Goal: Task Accomplishment & Management: Use online tool/utility

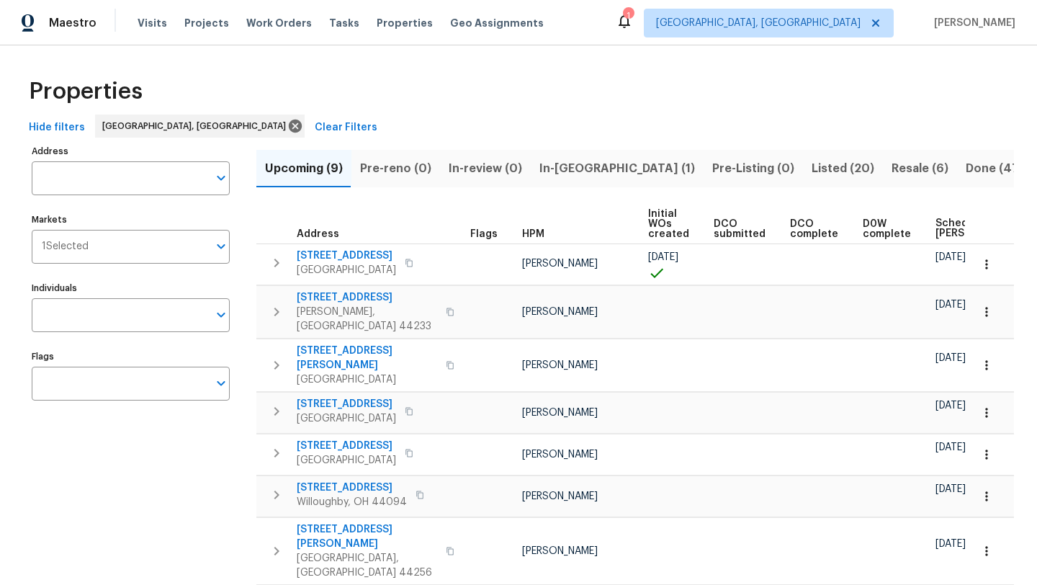
scroll to position [0, 175]
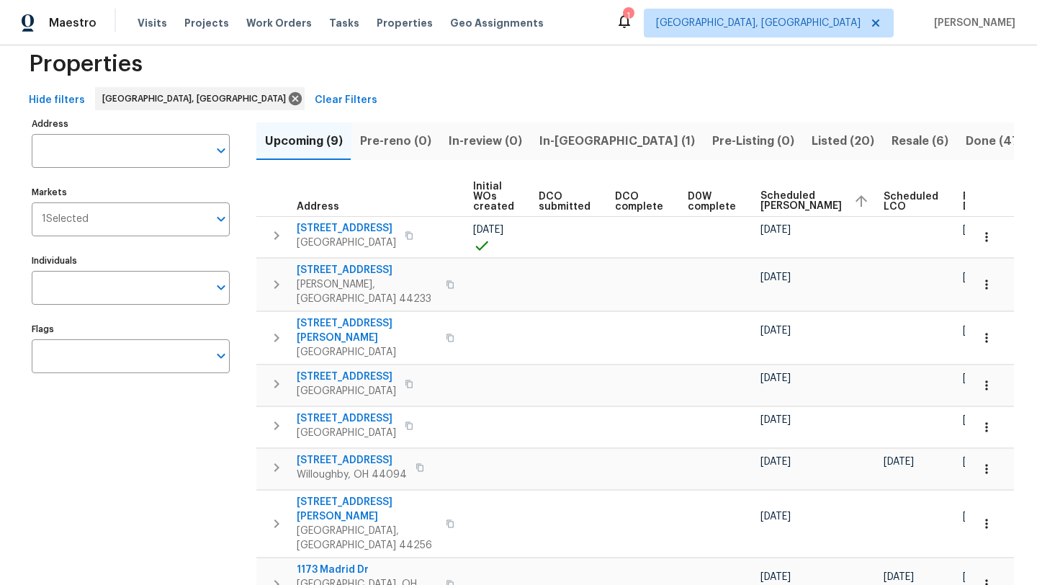
click at [511, 277] on td at bounding box center [500, 284] width 66 height 53
click at [760, 194] on span "Scheduled COE" at bounding box center [800, 201] width 81 height 20
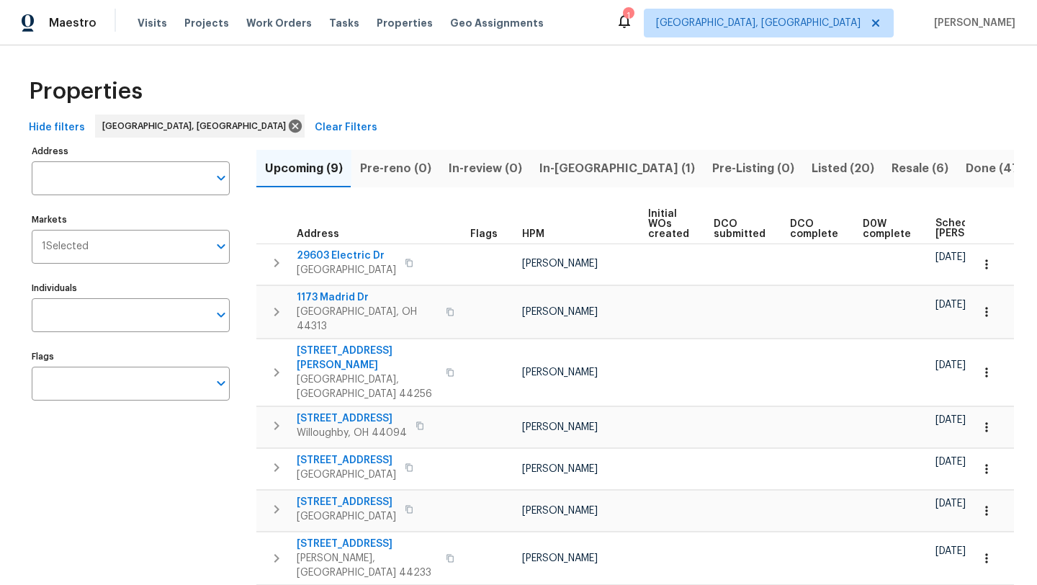
click at [945, 220] on span "Scheduled COE" at bounding box center [975, 228] width 81 height 20
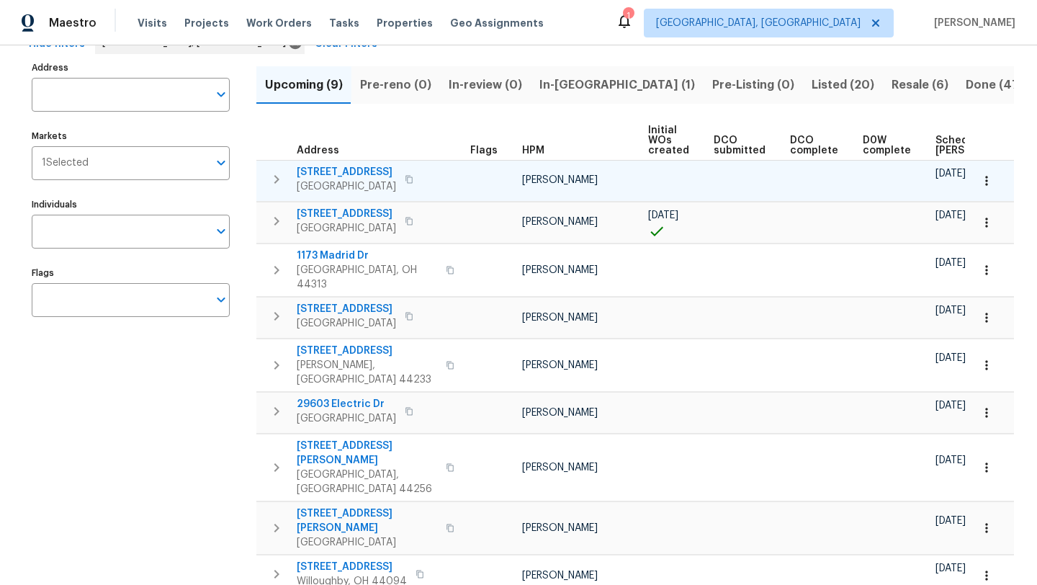
scroll to position [92, 0]
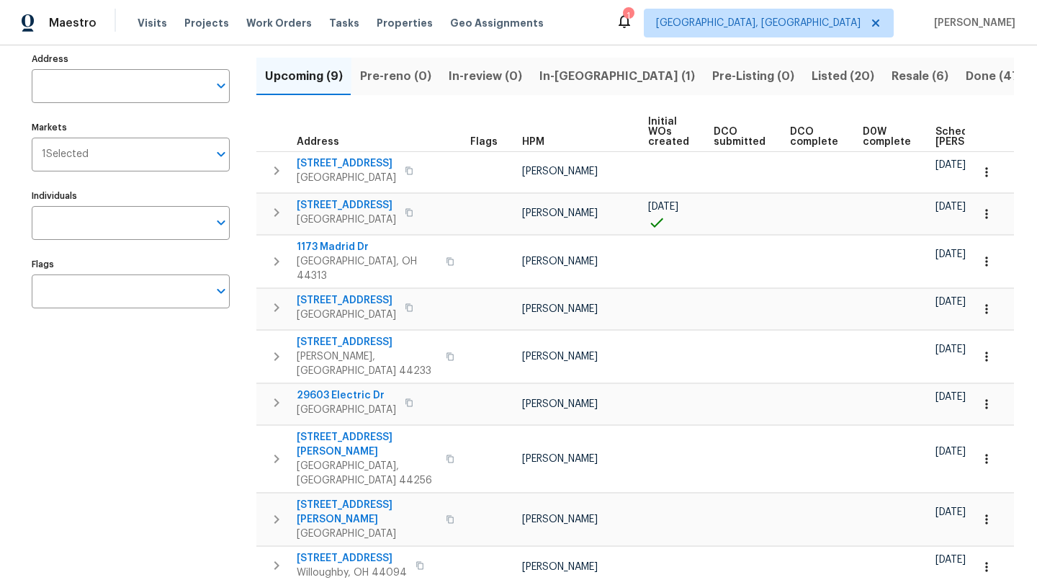
click at [936, 147] on th "Scheduled COE" at bounding box center [983, 132] width 106 height 40
click at [935, 138] on span "Scheduled COE" at bounding box center [975, 137] width 81 height 20
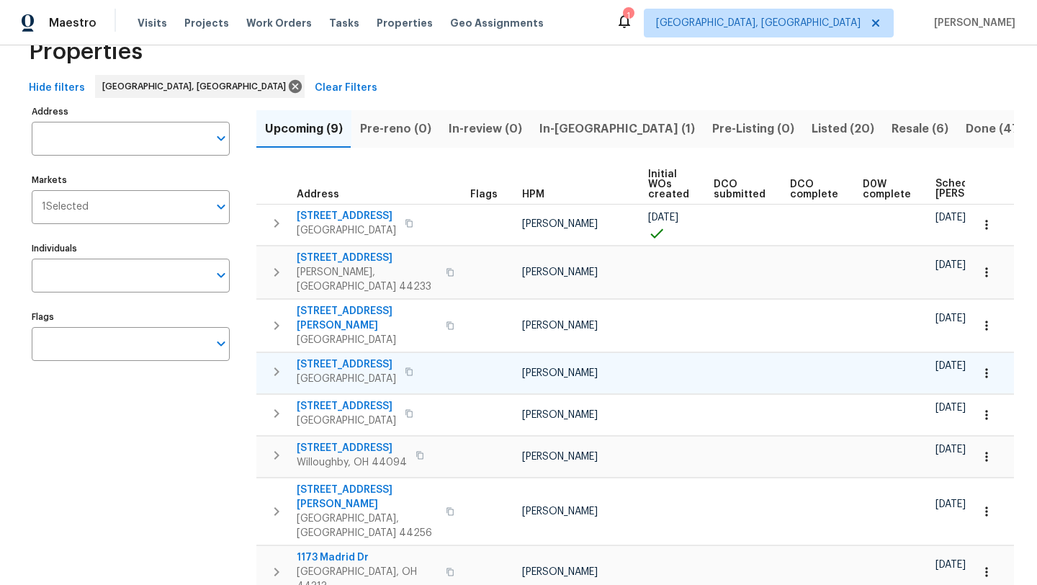
scroll to position [50, 0]
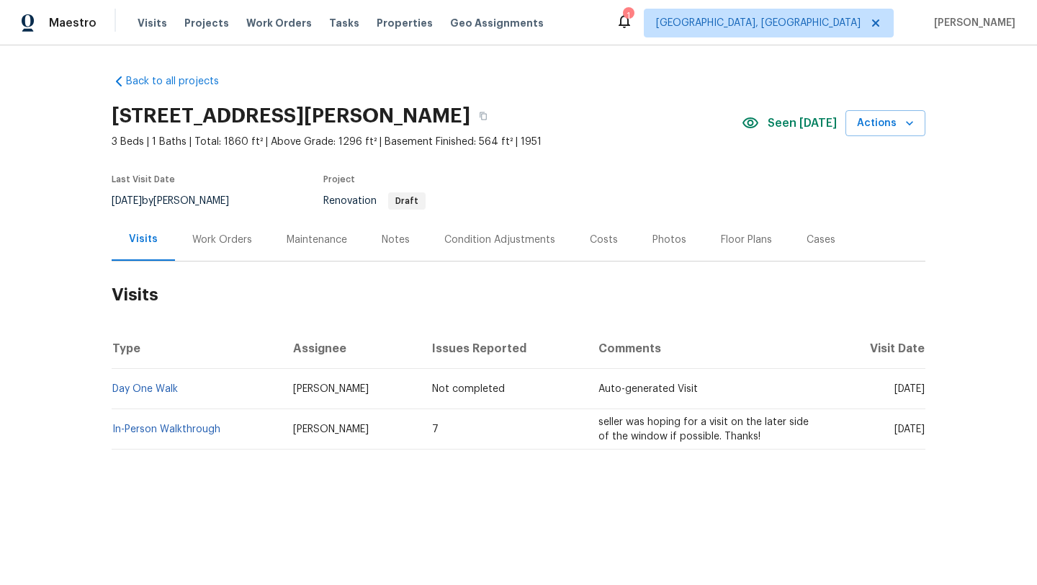
click at [228, 244] on div "Work Orders" at bounding box center [222, 240] width 60 height 14
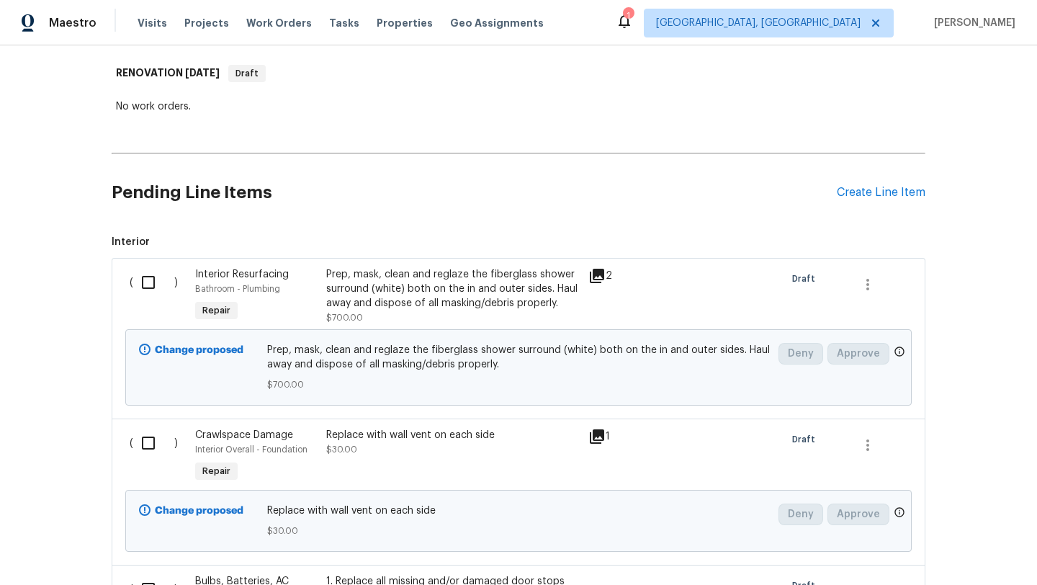
scroll to position [328, 0]
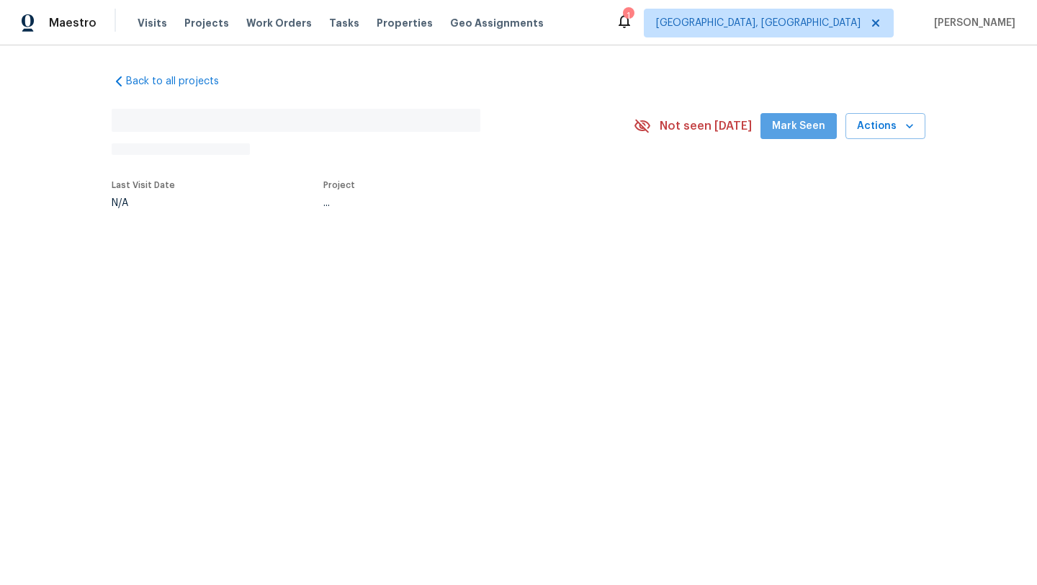
click at [803, 132] on span "Mark Seen" at bounding box center [798, 126] width 53 height 18
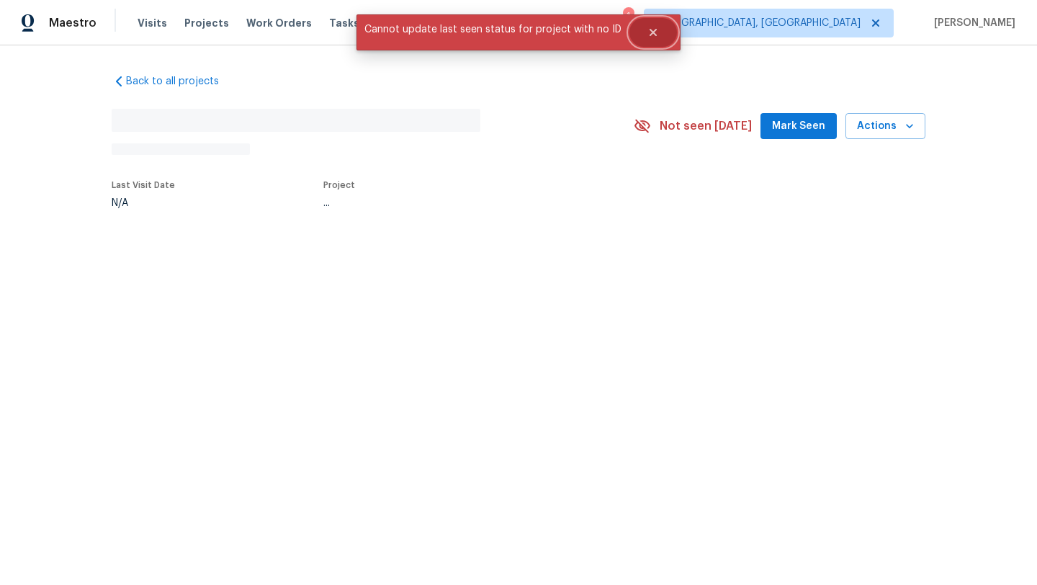
click at [644, 39] on button "Close" at bounding box center [653, 32] width 48 height 29
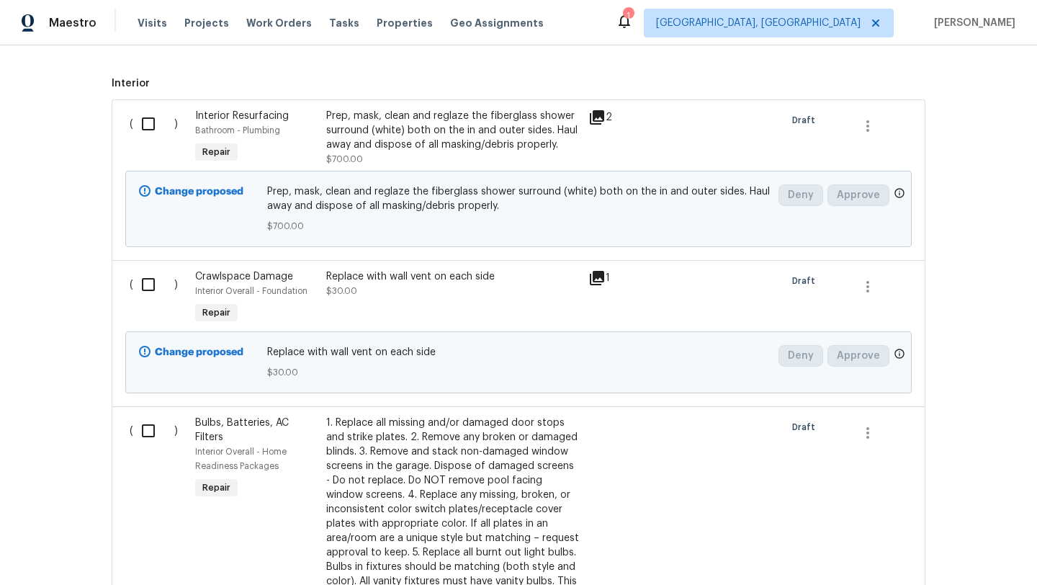
scroll to position [359, 0]
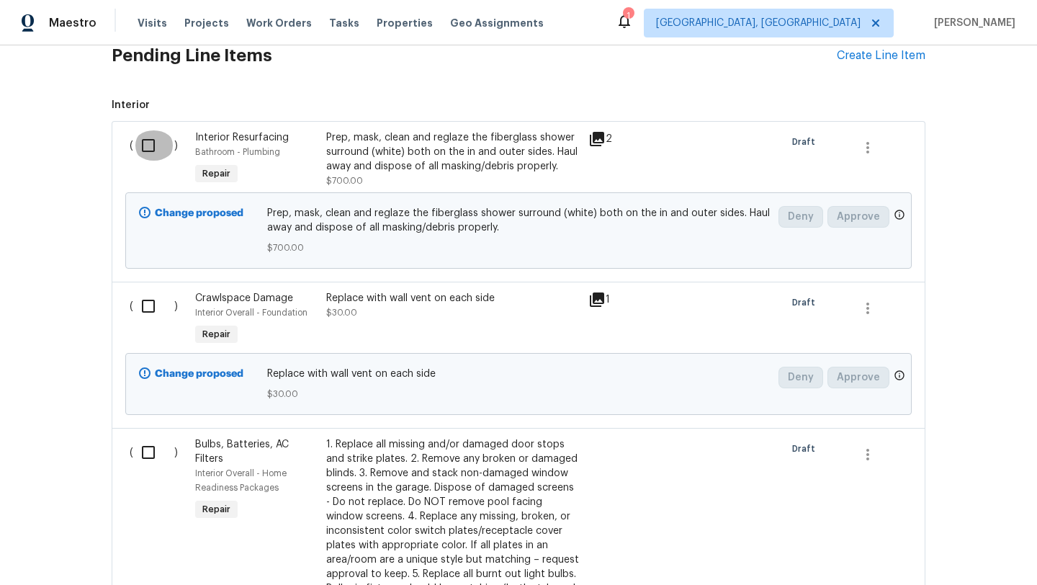
click at [146, 147] on input "checkbox" at bounding box center [153, 145] width 41 height 30
checkbox input "true"
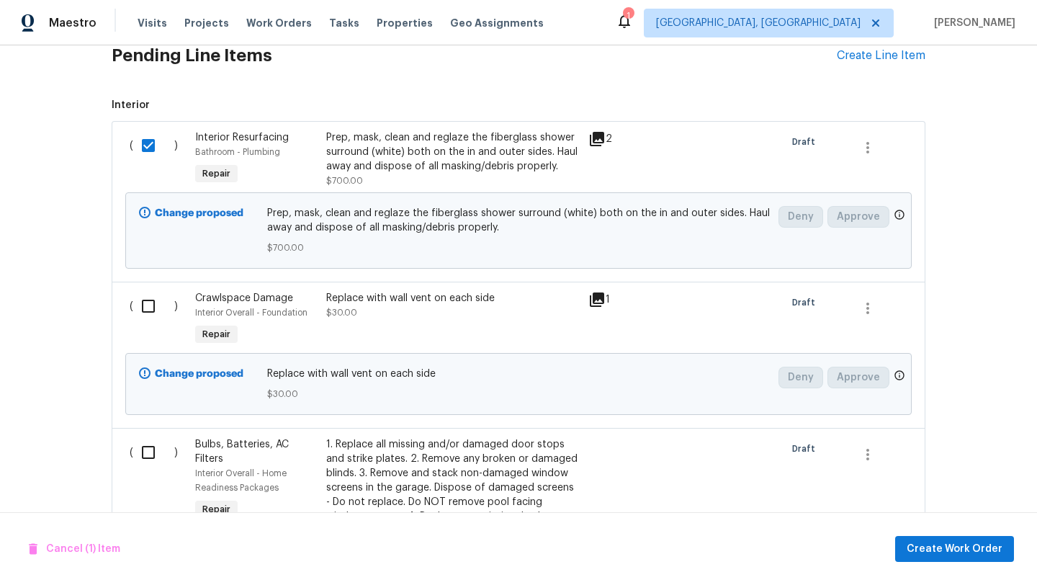
click at [148, 307] on input "checkbox" at bounding box center [153, 306] width 41 height 30
checkbox input "true"
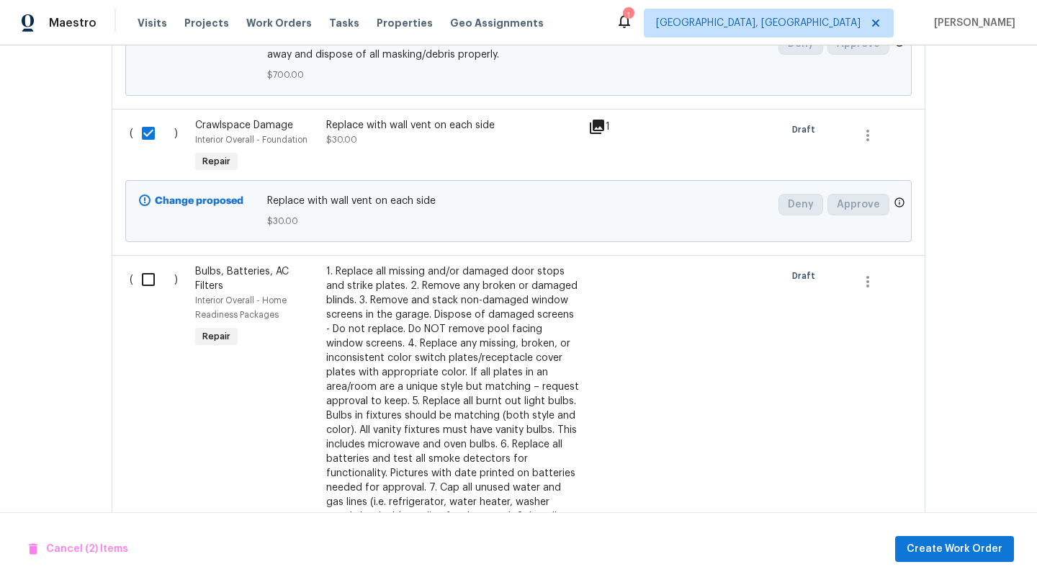
scroll to position [536, 0]
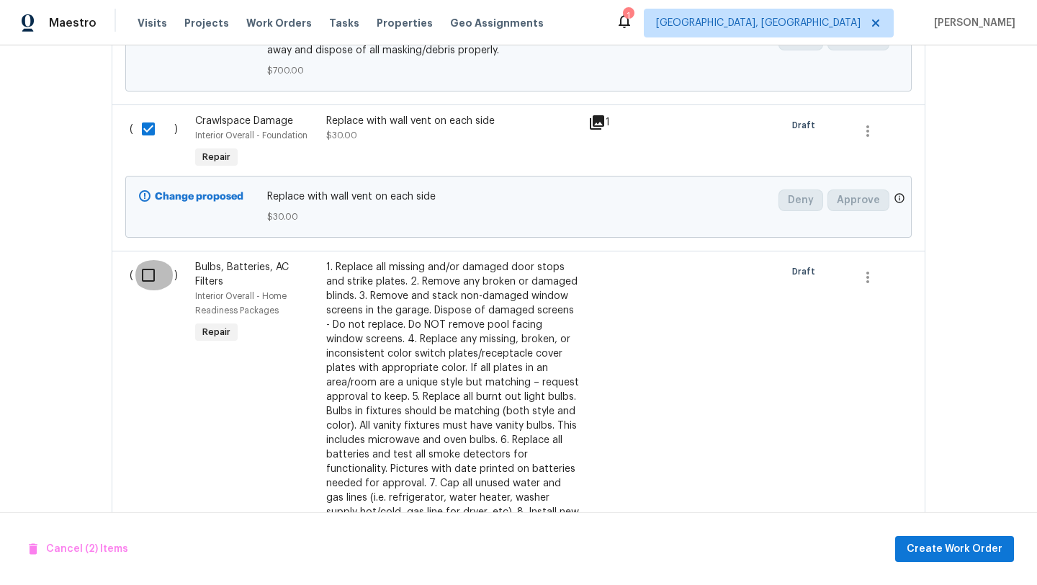
click at [147, 286] on input "checkbox" at bounding box center [153, 275] width 41 height 30
checkbox input "true"
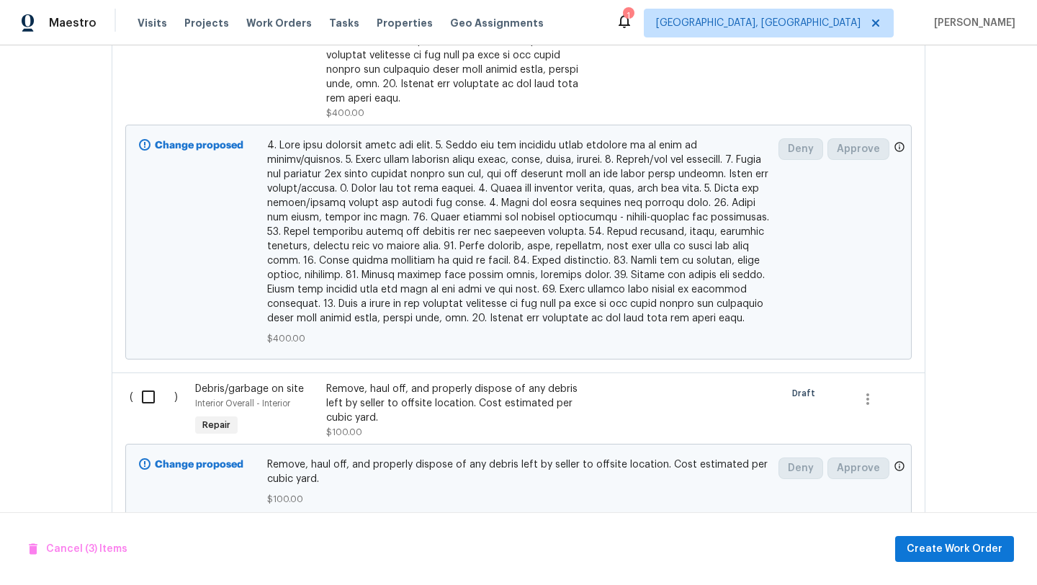
scroll to position [1592, 0]
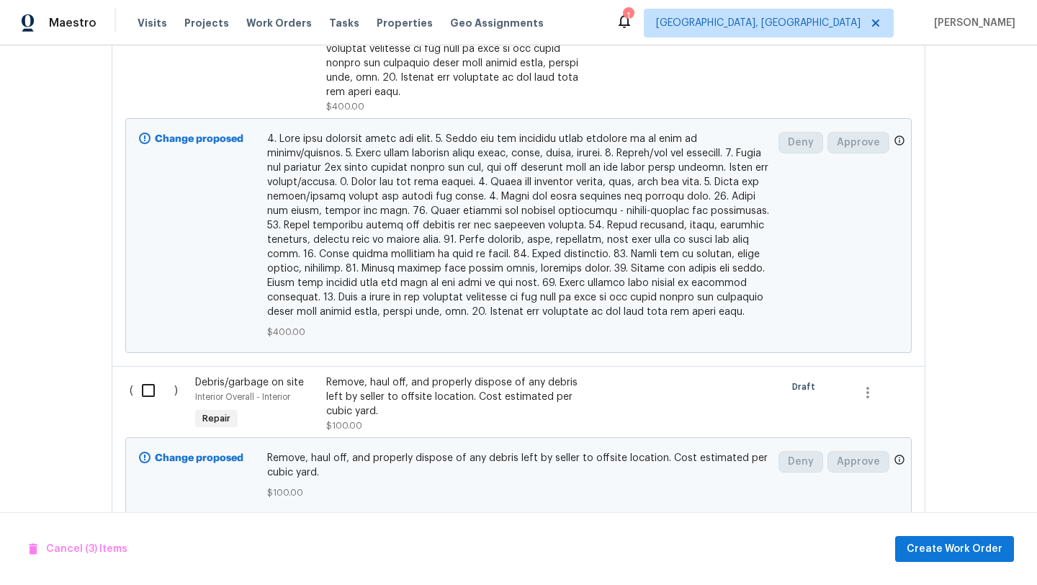
click at [148, 380] on input "checkbox" at bounding box center [153, 390] width 41 height 30
checkbox input "true"
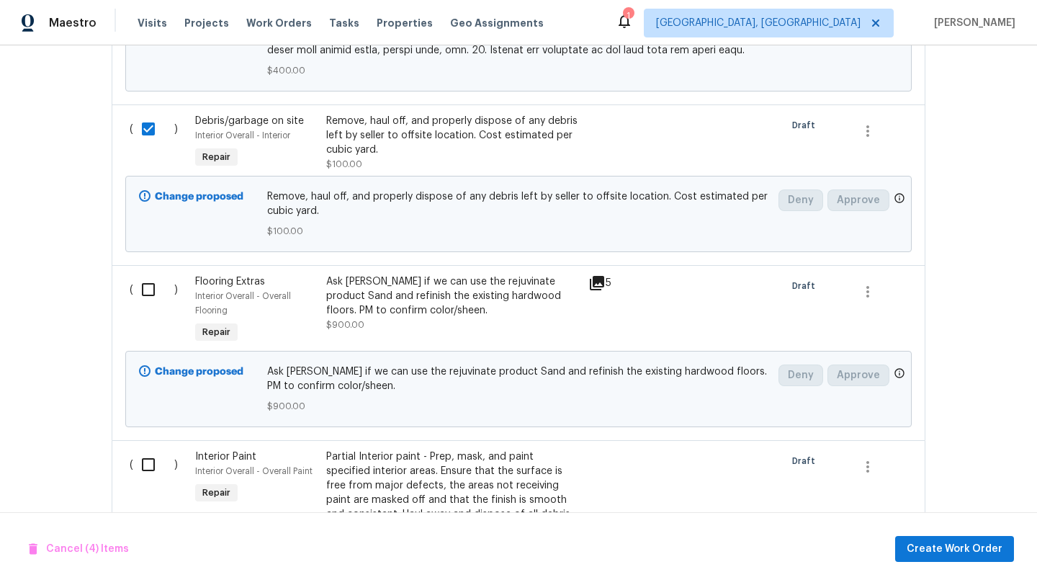
scroll to position [1856, 0]
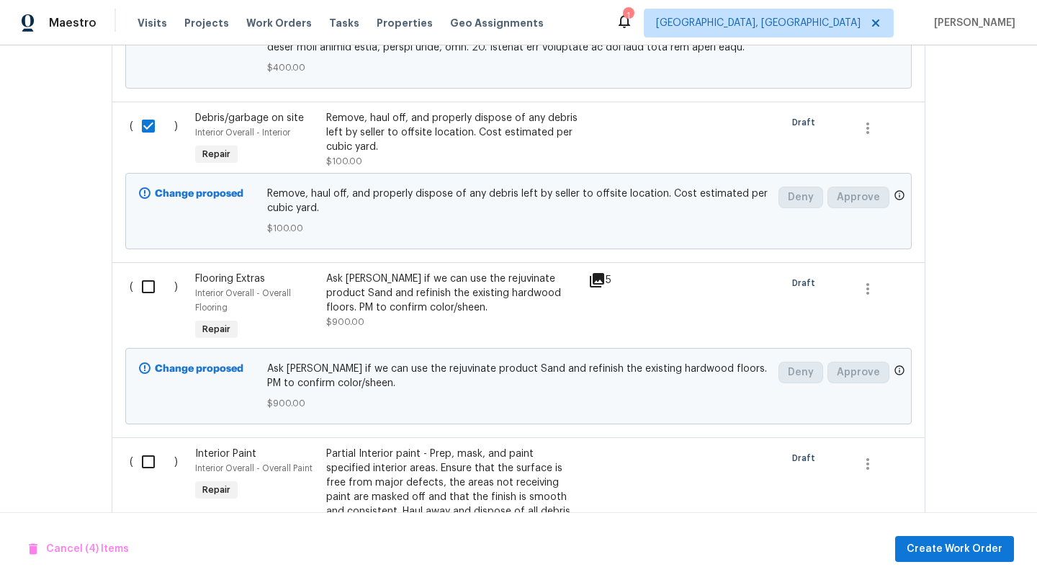
click at [145, 272] on input "checkbox" at bounding box center [153, 286] width 41 height 30
checkbox input "true"
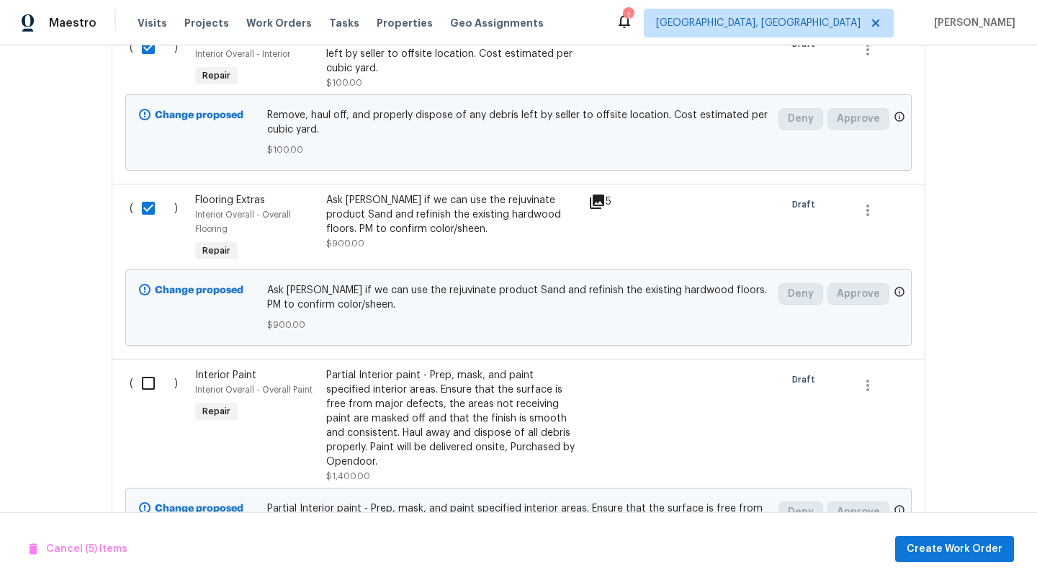
scroll to position [1946, 0]
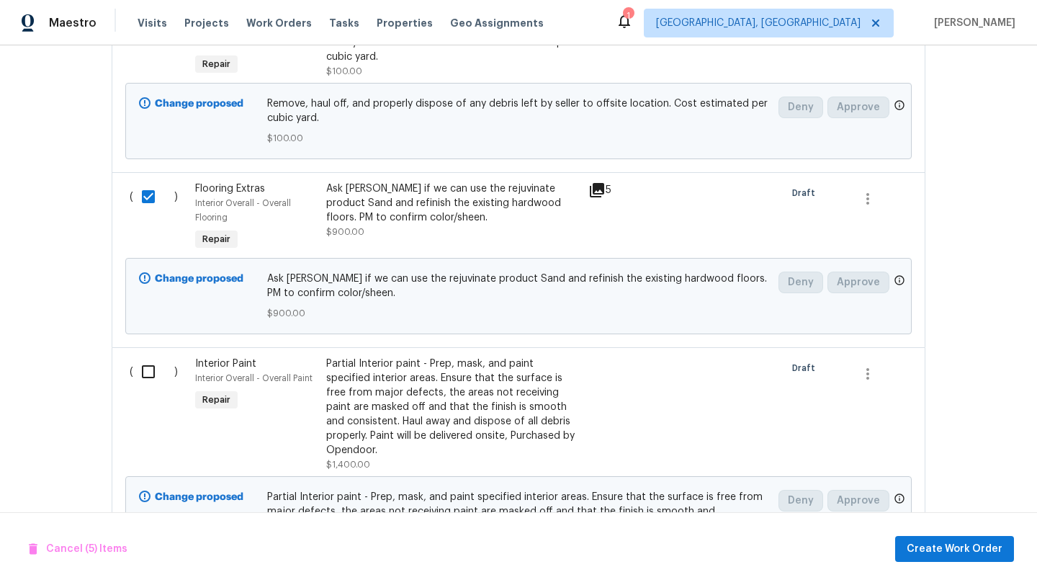
click at [147, 358] on input "checkbox" at bounding box center [153, 371] width 41 height 30
checkbox input "true"
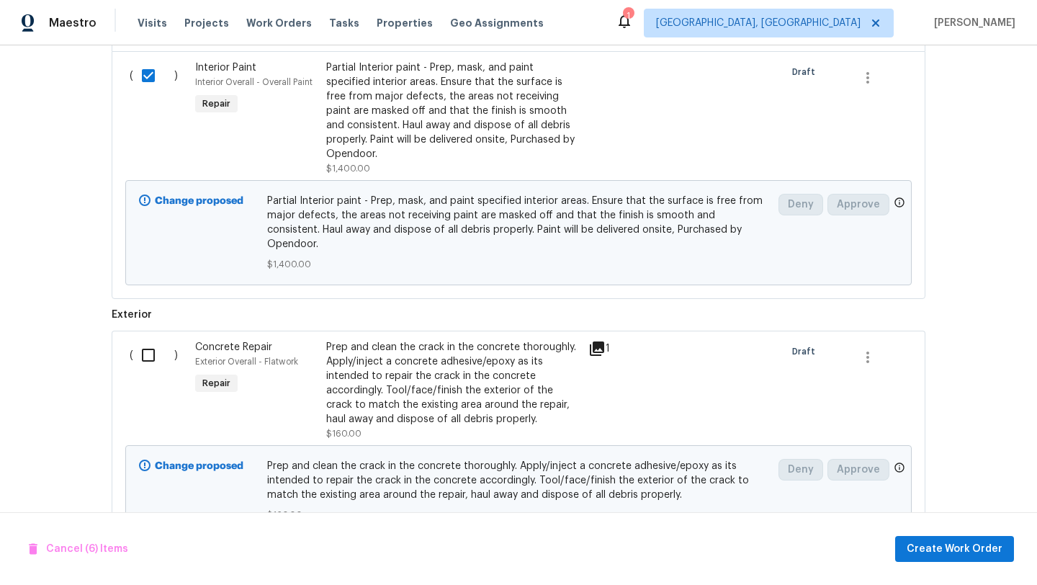
scroll to position [2245, 0]
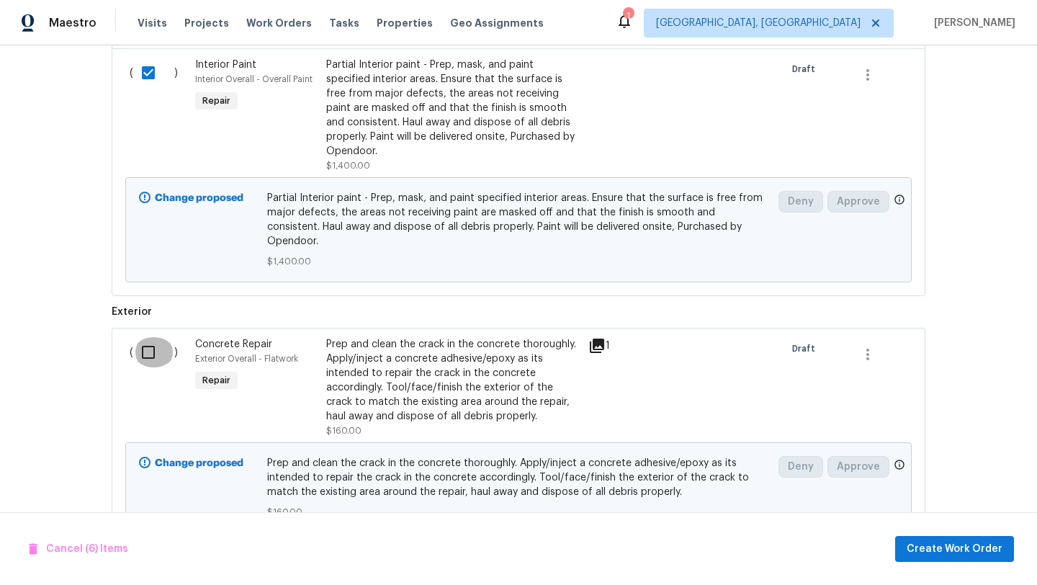
click at [143, 337] on input "checkbox" at bounding box center [153, 352] width 41 height 30
checkbox input "true"
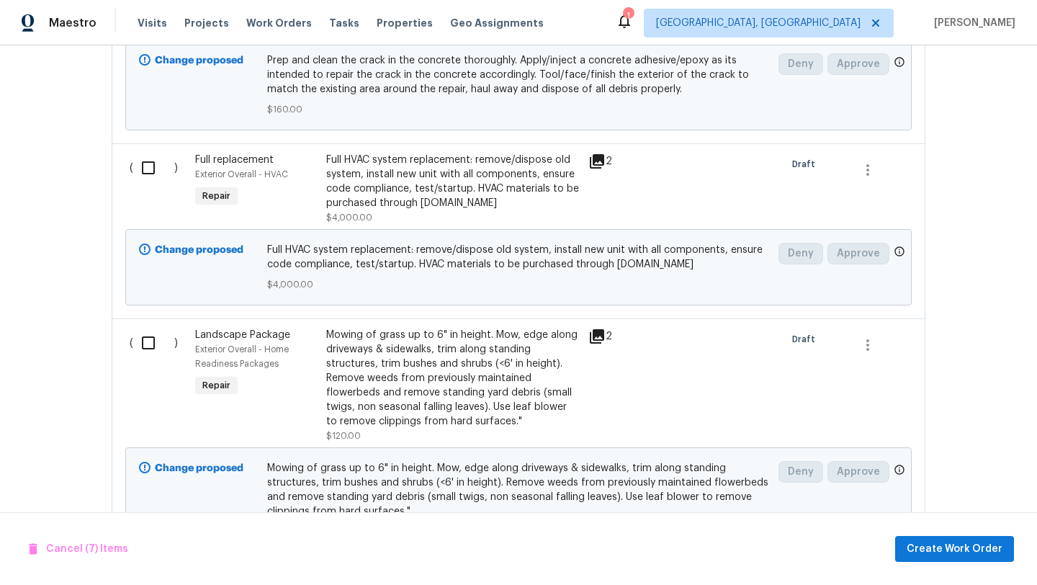
scroll to position [2702, 0]
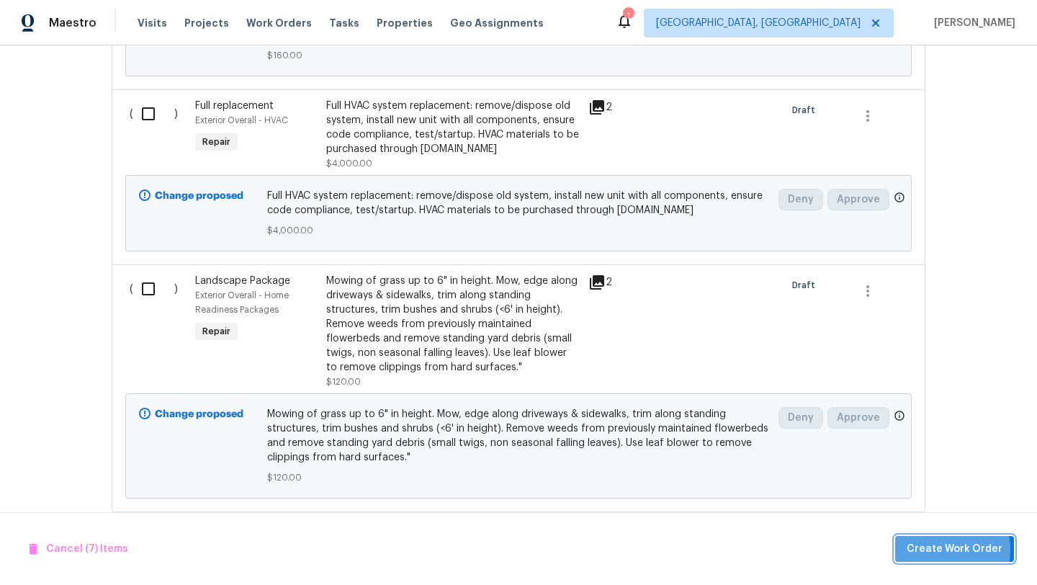
click at [943, 549] on span "Create Work Order" at bounding box center [955, 549] width 96 height 18
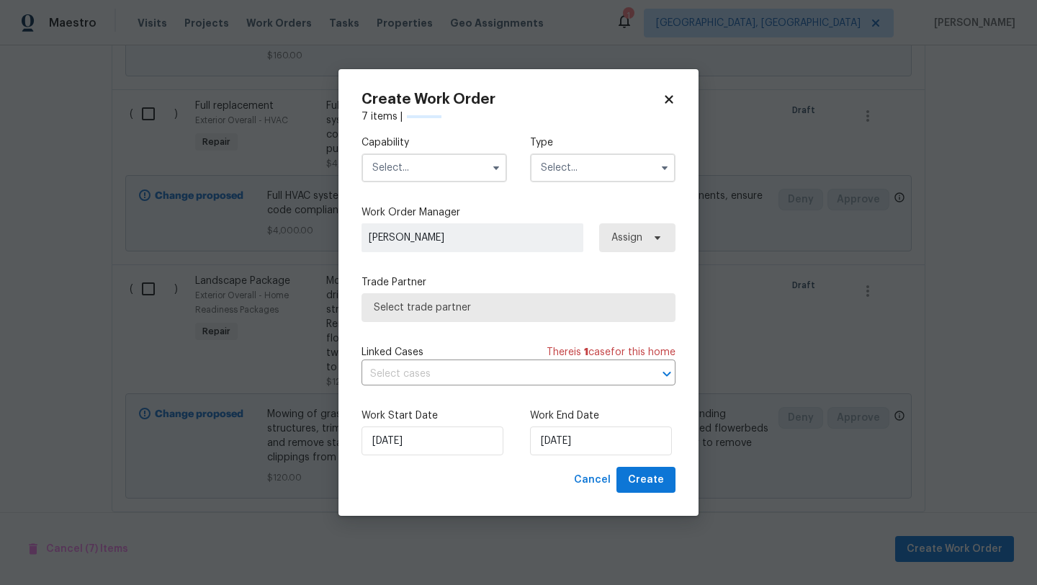
click at [430, 168] on input "text" at bounding box center [433, 167] width 145 height 29
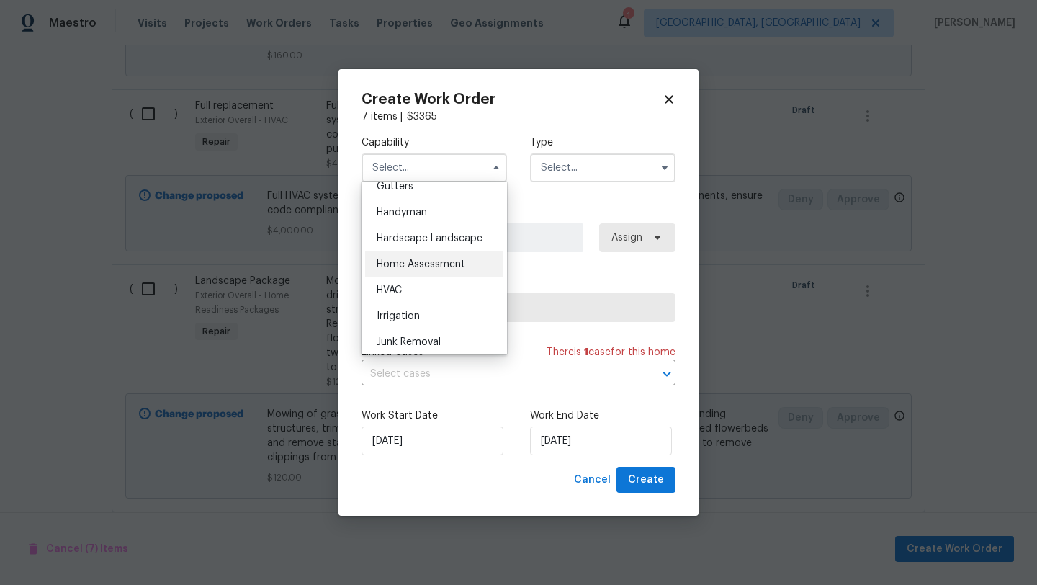
scroll to position [783, 0]
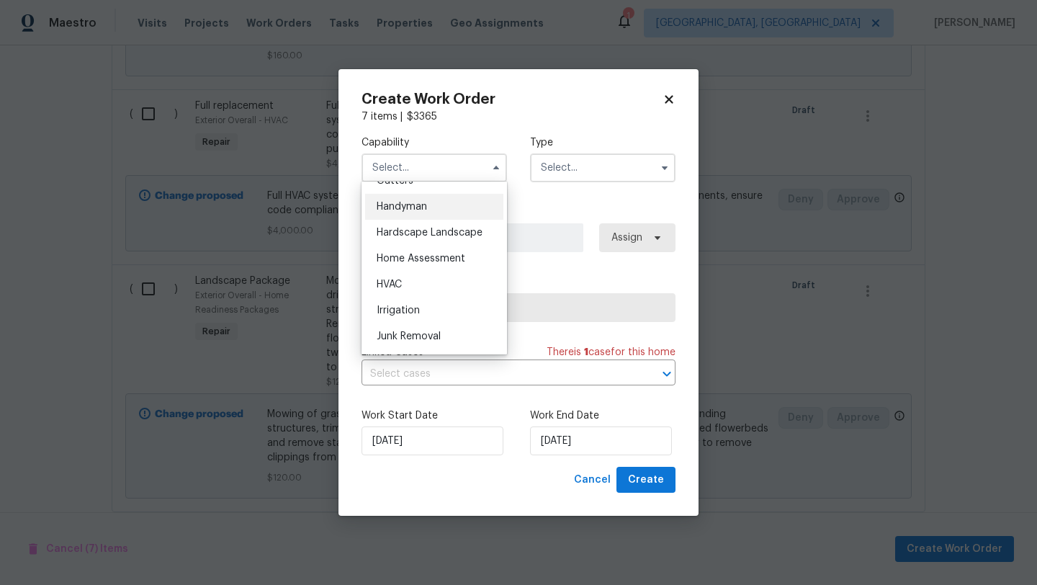
click at [417, 213] on div "Handyman" at bounding box center [434, 207] width 138 height 26
type input "Handyman"
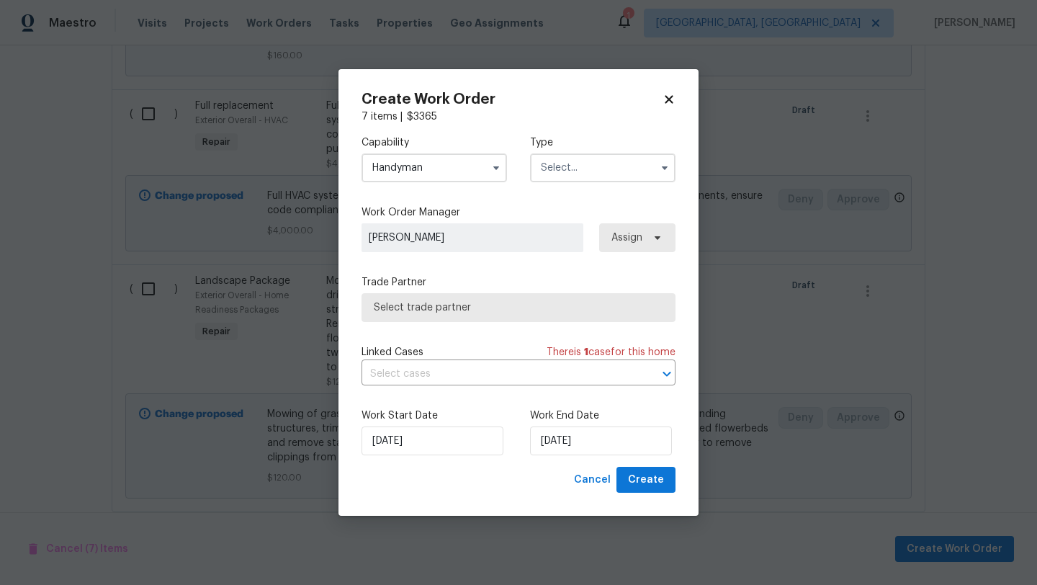
click at [567, 169] on input "text" at bounding box center [602, 167] width 145 height 29
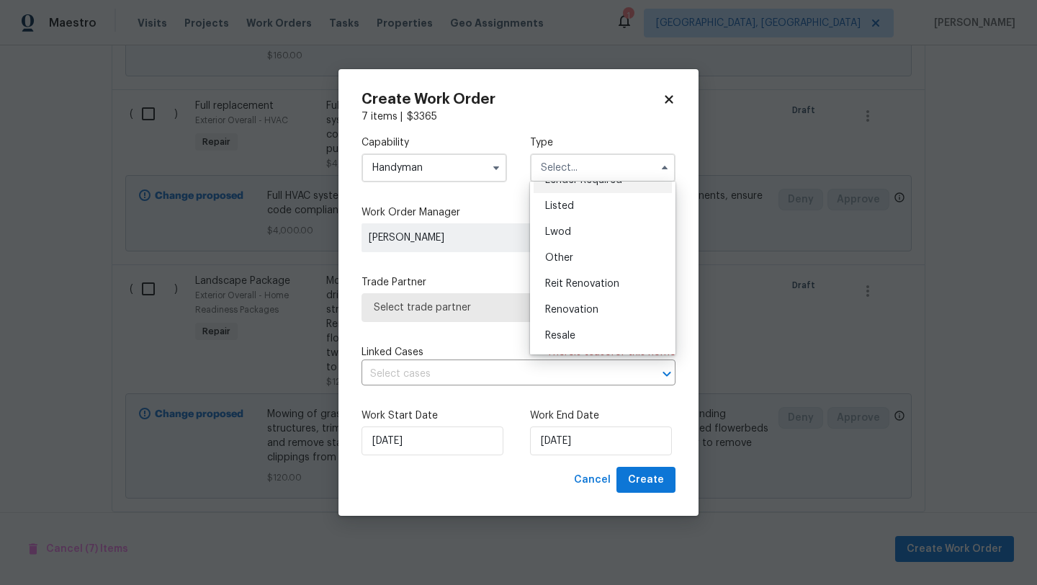
scroll to position [171, 0]
click at [575, 268] on div "Renovation" at bounding box center [603, 260] width 138 height 26
type input "Renovation"
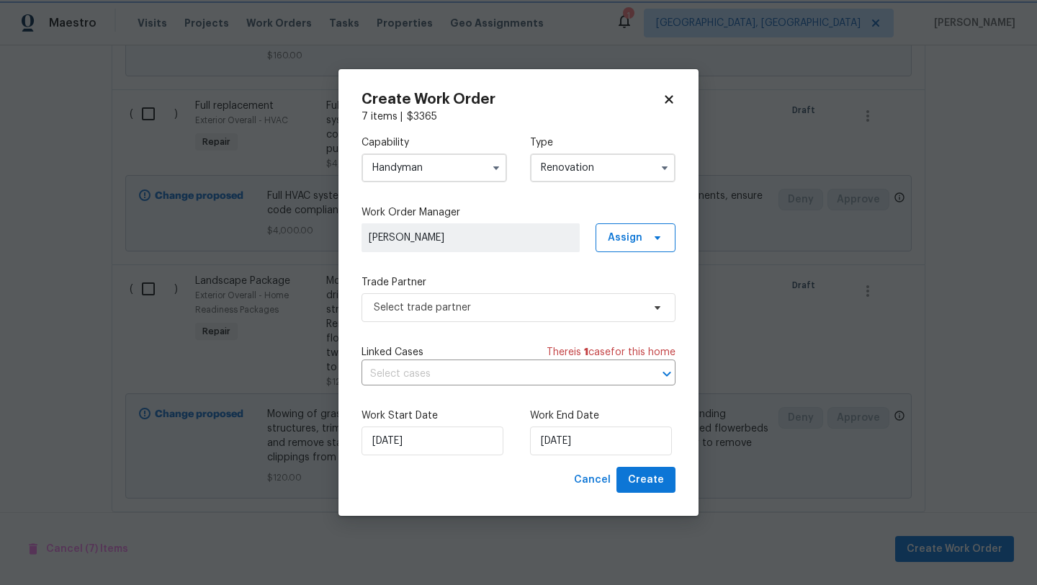
scroll to position [0, 0]
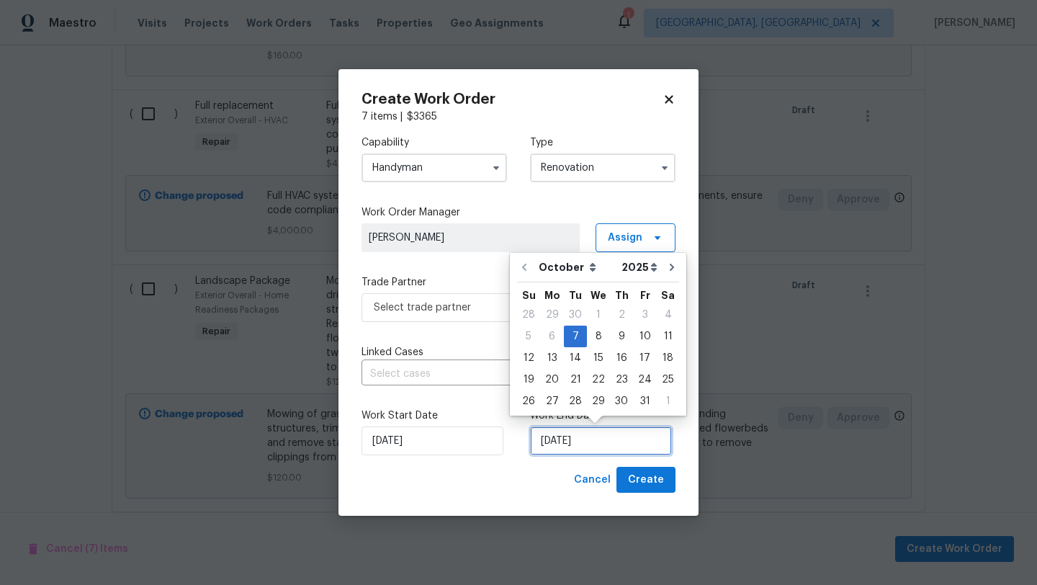
click at [584, 442] on input "10/7/2025" at bounding box center [601, 440] width 142 height 29
click at [552, 359] on div "13" at bounding box center [552, 358] width 24 height 20
type input "10/13/2025"
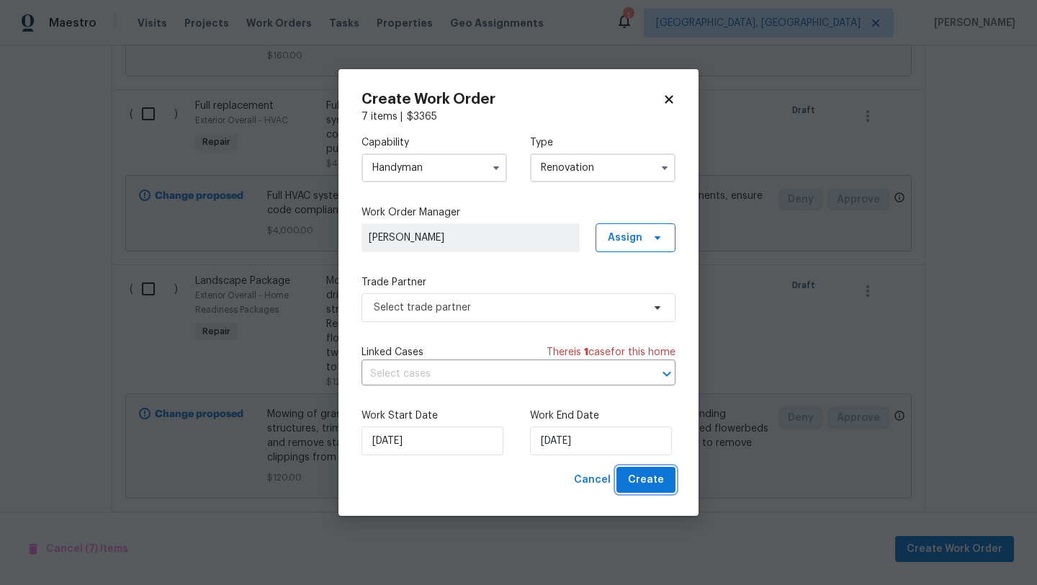
click at [657, 484] on span "Create" at bounding box center [646, 480] width 36 height 18
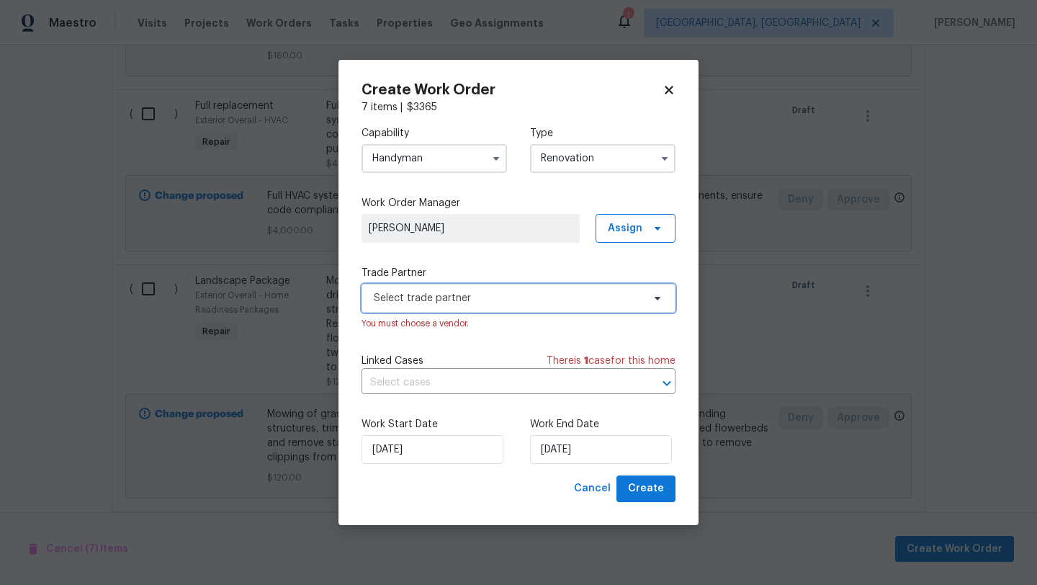
click at [499, 294] on span "Select trade partner" at bounding box center [508, 298] width 269 height 14
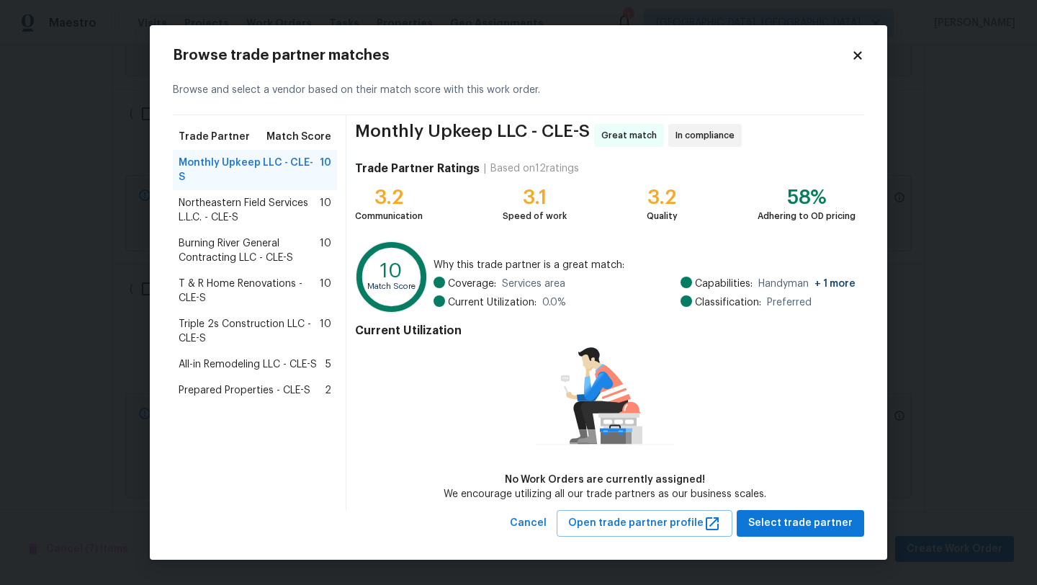
click at [244, 383] on span "Prepared Properties - CLE-S" at bounding box center [245, 390] width 132 height 14
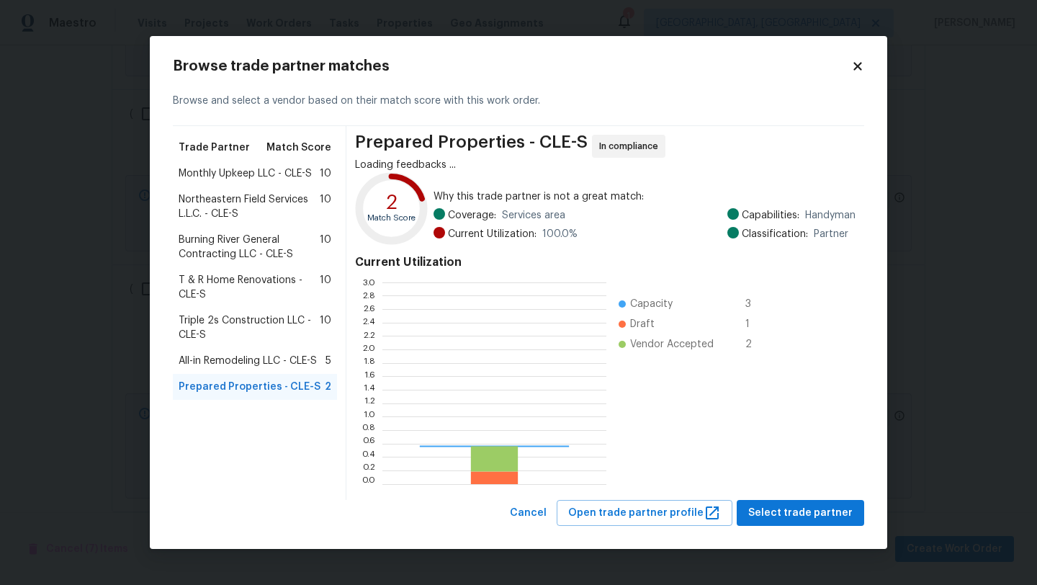
scroll to position [202, 224]
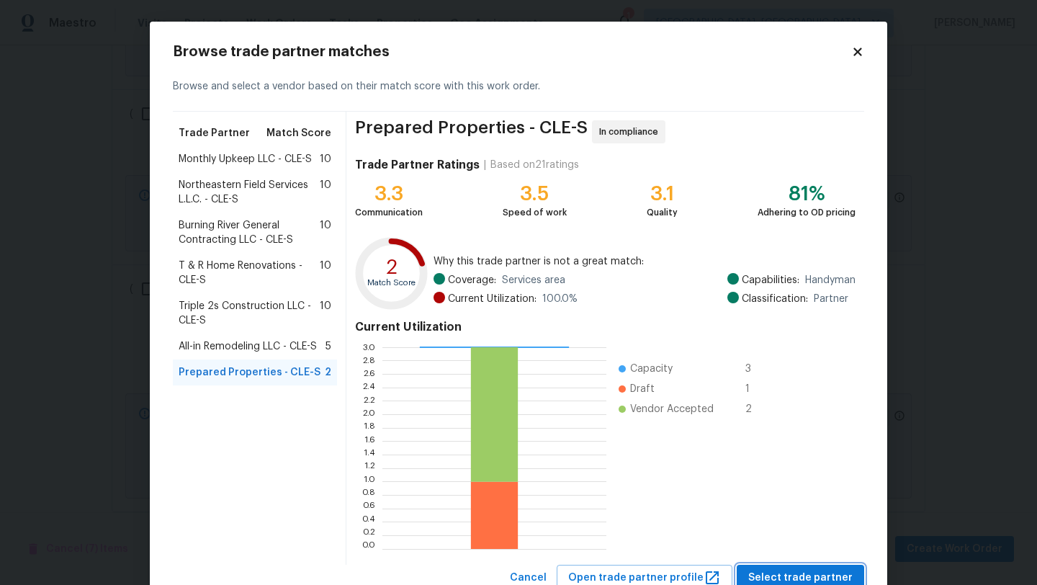
click at [777, 570] on span "Select trade partner" at bounding box center [800, 578] width 104 height 18
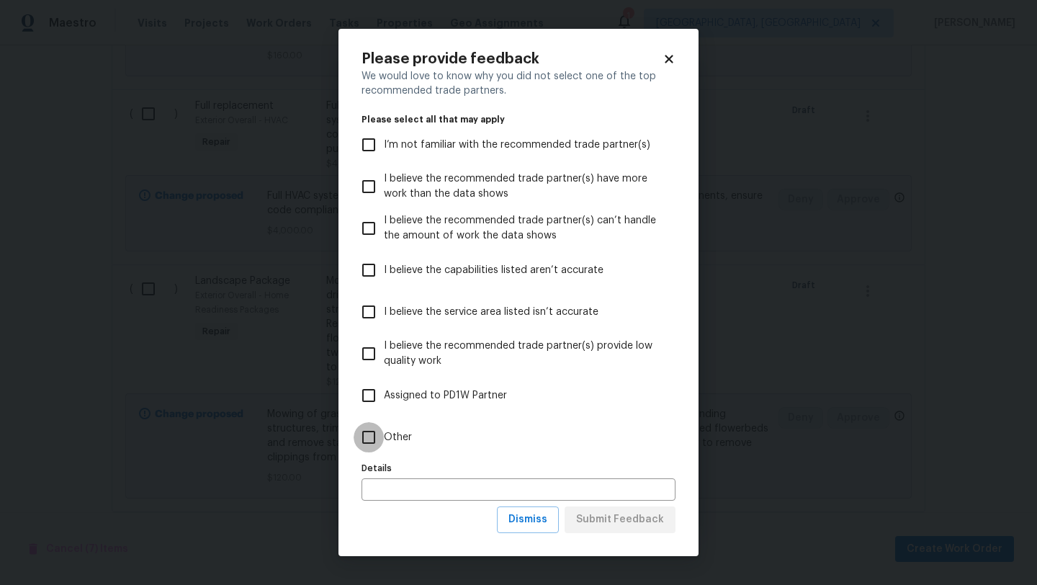
click at [372, 443] on input "Other" at bounding box center [369, 437] width 30 height 30
checkbox input "true"
click at [616, 510] on button "Submit Feedback" at bounding box center [620, 519] width 111 height 27
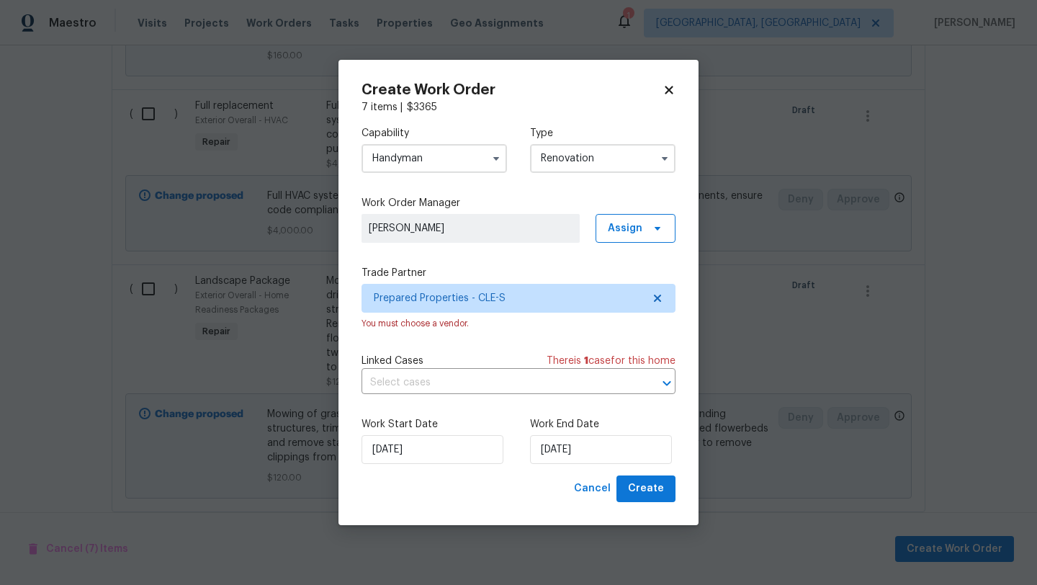
click at [650, 475] on div "Cancel Create" at bounding box center [621, 488] width 107 height 27
click at [650, 487] on span "Create" at bounding box center [646, 489] width 36 height 18
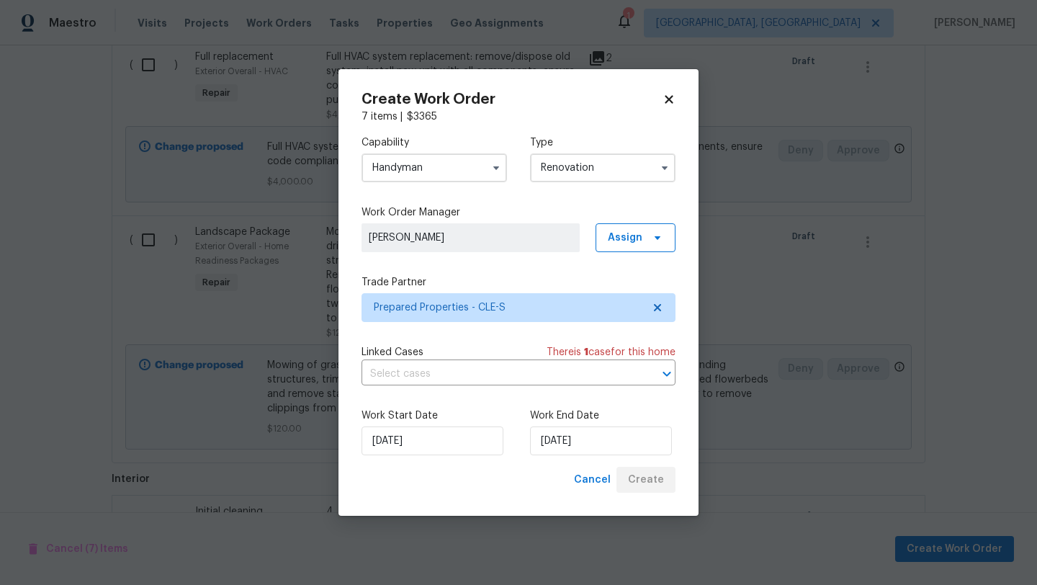
scroll to position [673, 0]
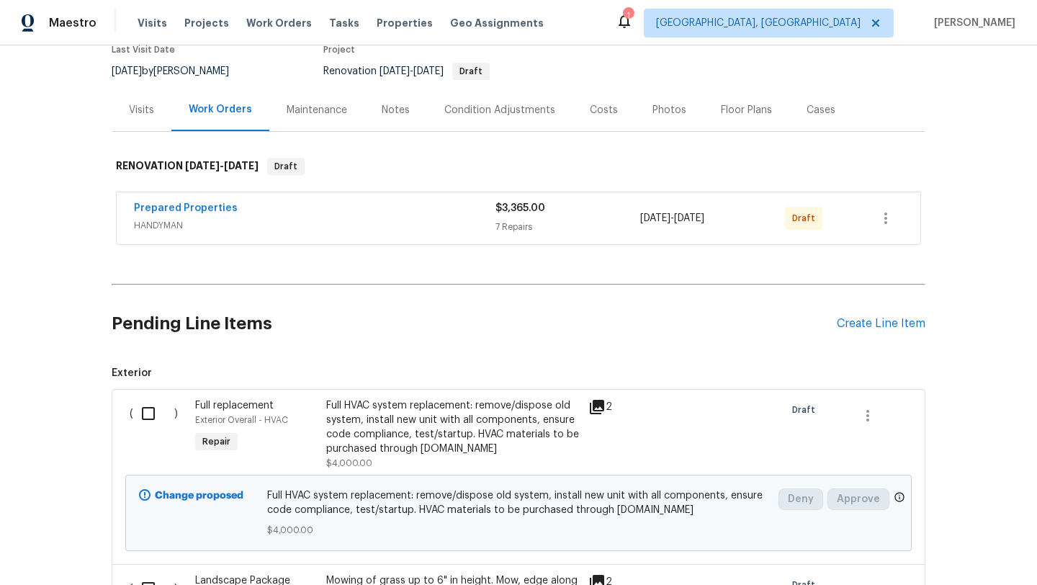
scroll to position [141, 0]
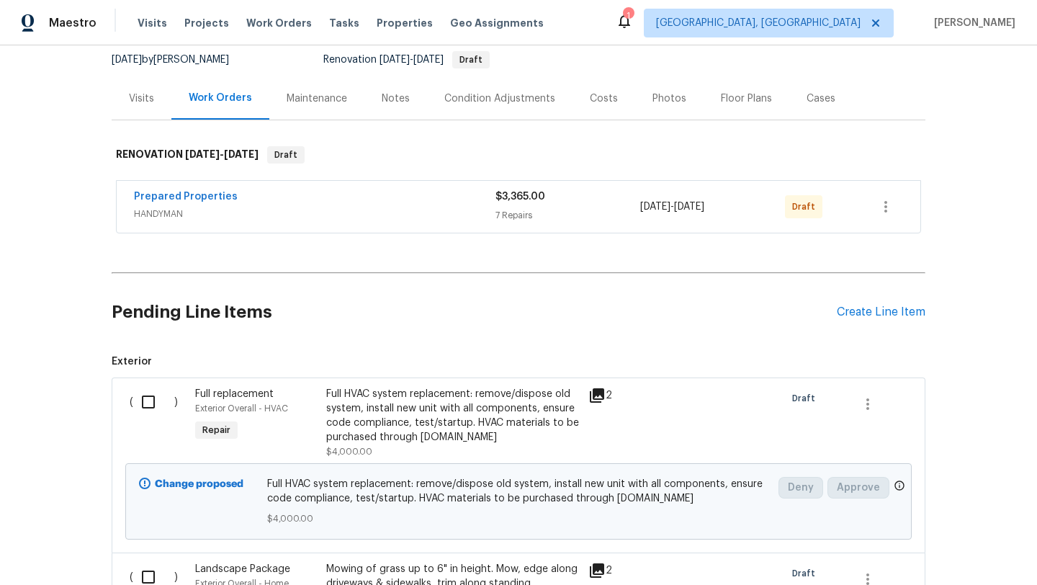
click at [146, 401] on input "checkbox" at bounding box center [153, 402] width 41 height 30
checkbox input "true"
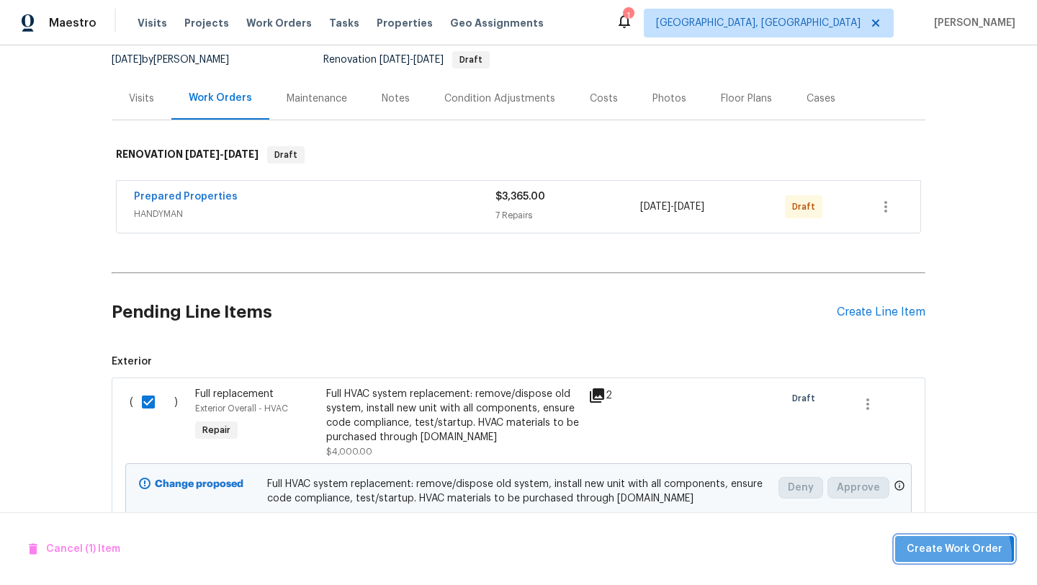
click at [943, 555] on span "Create Work Order" at bounding box center [955, 549] width 96 height 18
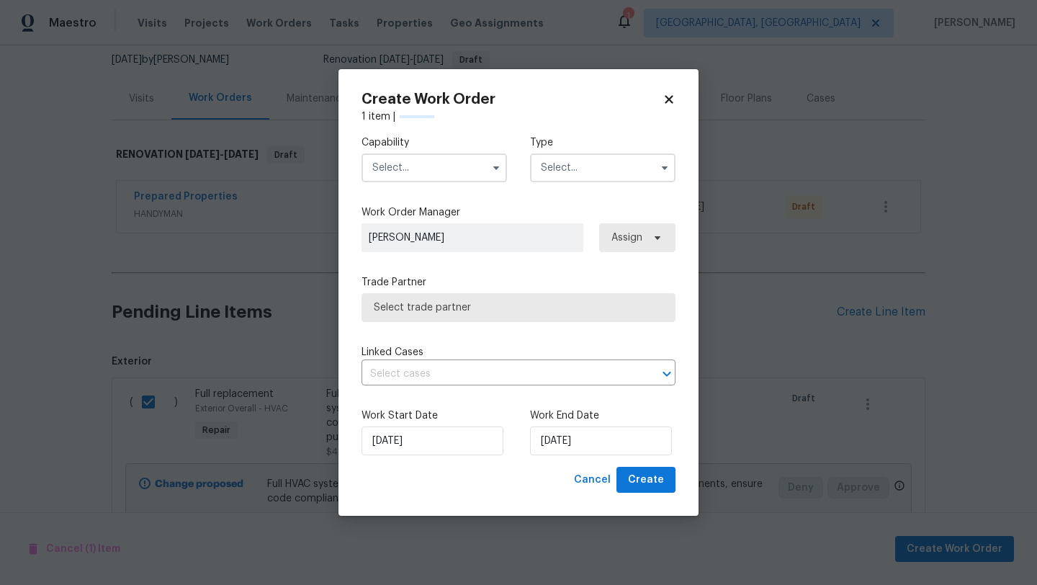
click at [435, 169] on input "text" at bounding box center [433, 167] width 145 height 29
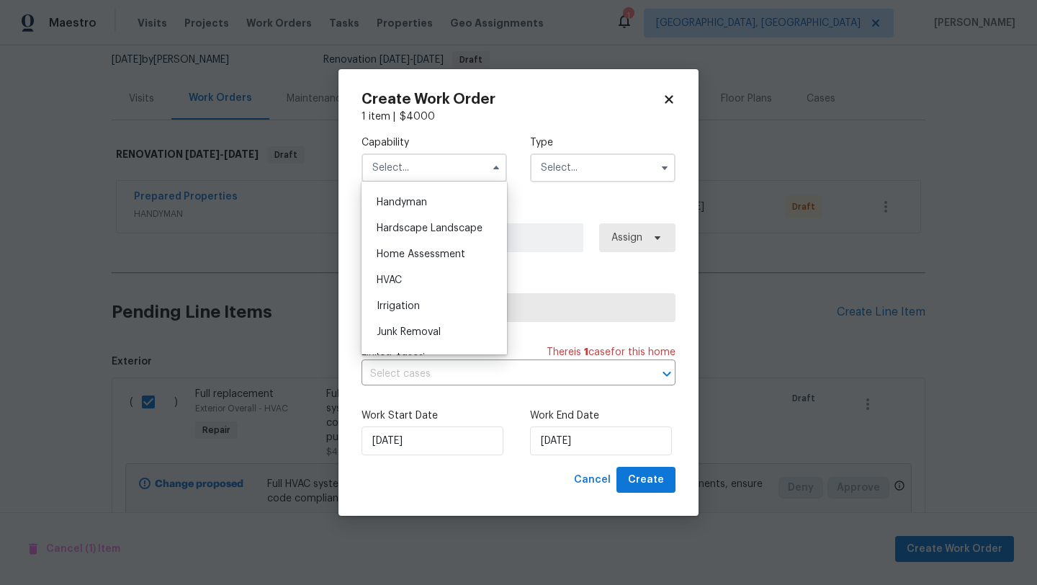
scroll to position [848, 0]
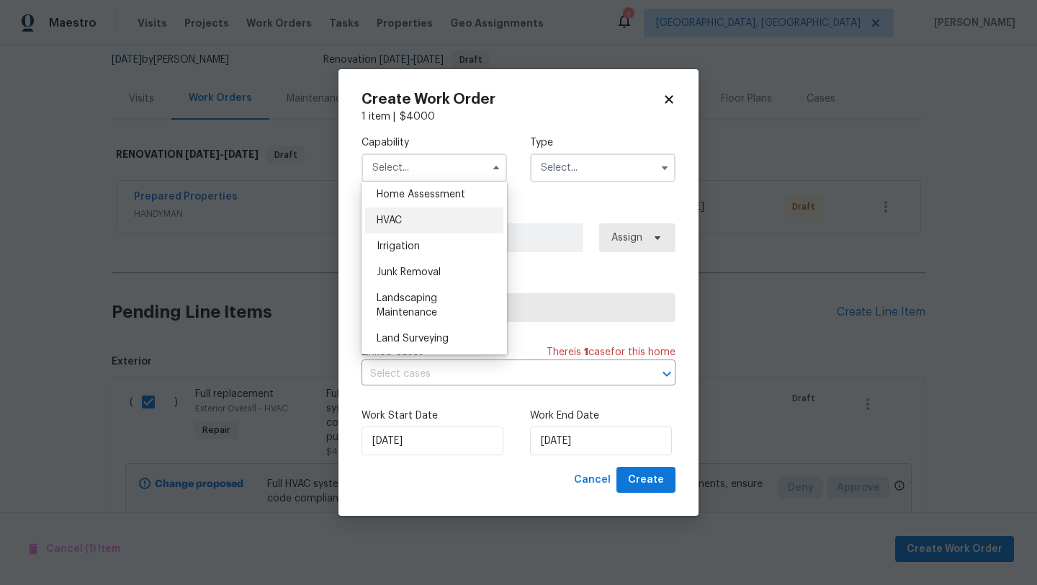
click at [425, 222] on div "HVAC" at bounding box center [434, 220] width 138 height 26
type input "HVAC"
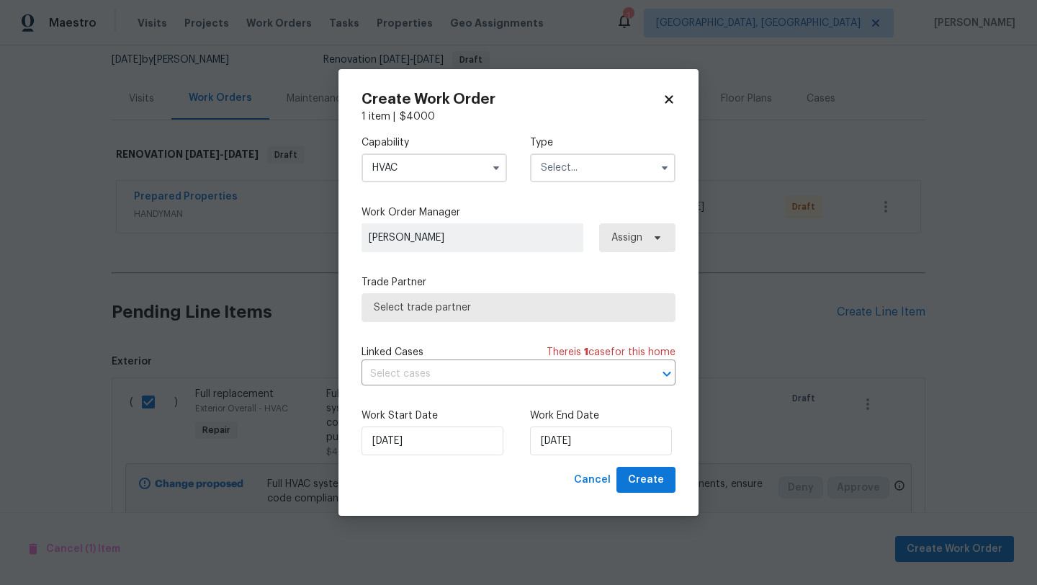
click at [565, 162] on input "text" at bounding box center [602, 167] width 145 height 29
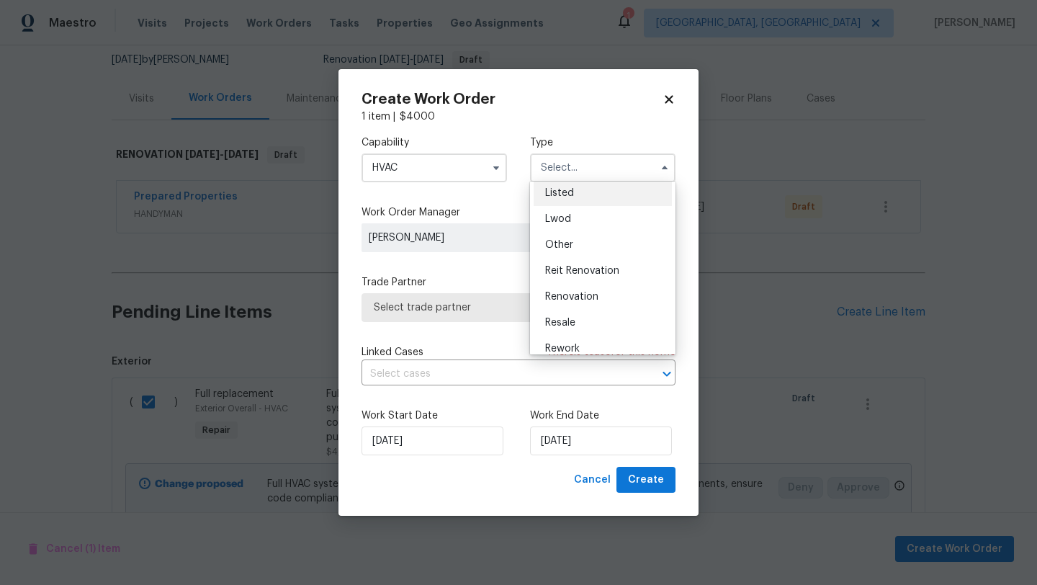
scroll to position [171, 0]
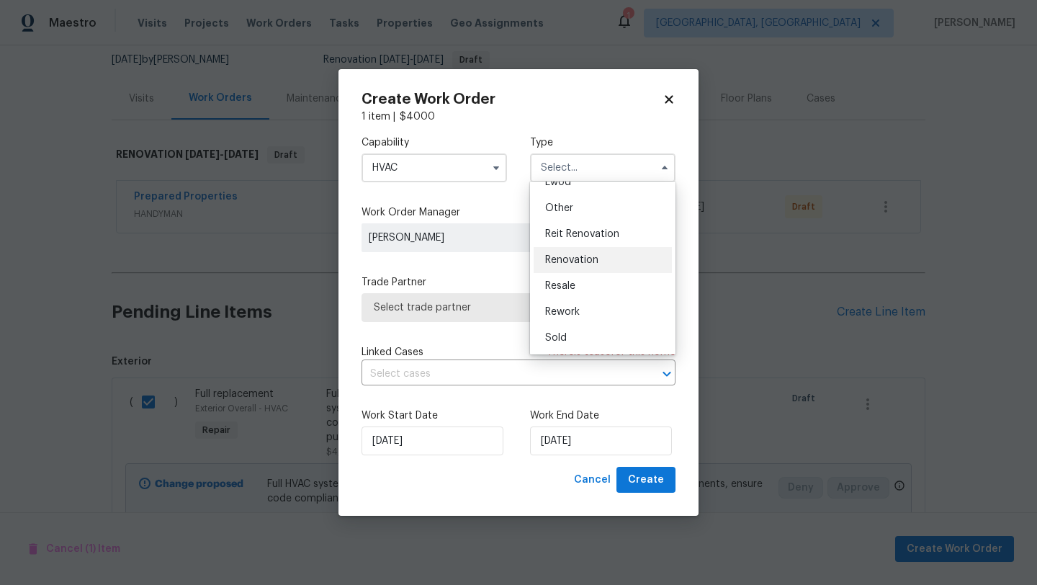
click at [580, 259] on span "Renovation" at bounding box center [571, 260] width 53 height 10
type input "Renovation"
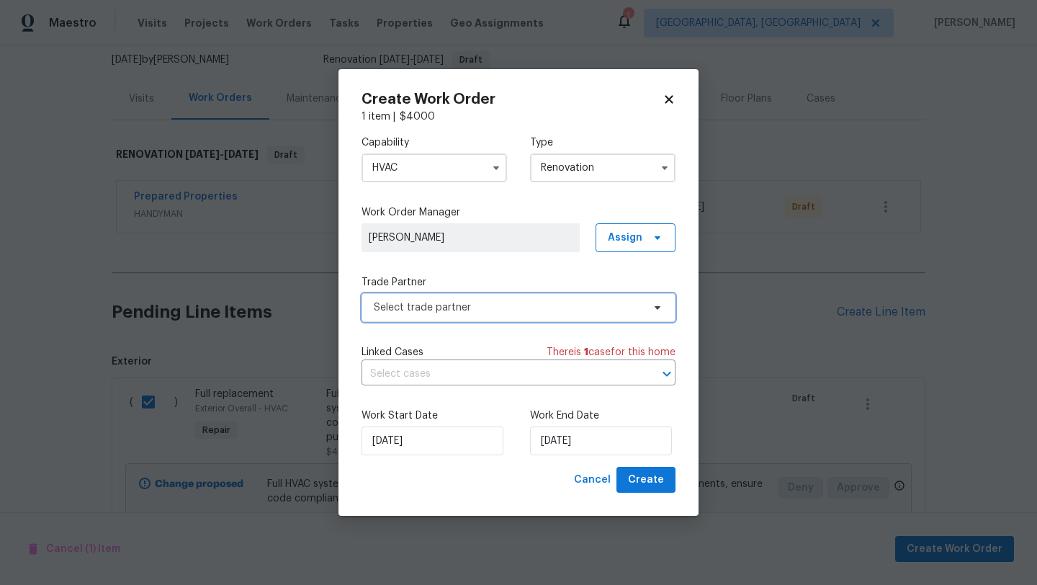
click at [463, 309] on span "Select trade partner" at bounding box center [508, 307] width 269 height 14
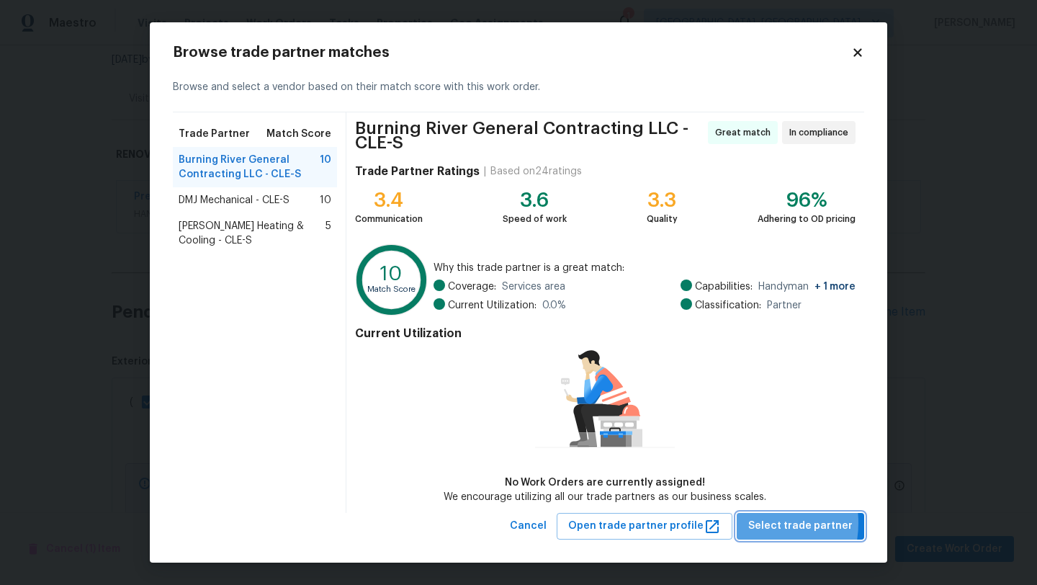
click at [756, 523] on span "Select trade partner" at bounding box center [800, 526] width 104 height 18
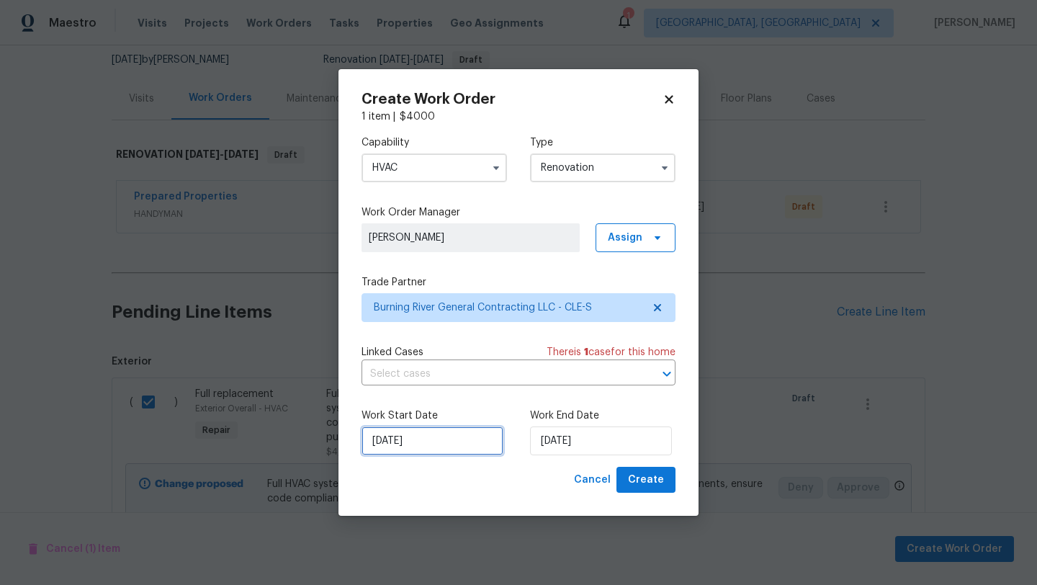
click at [401, 438] on input "10/7/2025" at bounding box center [432, 440] width 142 height 29
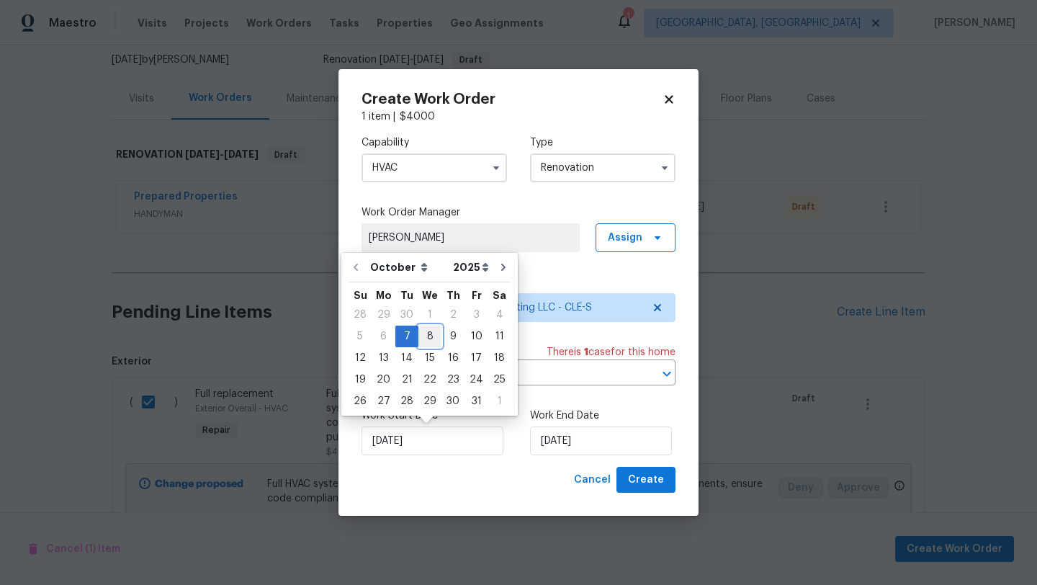
click at [427, 333] on div "8" at bounding box center [429, 336] width 23 height 20
type input "[DATE]"
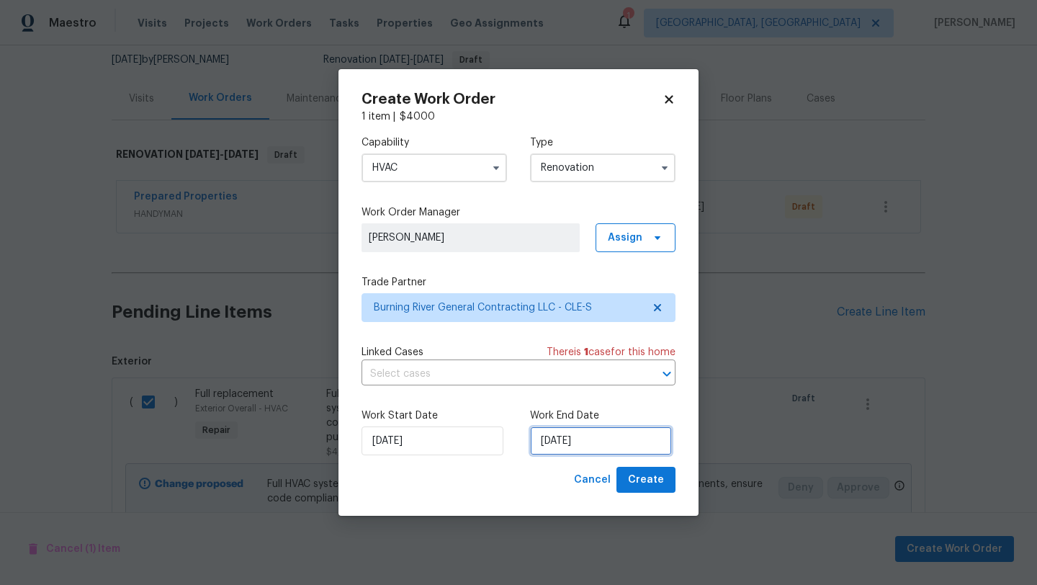
click at [593, 441] on input "[DATE]" at bounding box center [601, 440] width 142 height 29
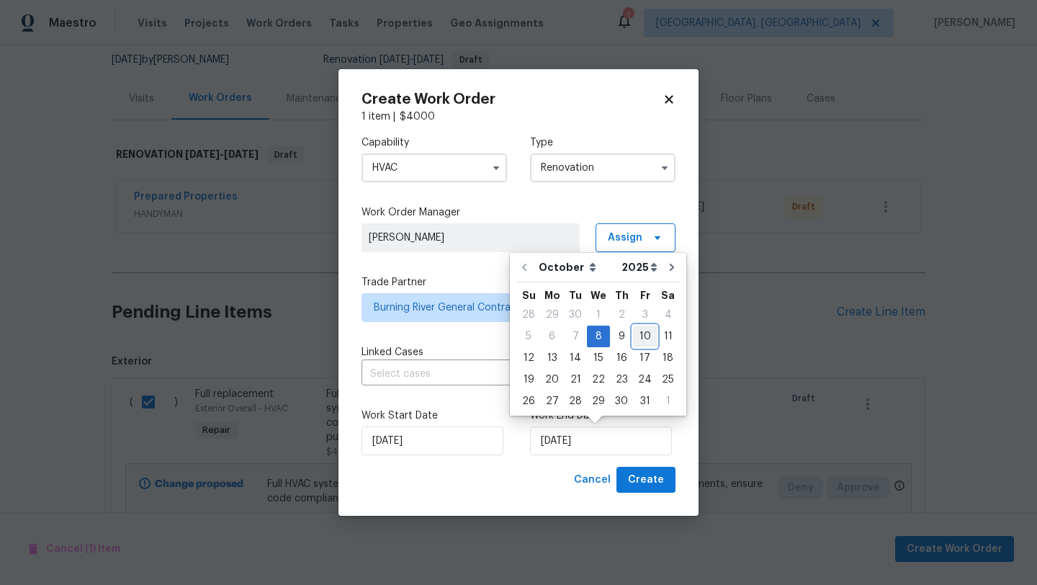
click at [641, 336] on div "10" at bounding box center [645, 336] width 24 height 20
type input "10/10/2025"
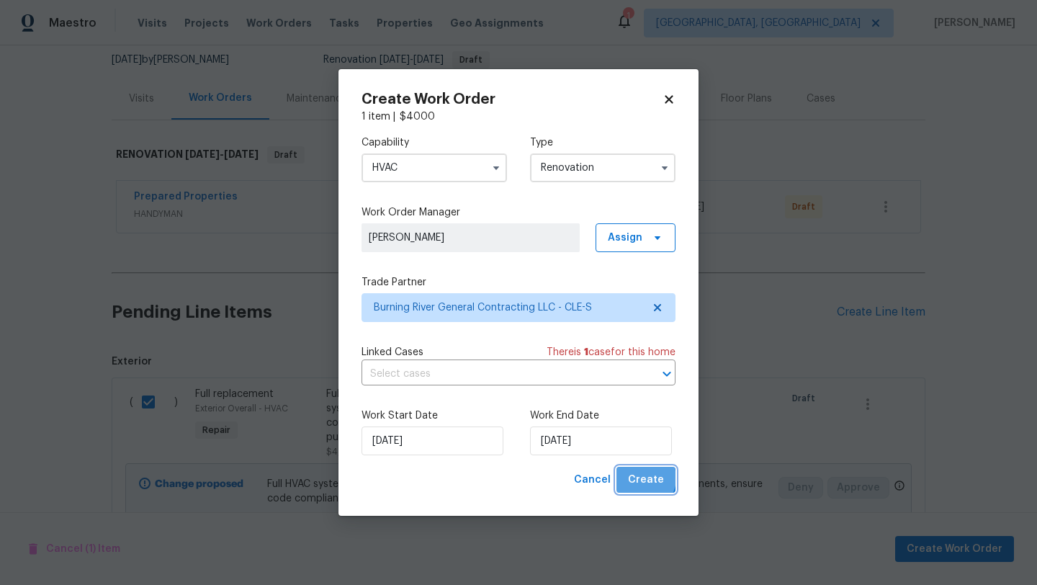
click at [645, 478] on span "Create" at bounding box center [646, 480] width 36 height 18
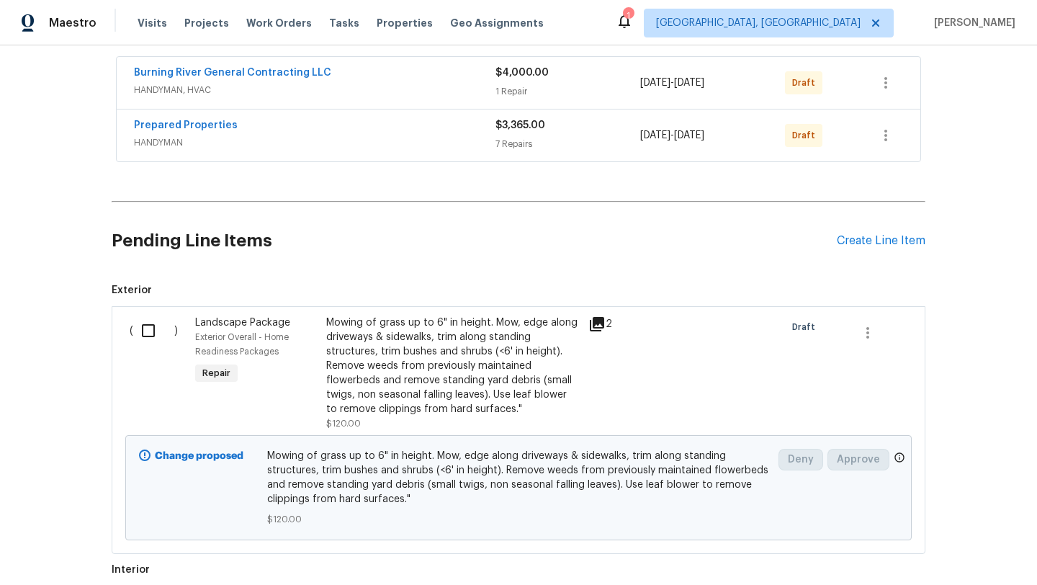
scroll to position [280, 0]
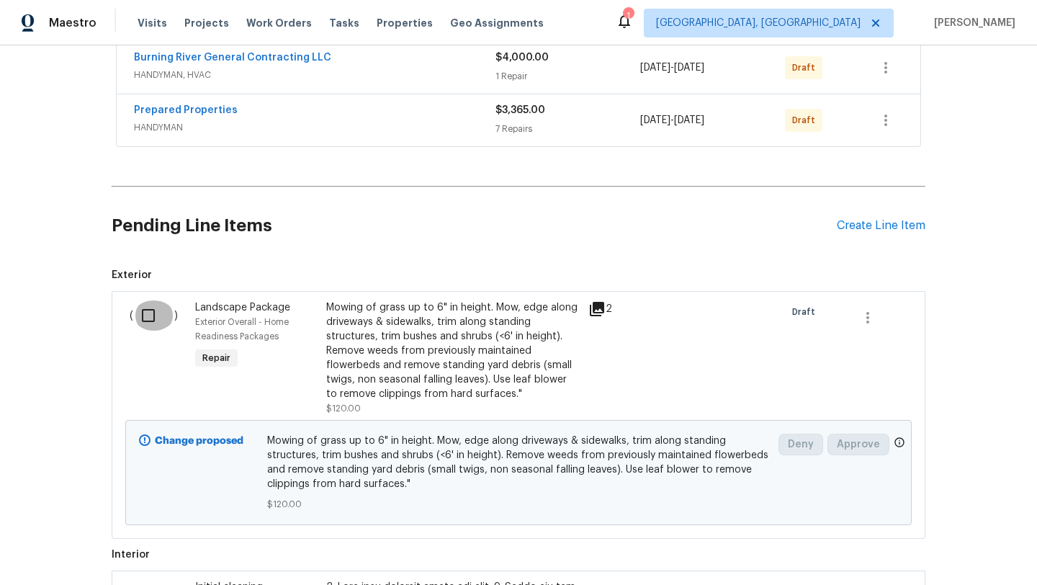
click at [147, 320] on input "checkbox" at bounding box center [153, 315] width 41 height 30
checkbox input "true"
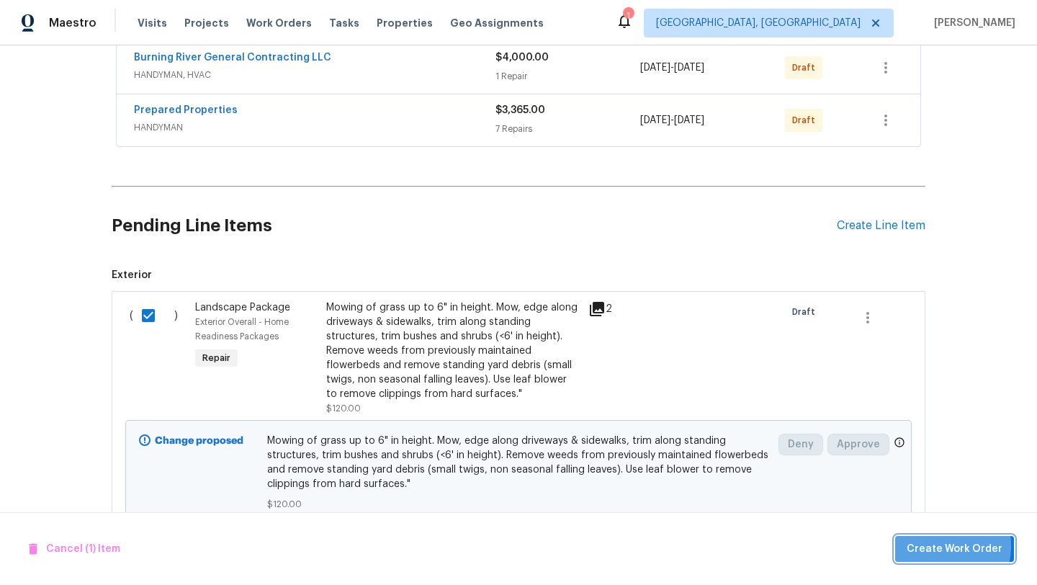
click at [933, 545] on span "Create Work Order" at bounding box center [955, 549] width 96 height 18
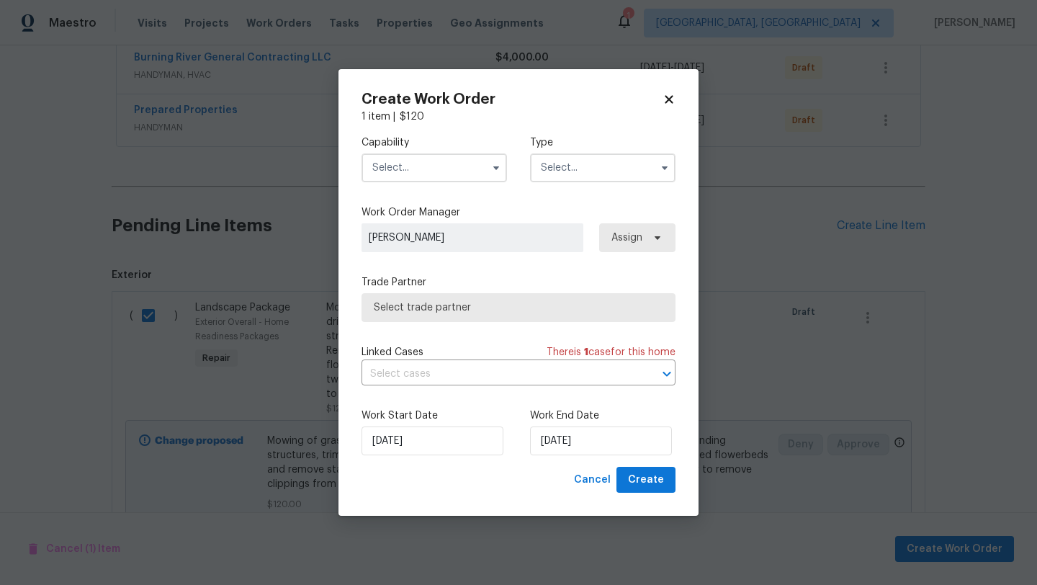
click at [396, 163] on input "text" at bounding box center [433, 167] width 145 height 29
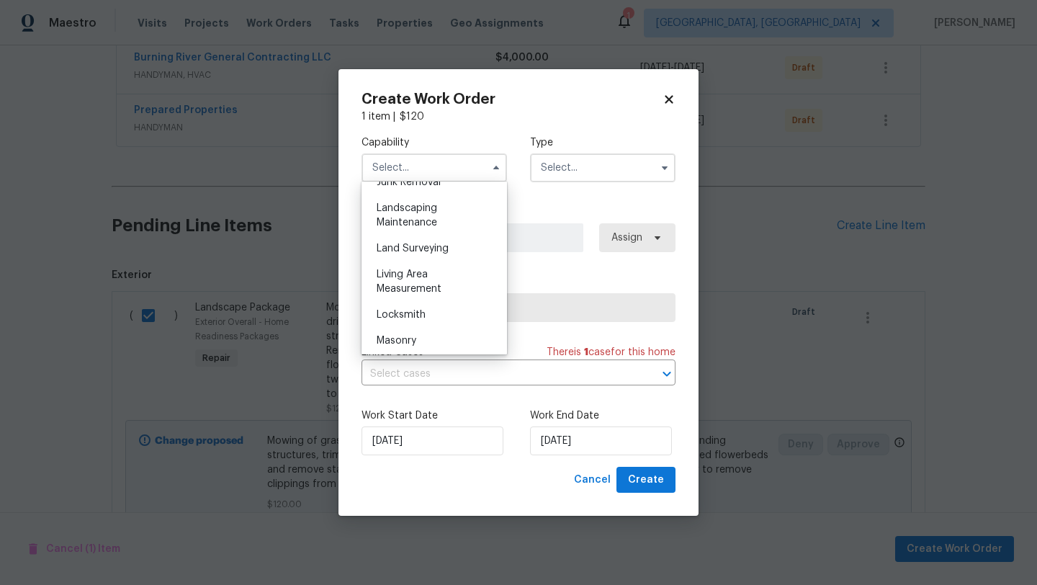
scroll to position [943, 0]
click at [409, 215] on span "Landscaping Maintenance" at bounding box center [407, 209] width 60 height 24
type input "Landscaping Maintenance"
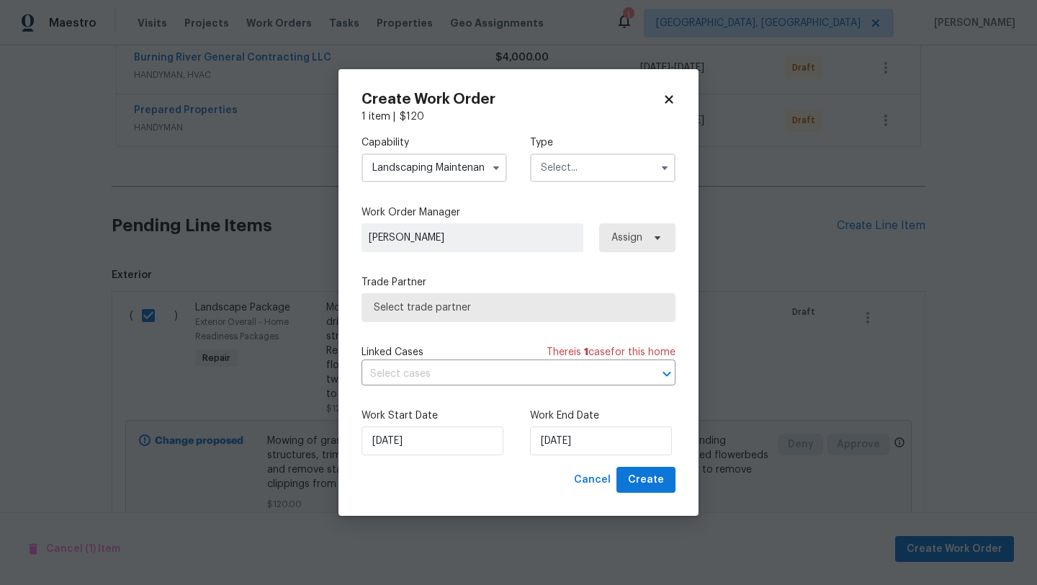
click at [547, 171] on input "text" at bounding box center [602, 167] width 145 height 29
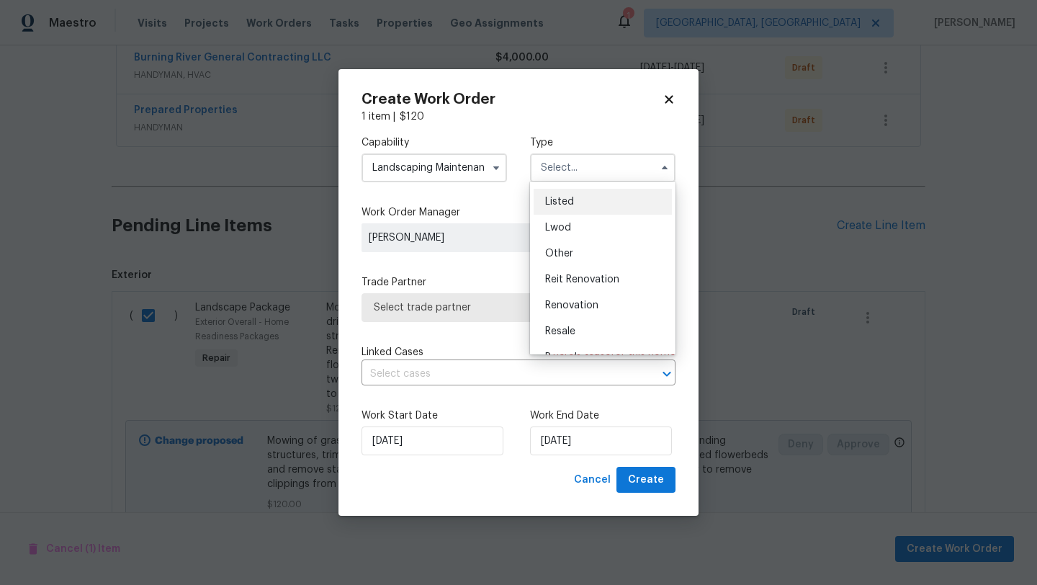
scroll to position [171, 0]
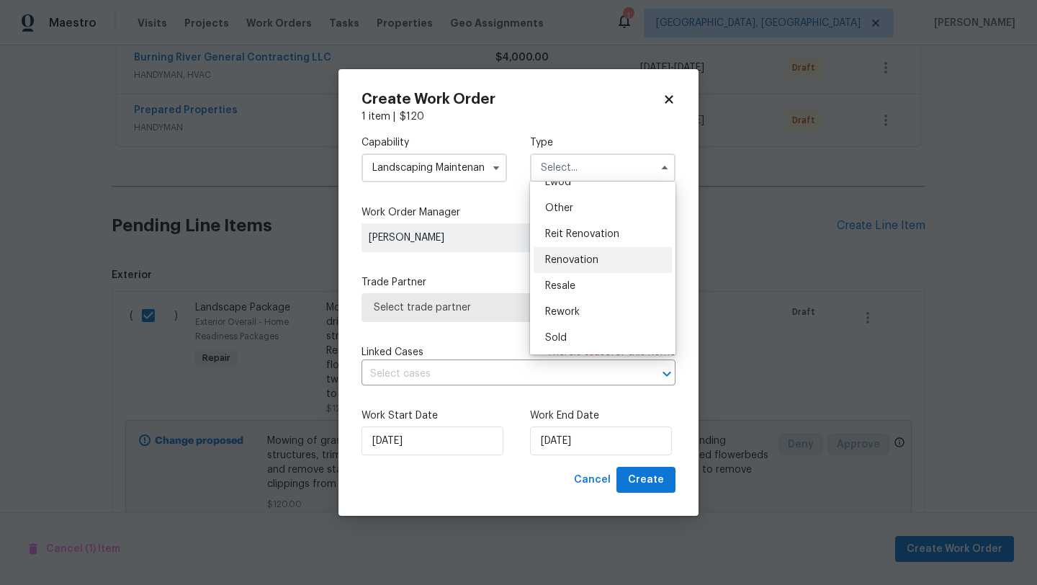
click at [577, 265] on div "Renovation" at bounding box center [603, 260] width 138 height 26
type input "Renovation"
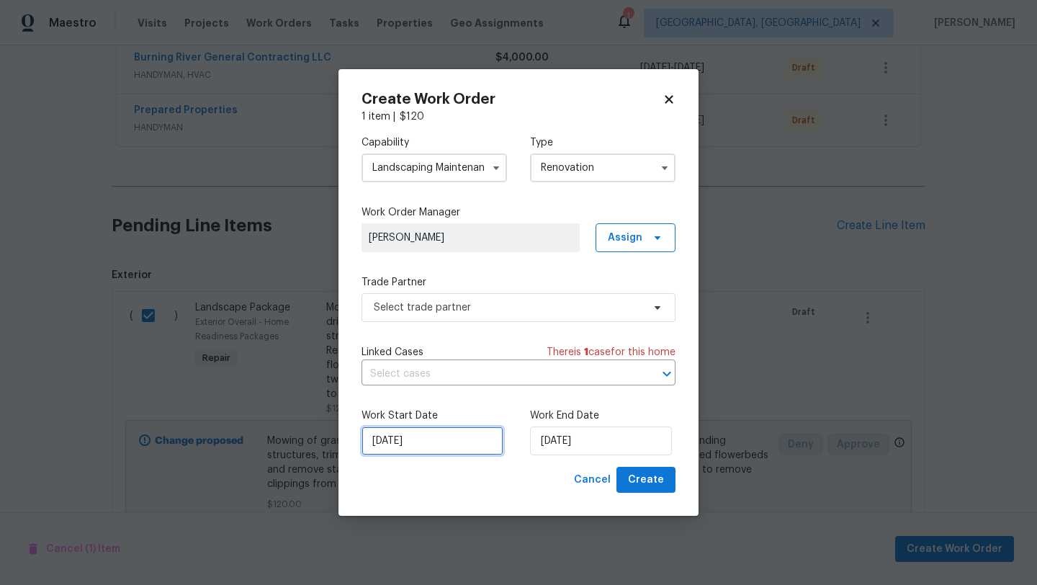
click at [423, 436] on input "10/7/2025" at bounding box center [432, 440] width 142 height 29
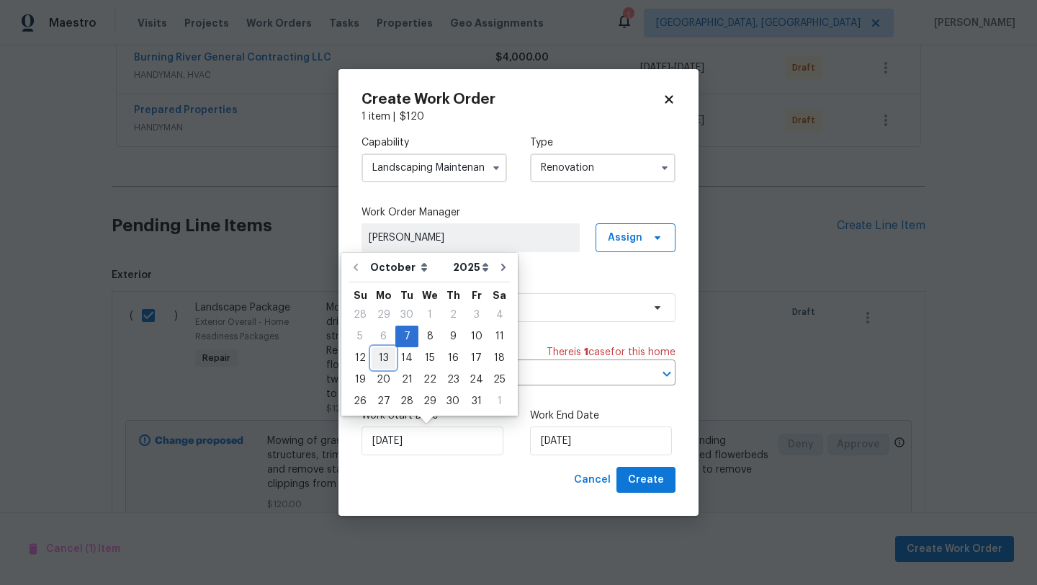
click at [387, 356] on div "13" at bounding box center [384, 358] width 24 height 20
type input "10/13/2025"
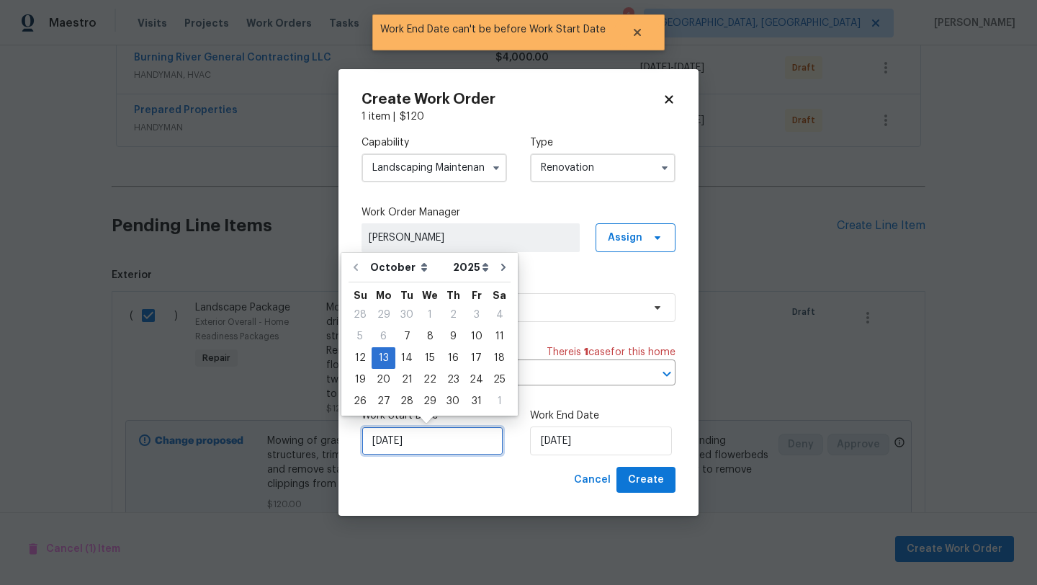
click at [412, 450] on input "10/13/2025" at bounding box center [432, 440] width 142 height 29
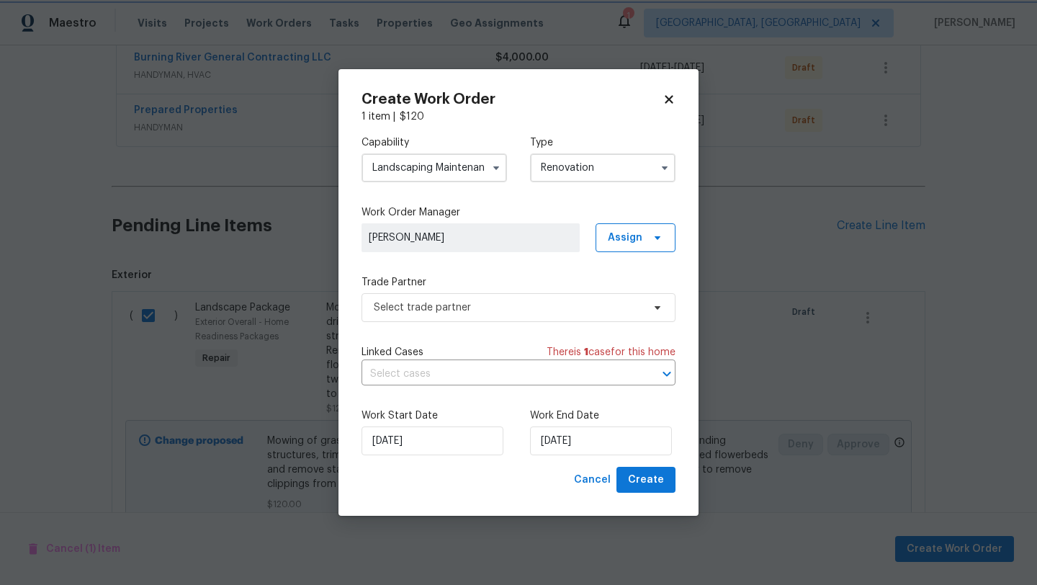
click at [519, 482] on div "Cancel Create" at bounding box center [518, 480] width 314 height 27
click at [451, 438] on input "10/13/2025" at bounding box center [432, 440] width 142 height 29
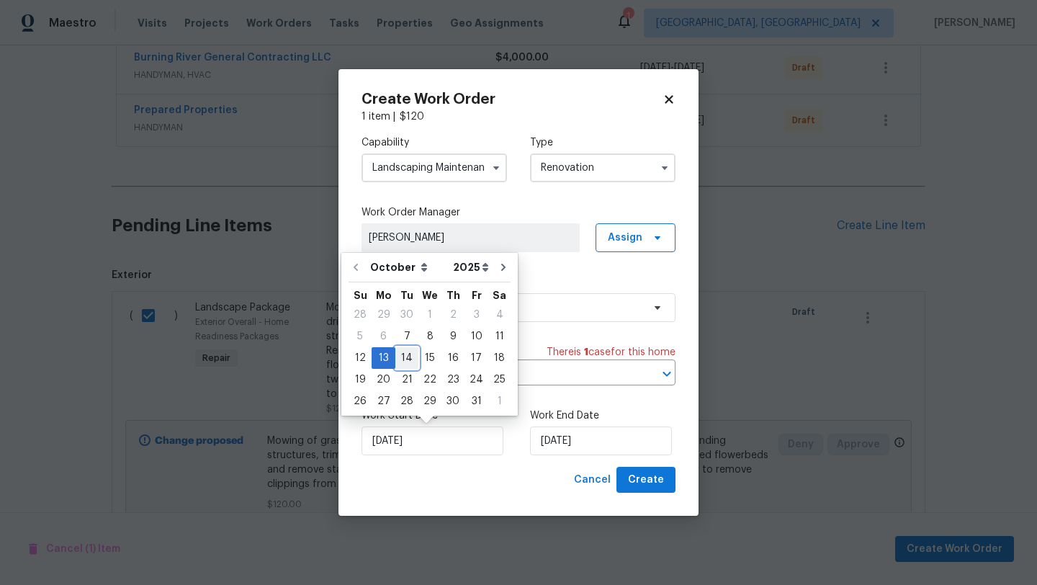
click at [403, 359] on div "14" at bounding box center [406, 358] width 23 height 20
type input "10/14/2025"
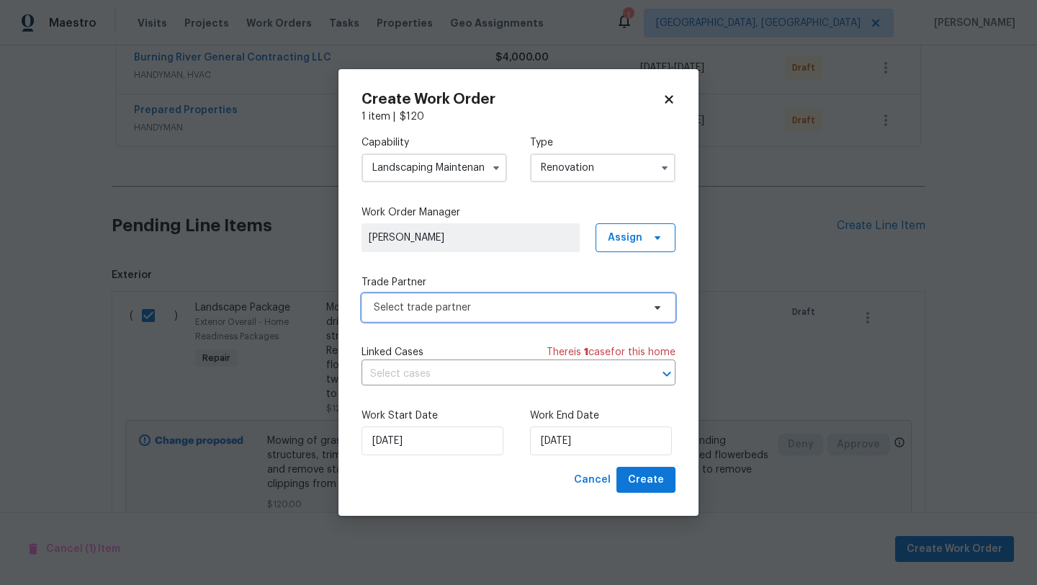
click at [433, 315] on span "Select trade partner" at bounding box center [518, 307] width 314 height 29
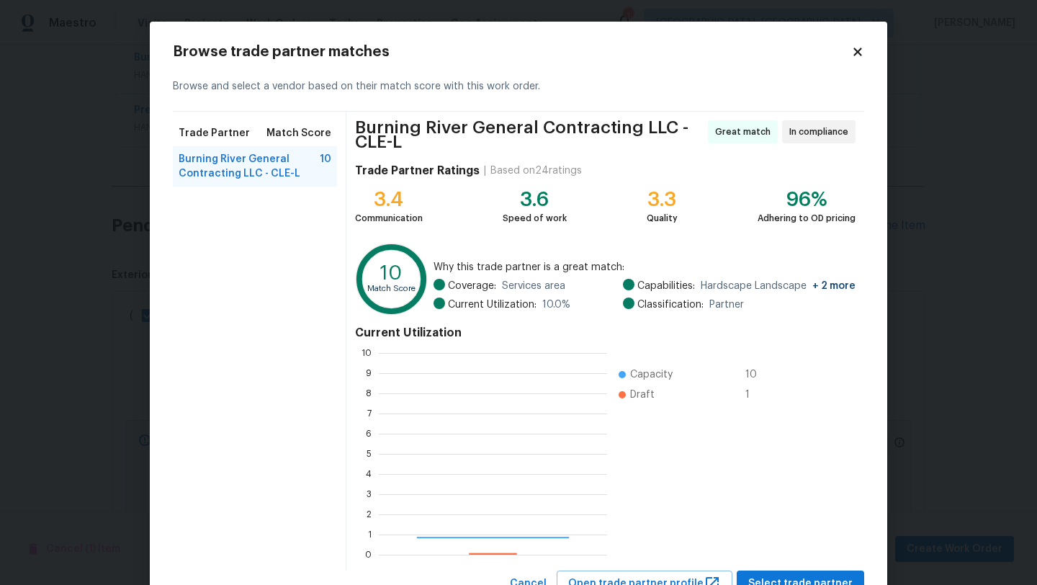
scroll to position [202, 228]
click at [805, 580] on span "Select trade partner" at bounding box center [800, 584] width 104 height 18
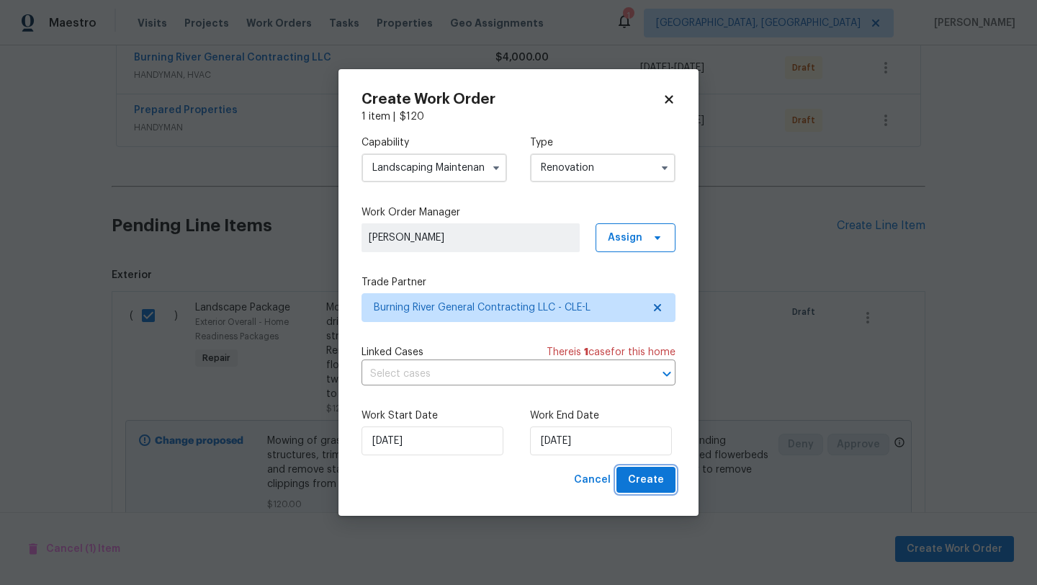
click at [637, 481] on span "Create" at bounding box center [646, 480] width 36 height 18
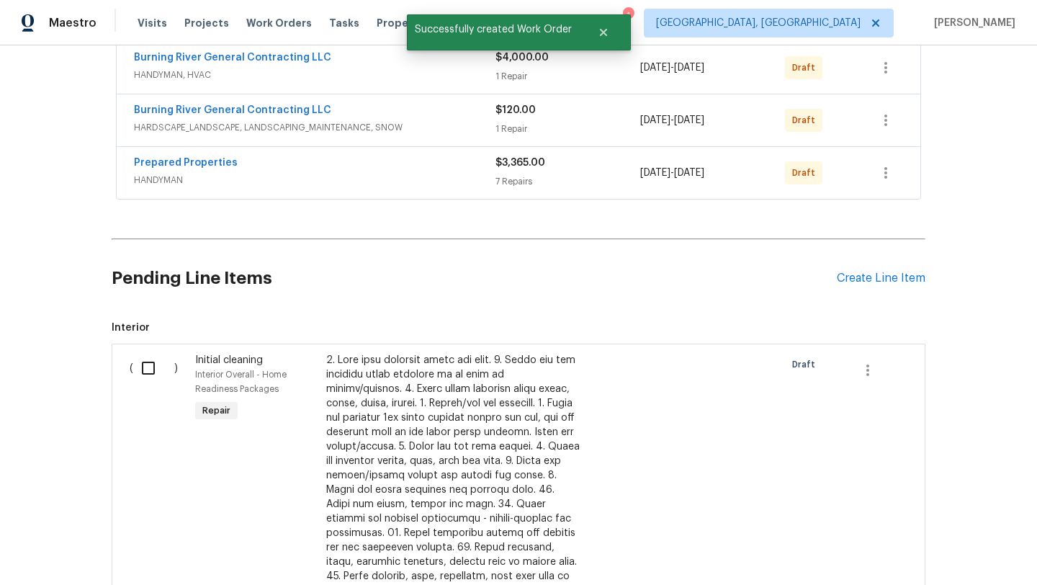
click at [148, 368] on input "checkbox" at bounding box center [153, 368] width 41 height 30
checkbox input "true"
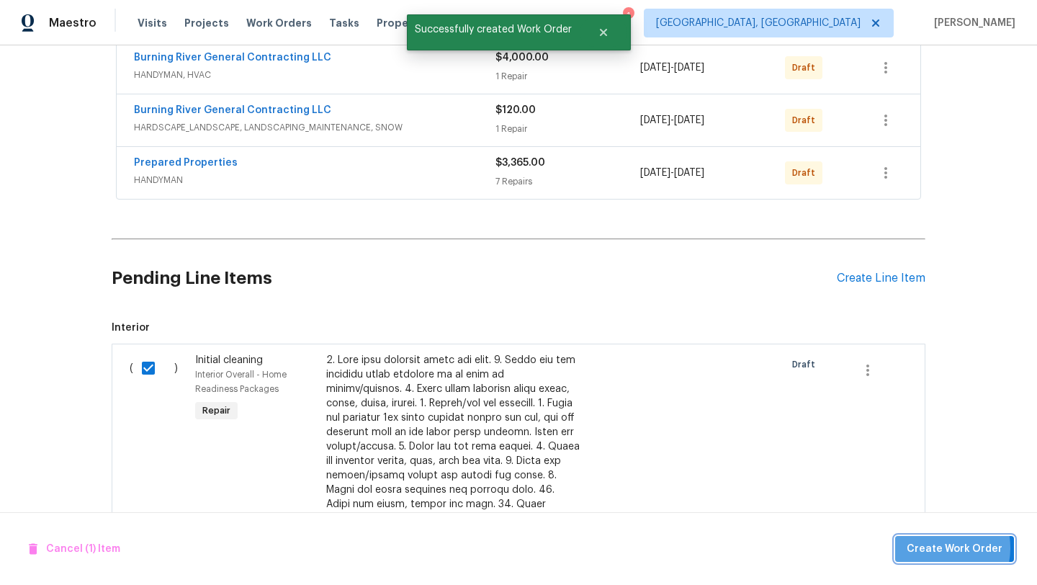
click at [940, 547] on span "Create Work Order" at bounding box center [955, 549] width 96 height 18
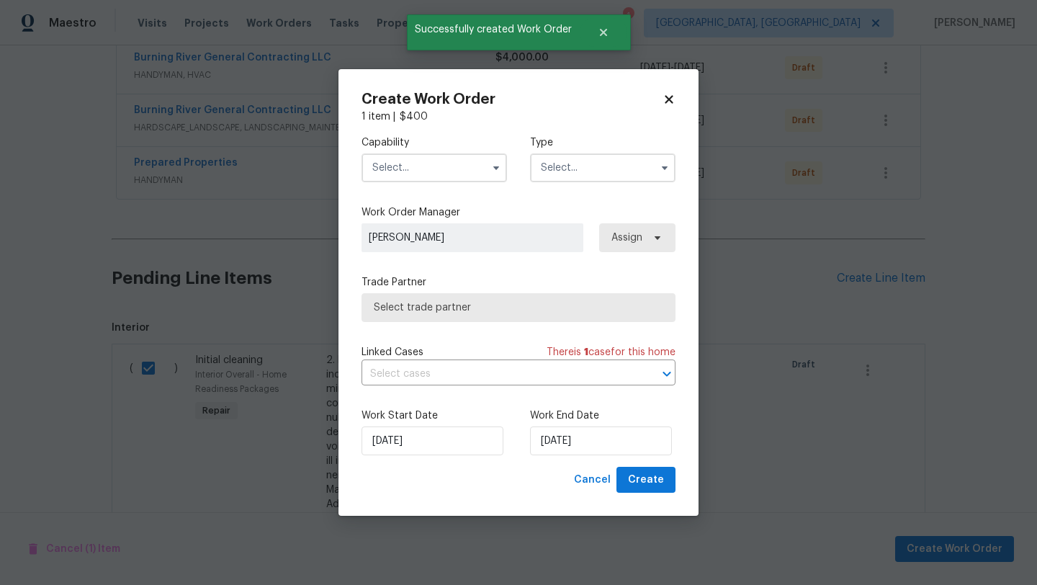
click at [405, 163] on input "text" at bounding box center [433, 167] width 145 height 29
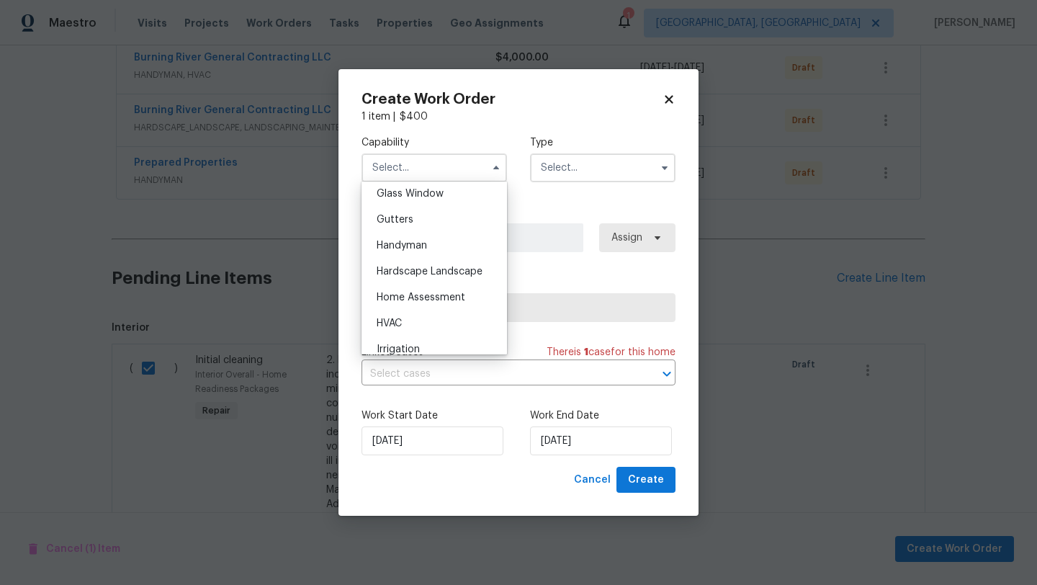
scroll to position [754, 0]
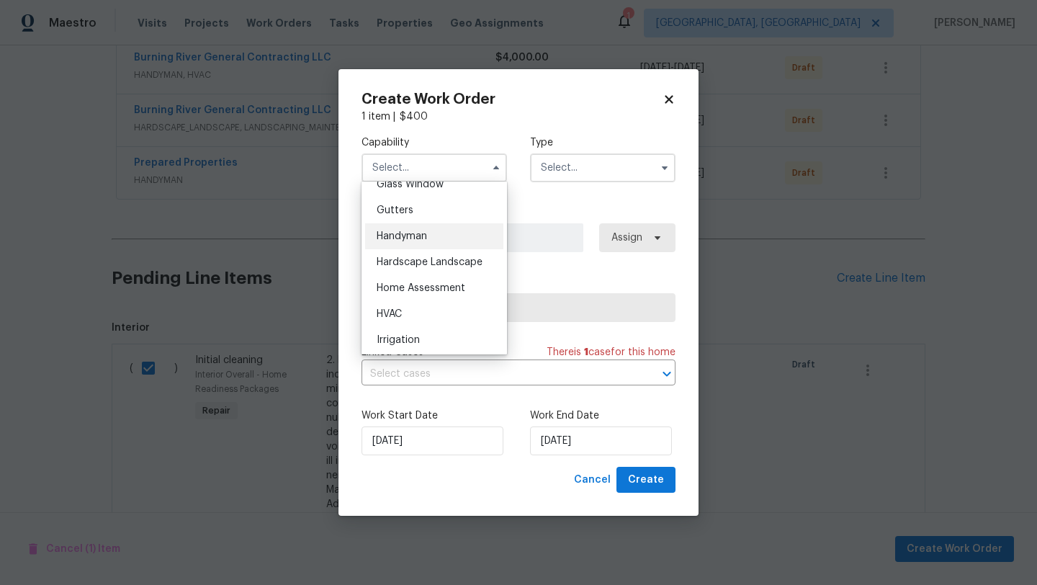
click at [410, 235] on span "Handyman" at bounding box center [402, 236] width 50 height 10
type input "Handyman"
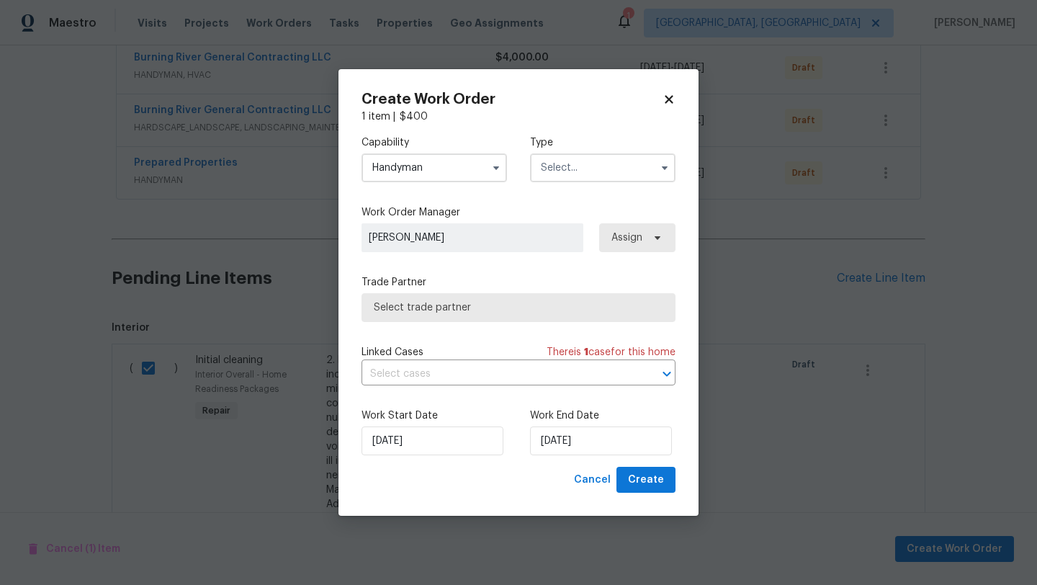
click at [559, 174] on input "text" at bounding box center [602, 167] width 145 height 29
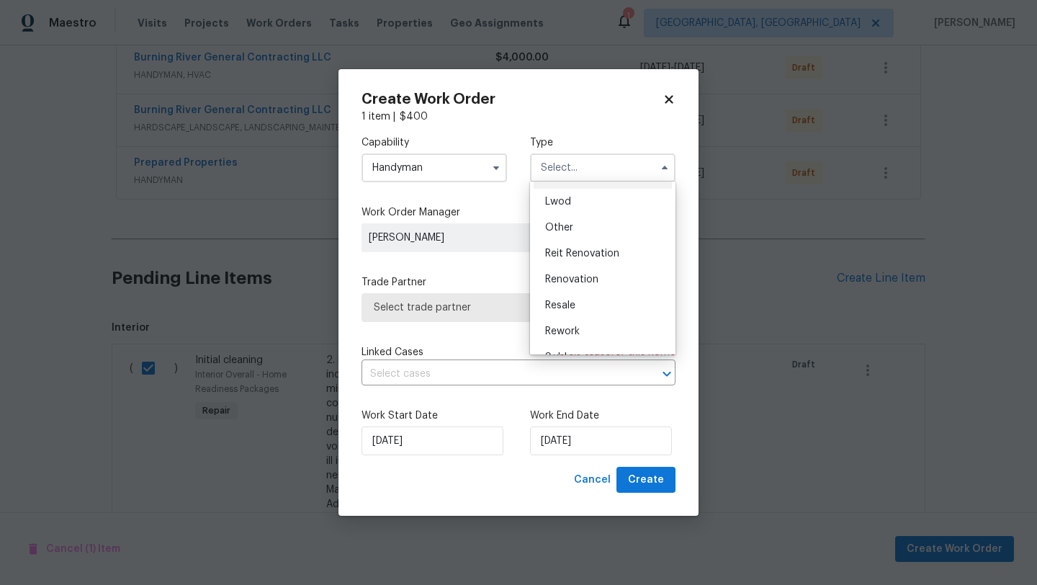
scroll to position [154, 0]
click at [567, 278] on span "Renovation" at bounding box center [571, 277] width 53 height 10
type input "Renovation"
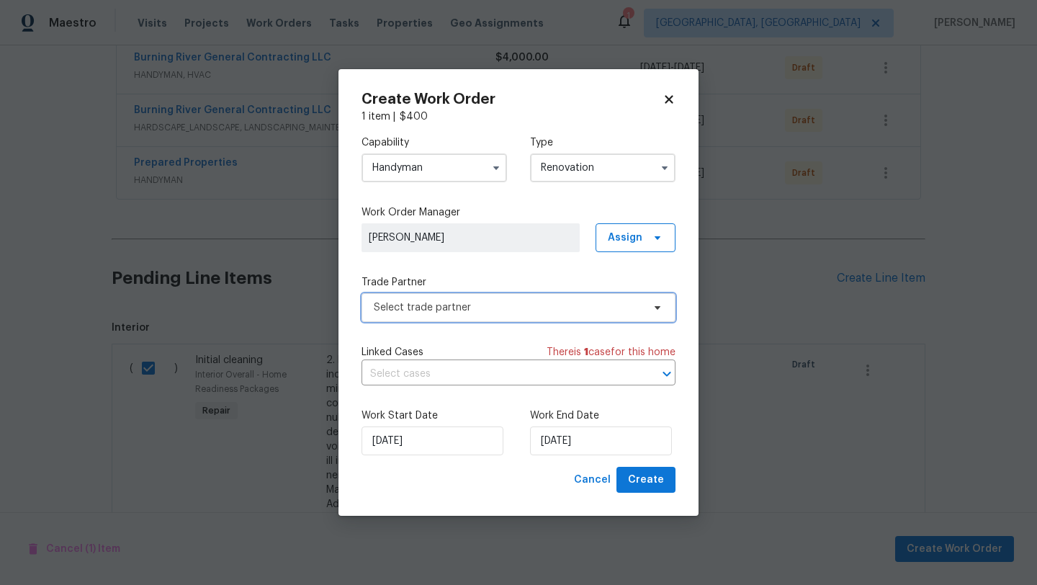
click at [458, 313] on span "Select trade partner" at bounding box center [508, 307] width 269 height 14
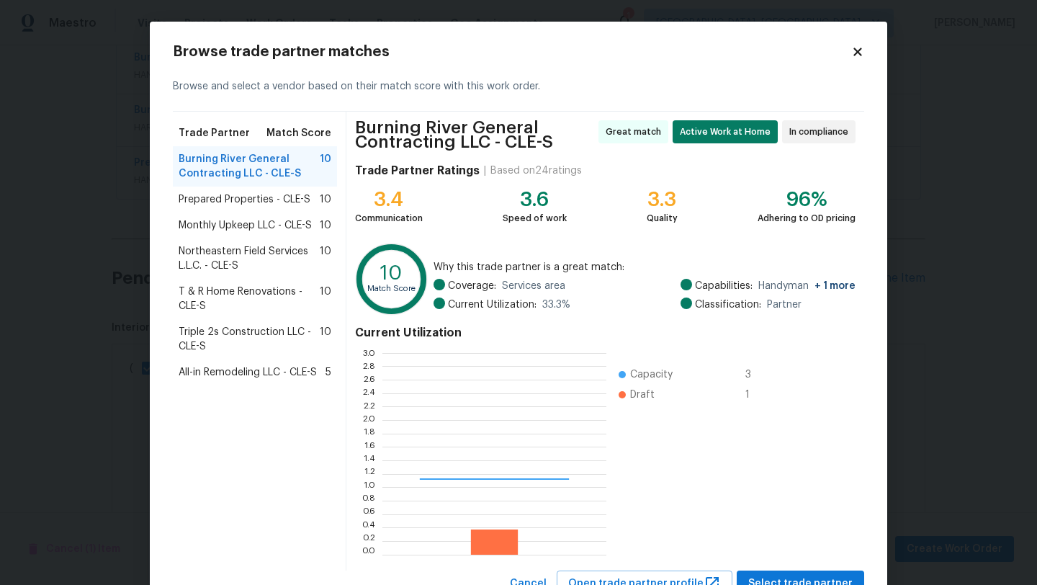
scroll to position [202, 224]
click at [207, 202] on span "Prepared Properties - CLE-S" at bounding box center [245, 199] width 132 height 14
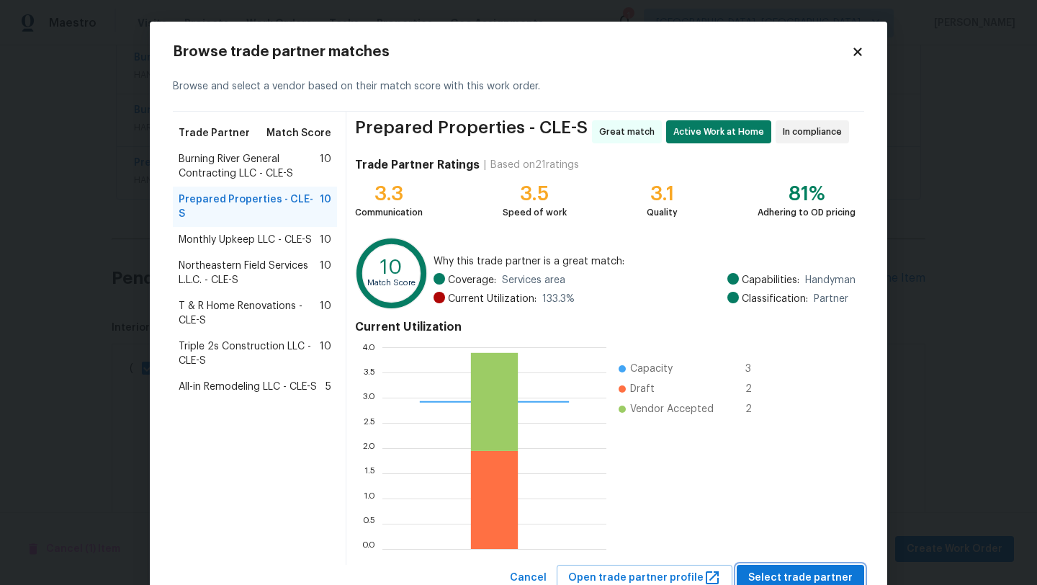
click at [790, 573] on span "Select trade partner" at bounding box center [800, 578] width 104 height 18
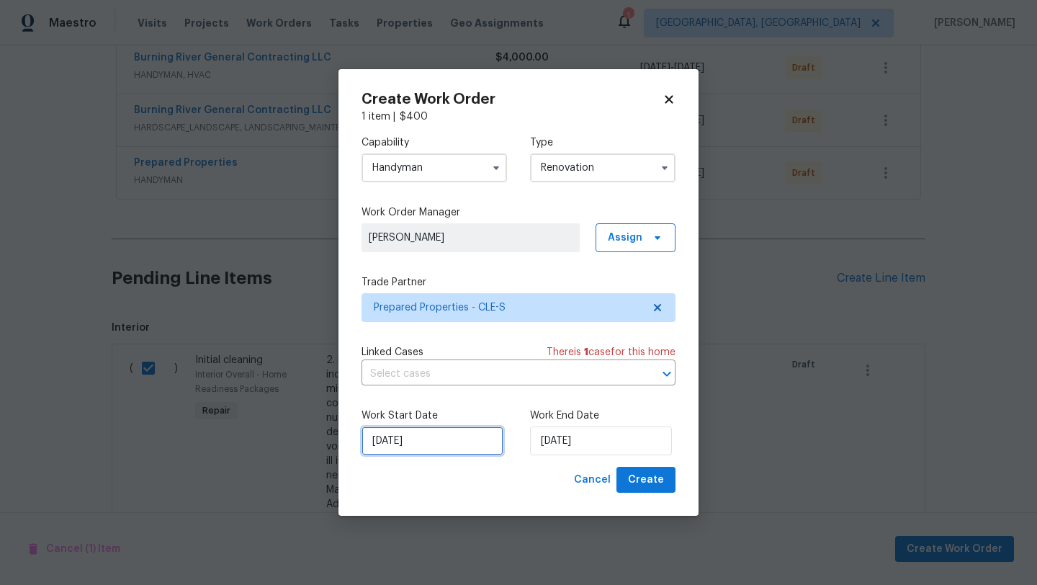
click at [413, 445] on input "10/7/2025" at bounding box center [432, 440] width 142 height 29
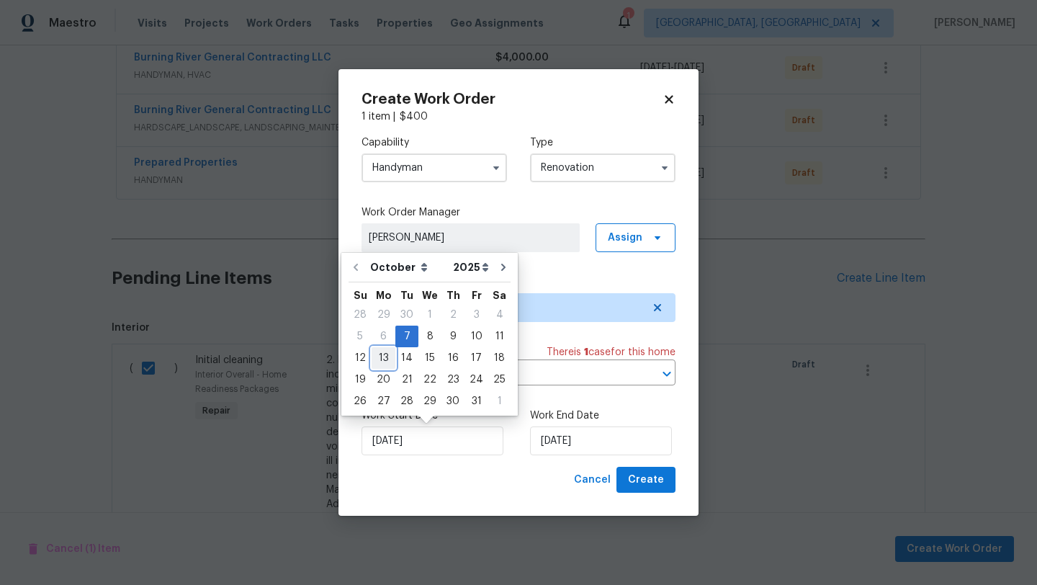
click at [382, 356] on div "13" at bounding box center [384, 358] width 24 height 20
type input "10/13/2025"
click at [432, 443] on input "10/13/2025" at bounding box center [432, 440] width 142 height 29
click at [405, 359] on div "14" at bounding box center [406, 358] width 23 height 20
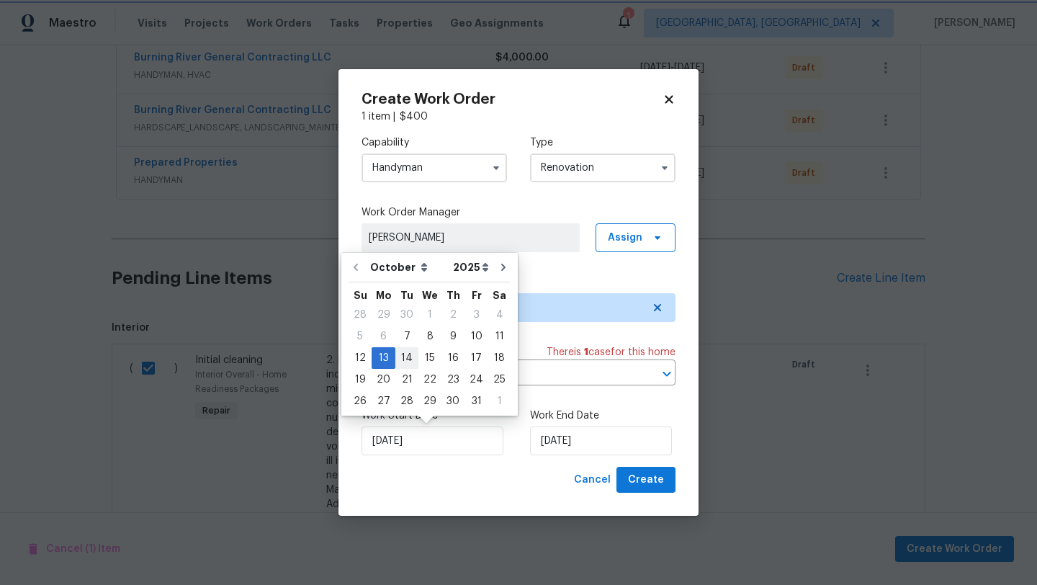
type input "10/14/2025"
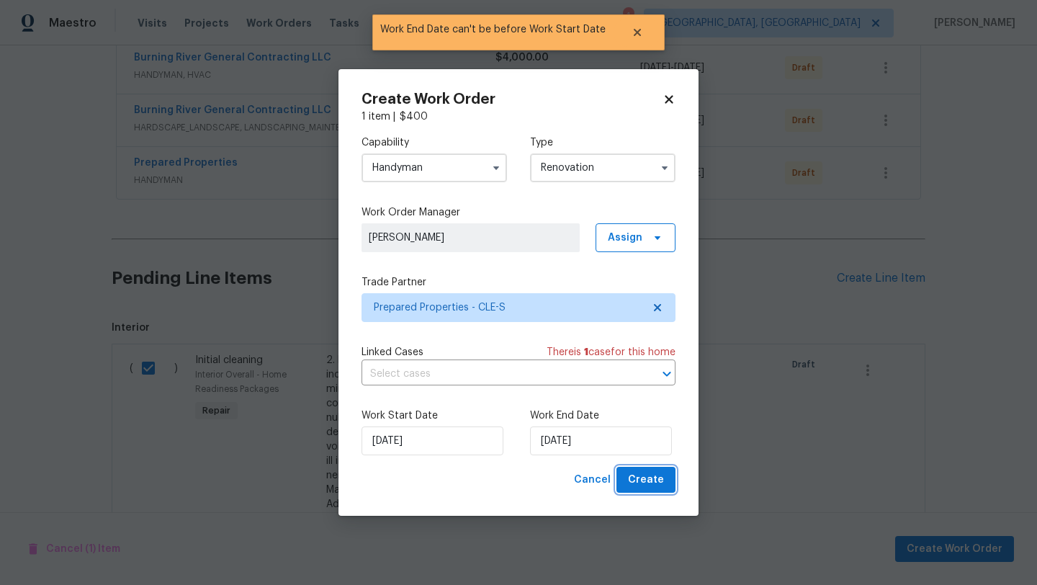
click at [657, 480] on span "Create" at bounding box center [646, 480] width 36 height 18
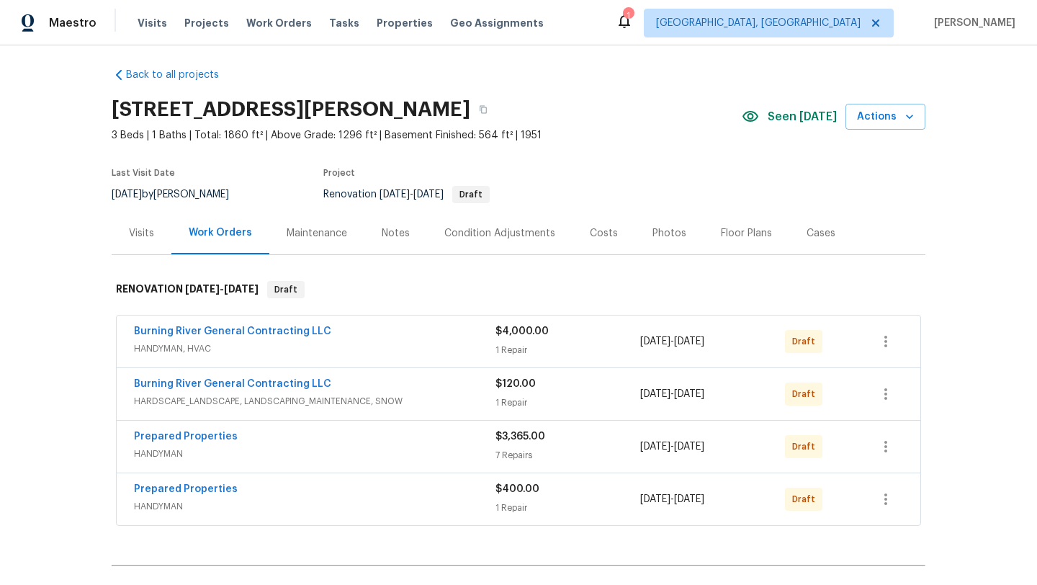
scroll to position [0, 0]
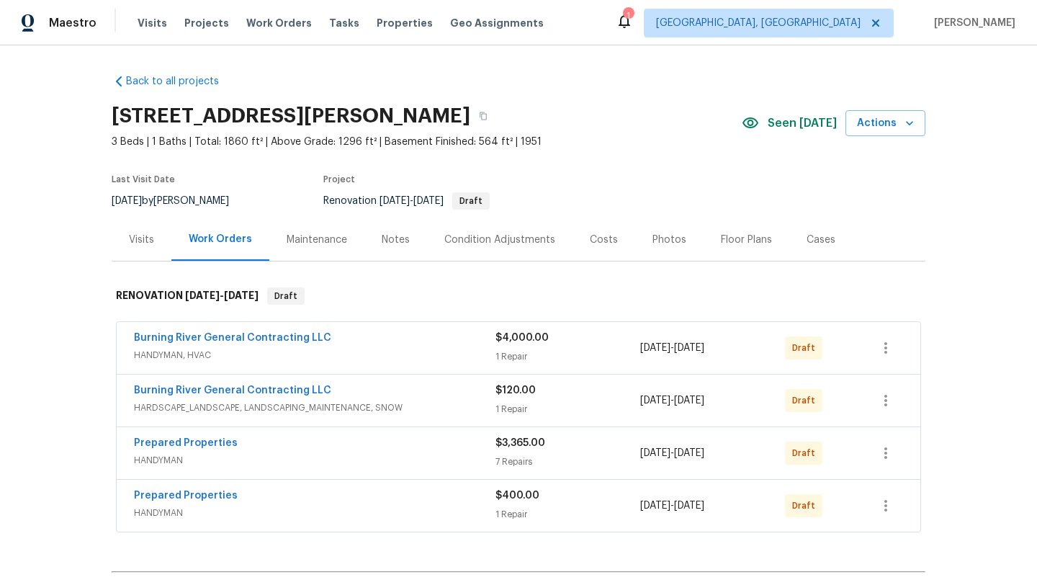
click at [143, 230] on div "Visits" at bounding box center [142, 239] width 60 height 42
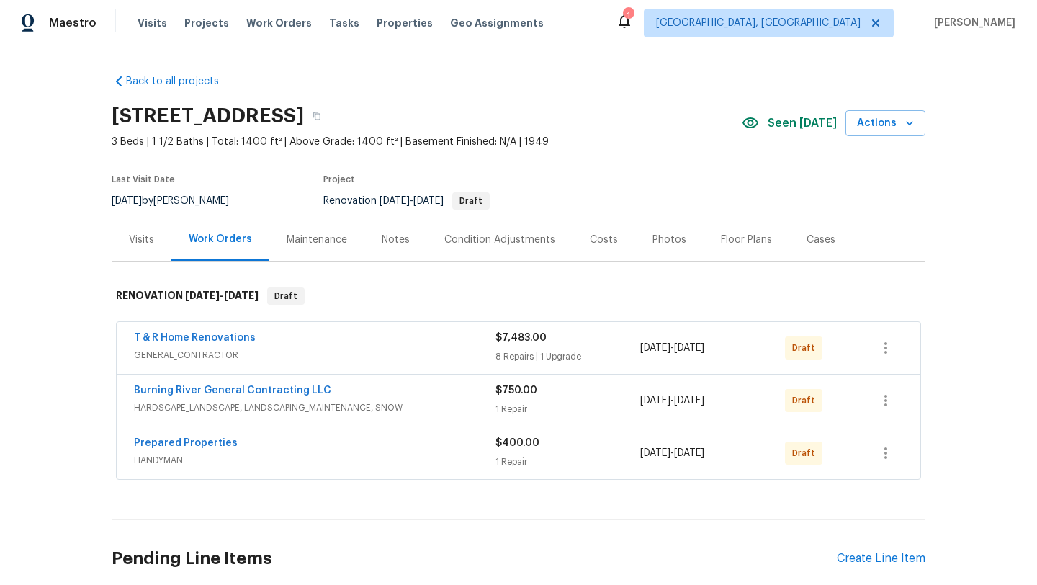
click at [140, 238] on div "Visits" at bounding box center [141, 240] width 25 height 14
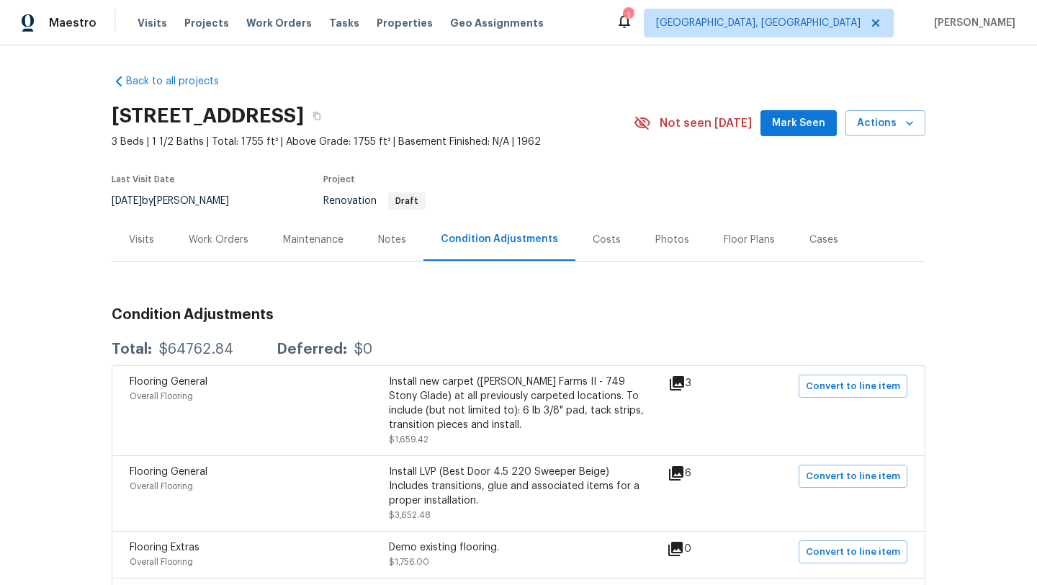
click at [596, 241] on div "Costs" at bounding box center [607, 240] width 28 height 14
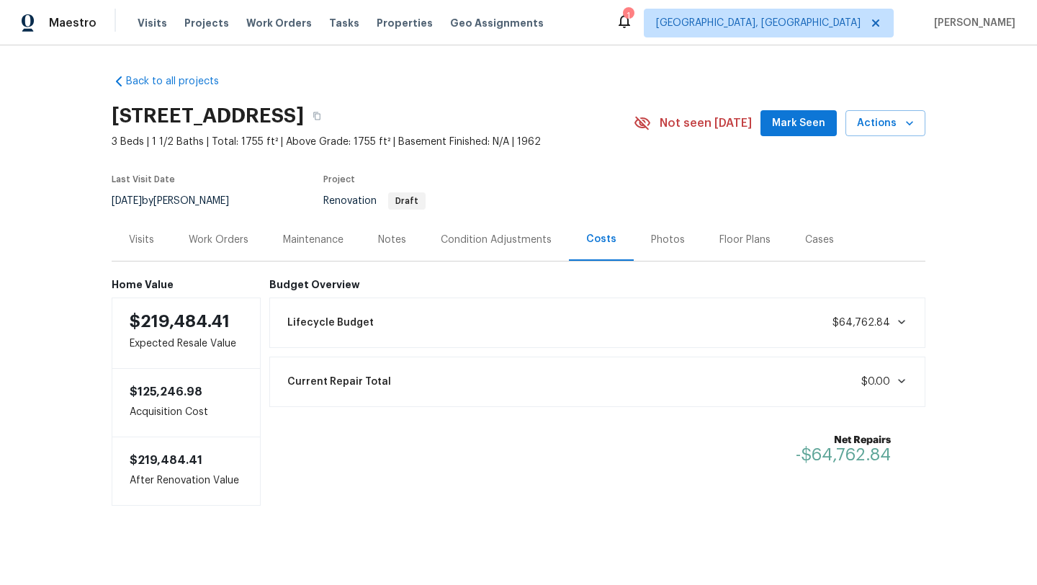
click at [507, 237] on div "Condition Adjustments" at bounding box center [496, 240] width 111 height 14
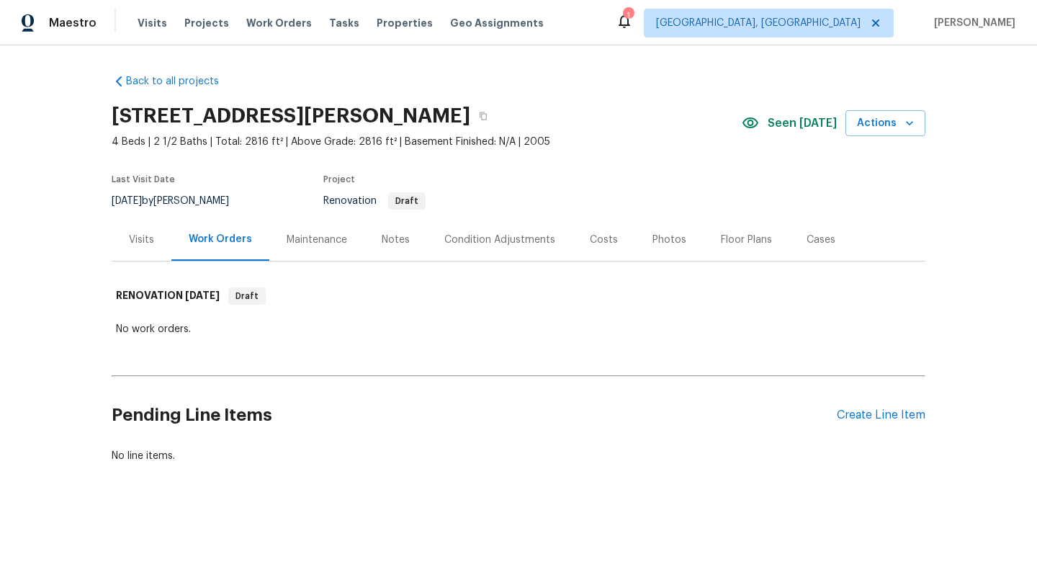
click at [457, 234] on div "Condition Adjustments" at bounding box center [499, 240] width 111 height 14
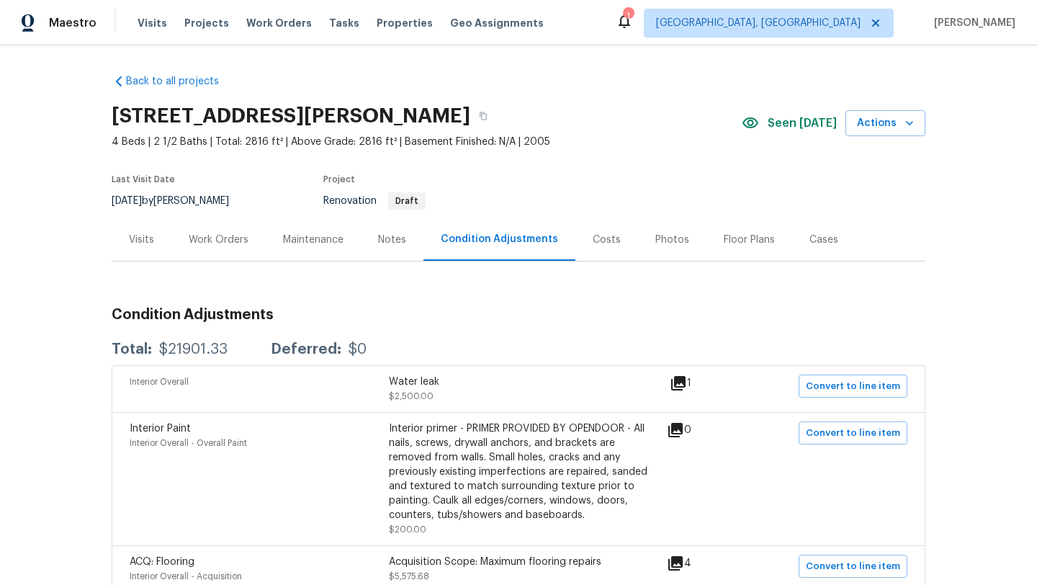
click at [684, 380] on icon at bounding box center [678, 383] width 14 height 14
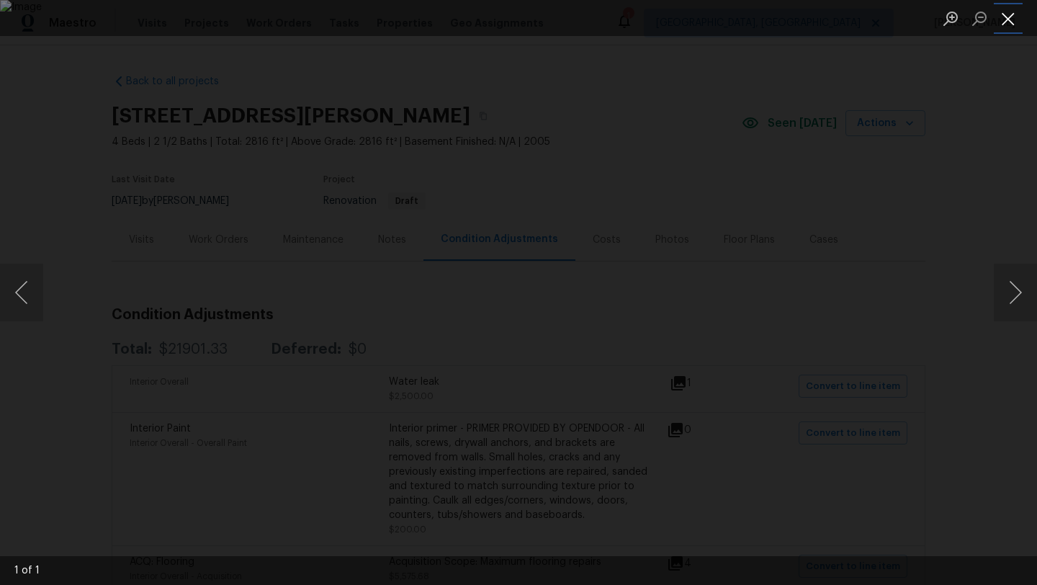
click at [1005, 25] on button "Close lightbox" at bounding box center [1008, 18] width 29 height 25
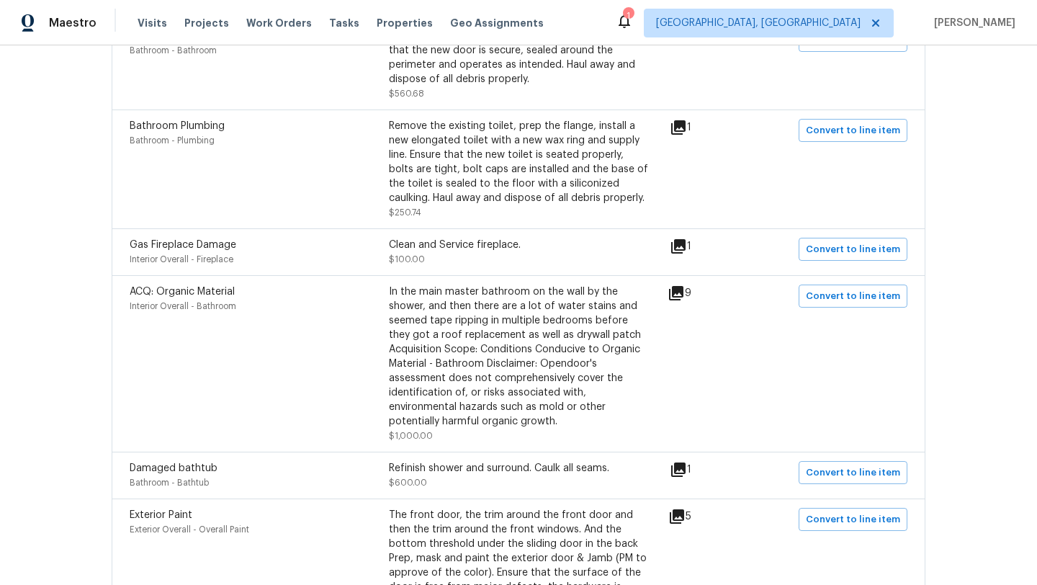
scroll to position [788, 0]
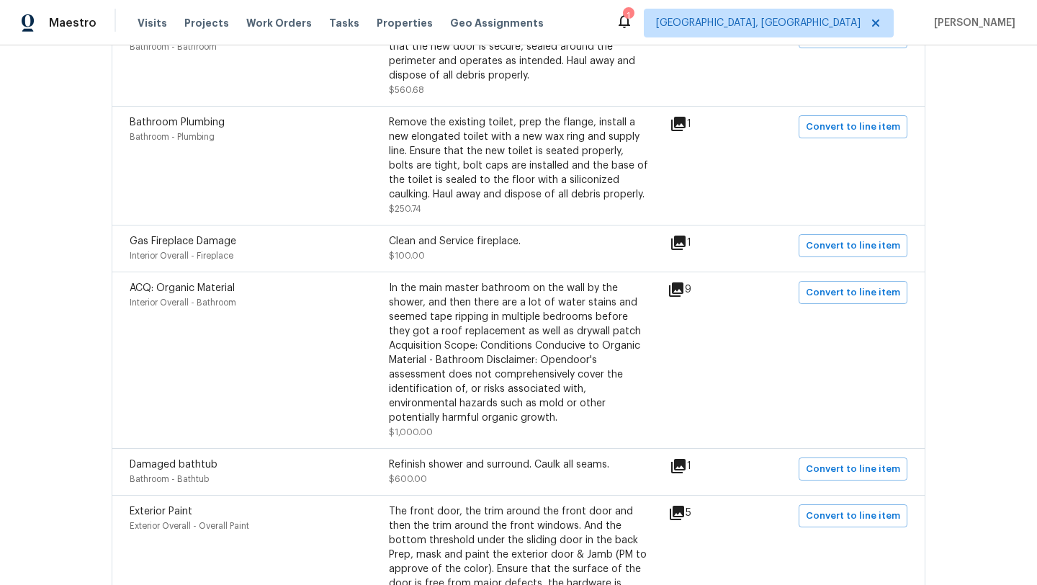
click at [683, 292] on icon at bounding box center [676, 289] width 14 height 14
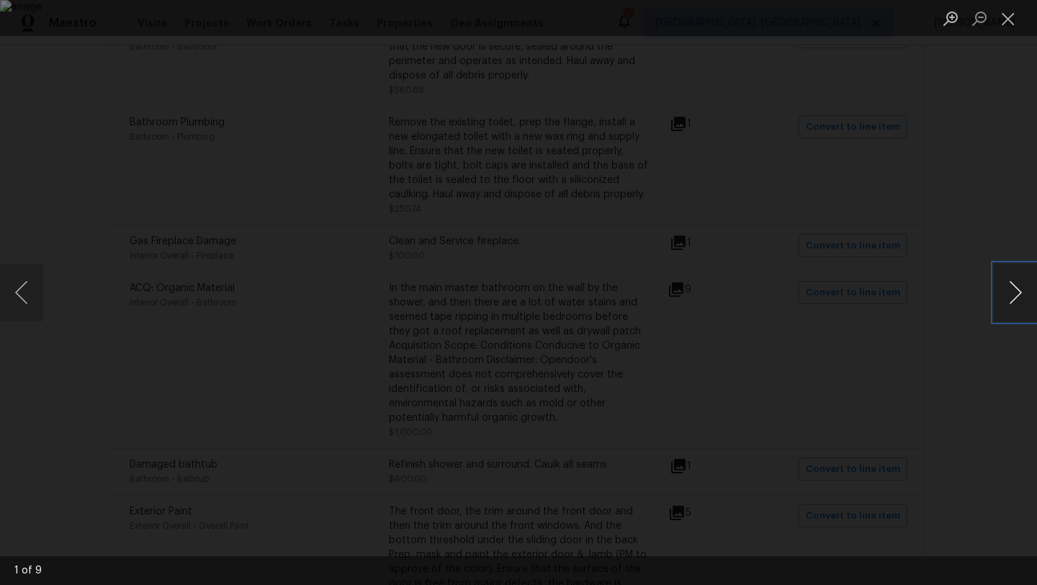
click at [1015, 284] on button "Next image" at bounding box center [1015, 293] width 43 height 58
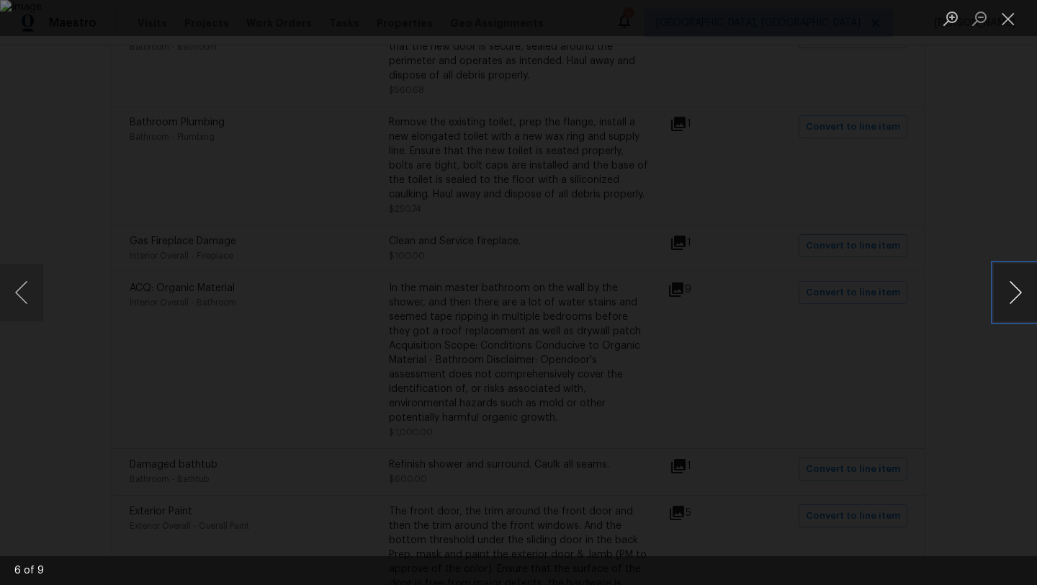
click at [1015, 284] on button "Next image" at bounding box center [1015, 293] width 43 height 58
click at [1001, 19] on button "Close lightbox" at bounding box center [1008, 18] width 29 height 25
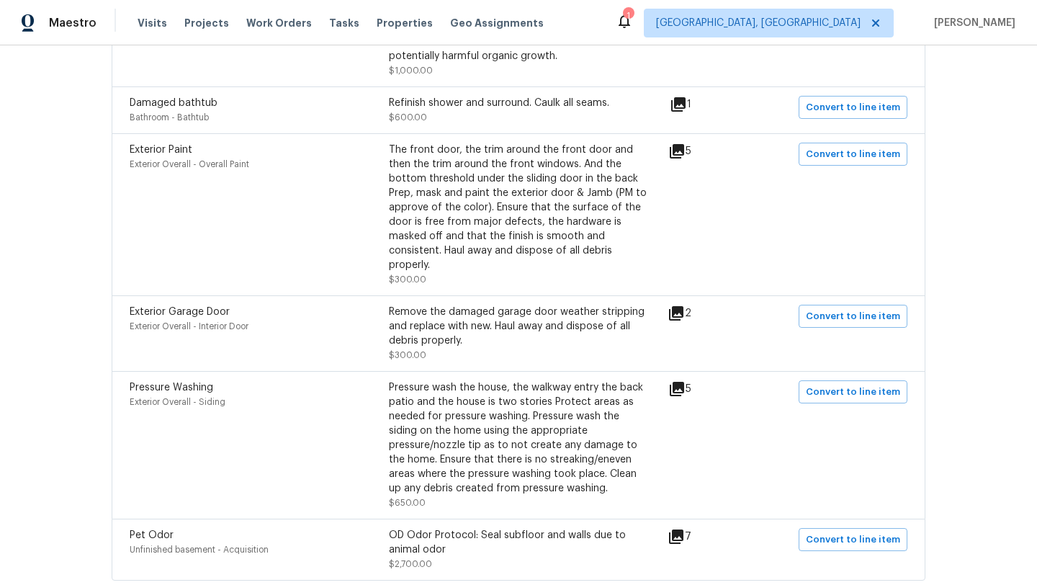
scroll to position [1237, 0]
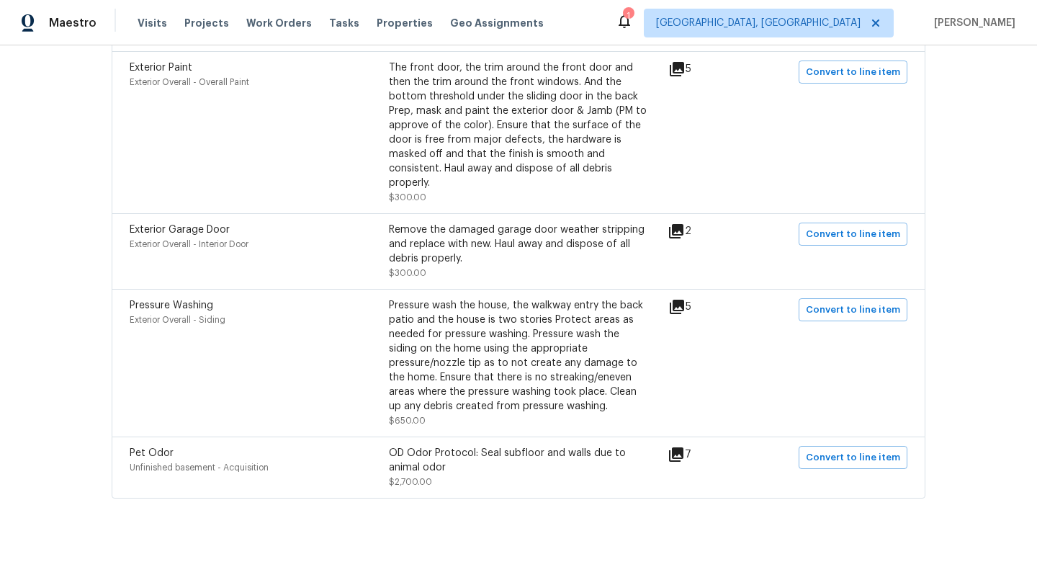
click at [678, 454] on icon at bounding box center [676, 454] width 17 height 17
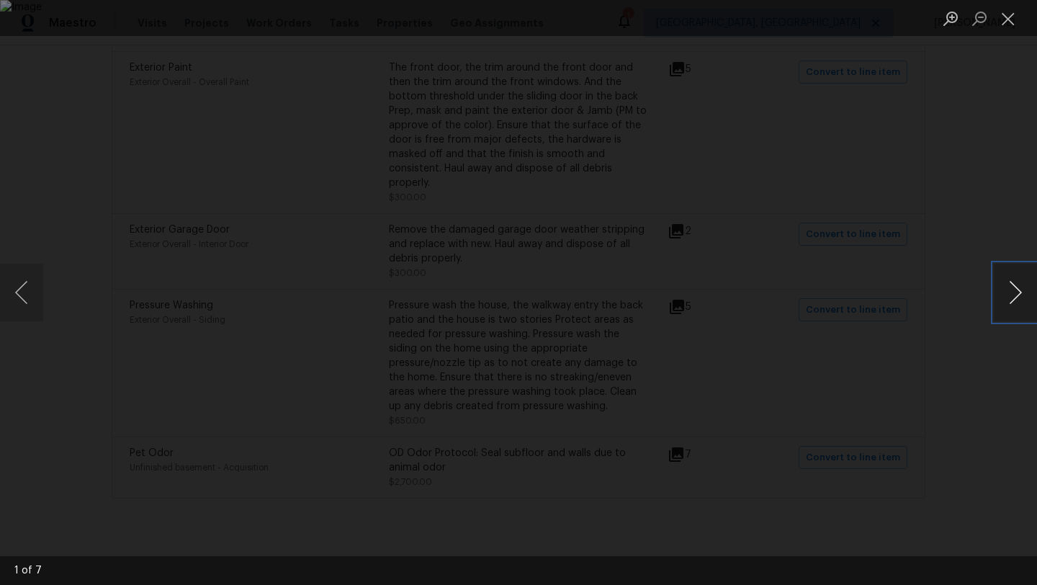
click at [1023, 289] on button "Next image" at bounding box center [1015, 293] width 43 height 58
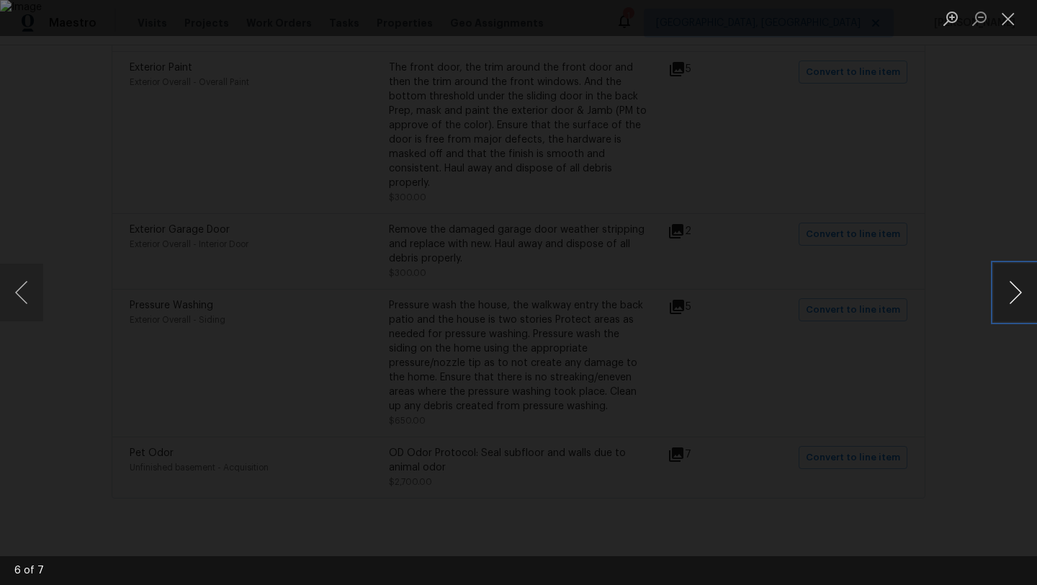
click at [1023, 289] on button "Next image" at bounding box center [1015, 293] width 43 height 58
click at [1005, 18] on button "Close lightbox" at bounding box center [1008, 18] width 29 height 25
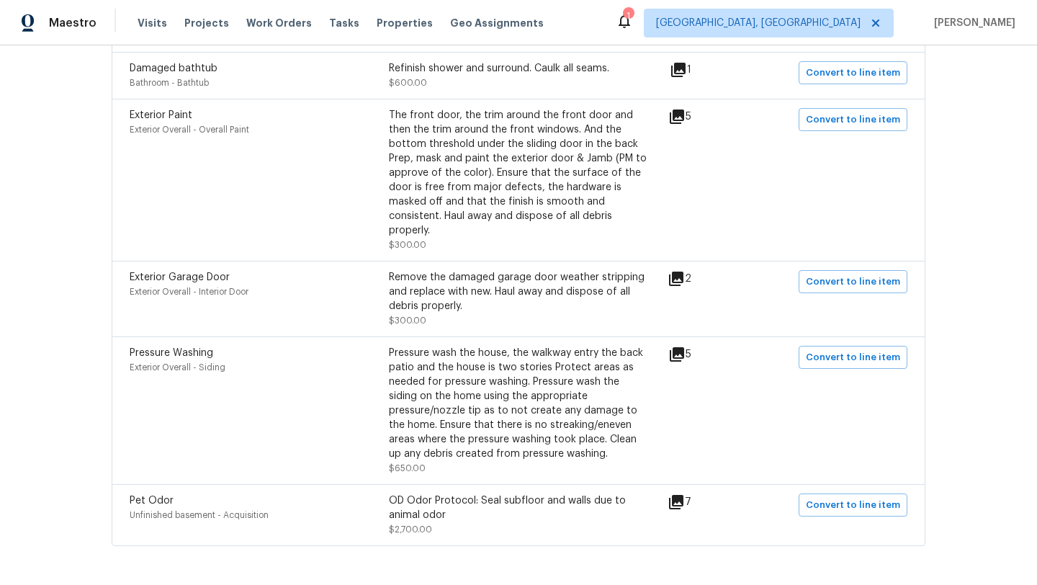
scroll to position [1182, 0]
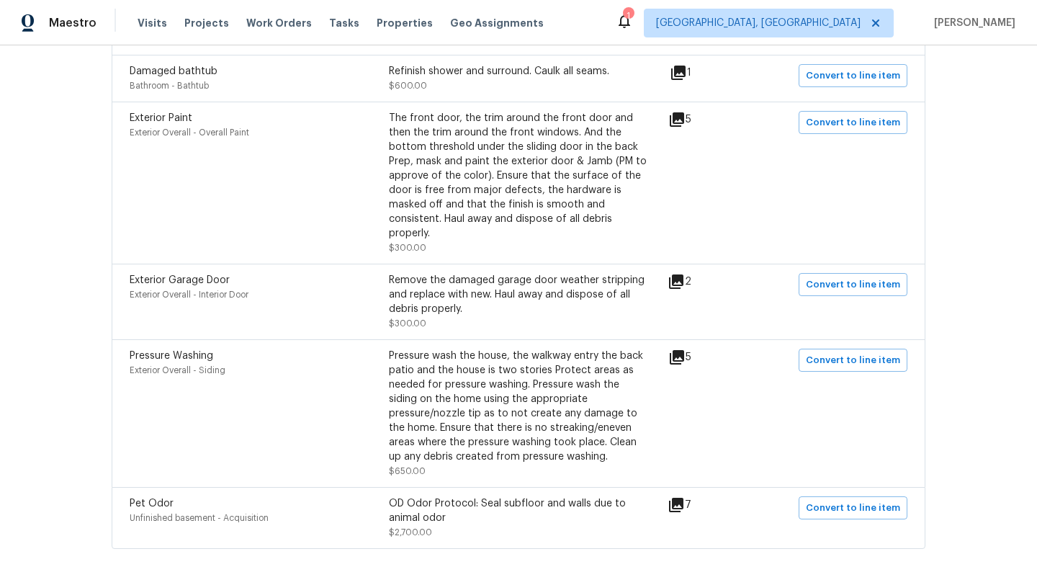
click at [682, 284] on icon at bounding box center [676, 281] width 14 height 14
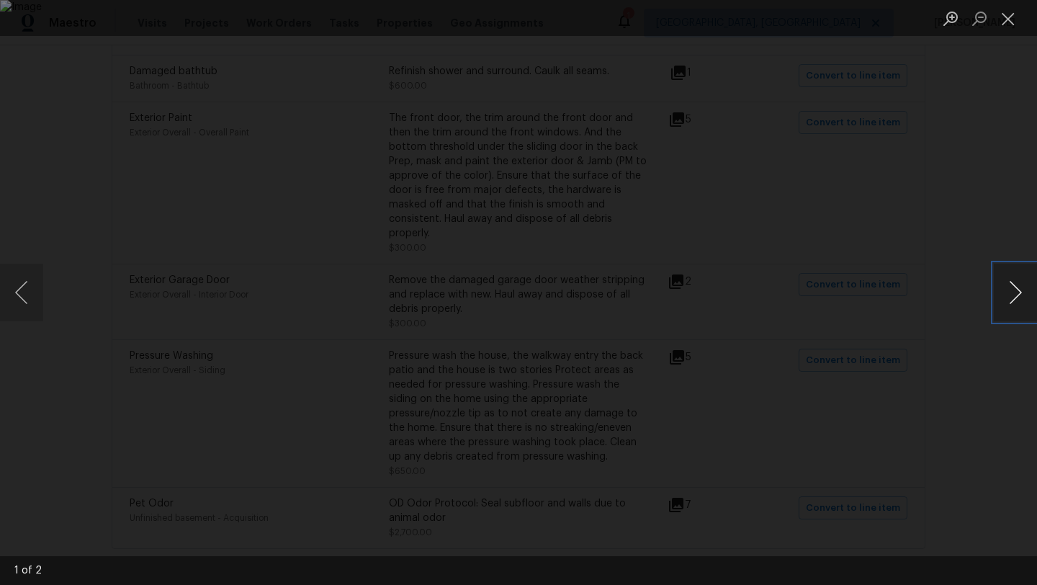
click at [1017, 293] on button "Next image" at bounding box center [1015, 293] width 43 height 58
click at [1017, 294] on button "Next image" at bounding box center [1015, 293] width 43 height 58
click at [1010, 17] on button "Close lightbox" at bounding box center [1008, 18] width 29 height 25
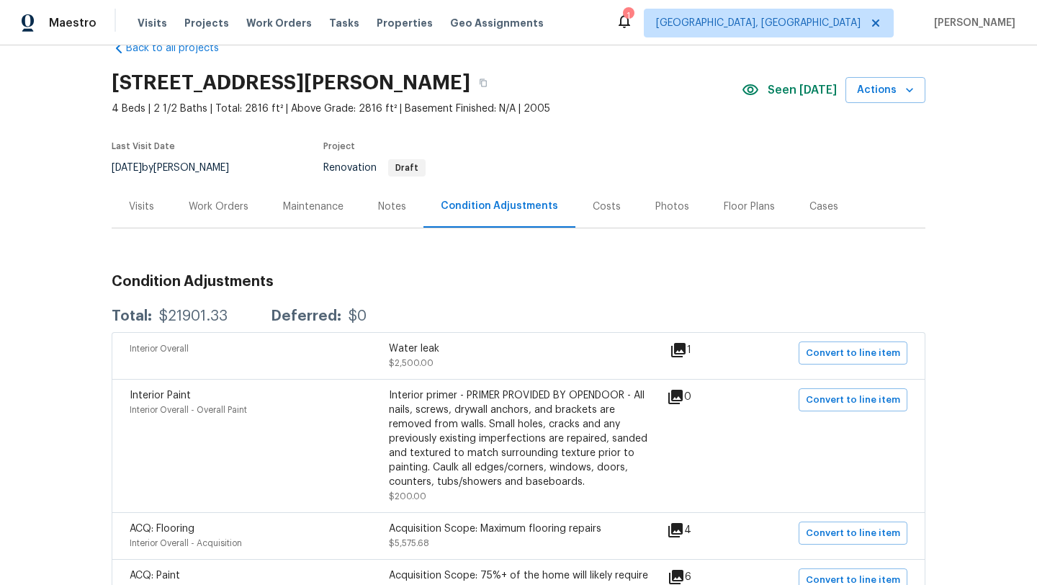
scroll to position [0, 0]
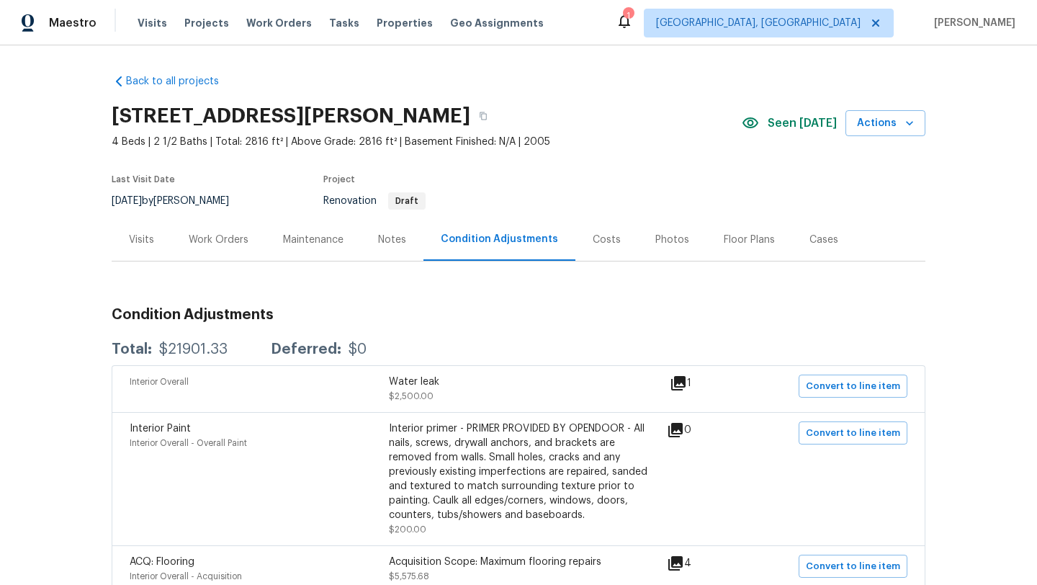
click at [161, 229] on div "Visits" at bounding box center [142, 239] width 60 height 42
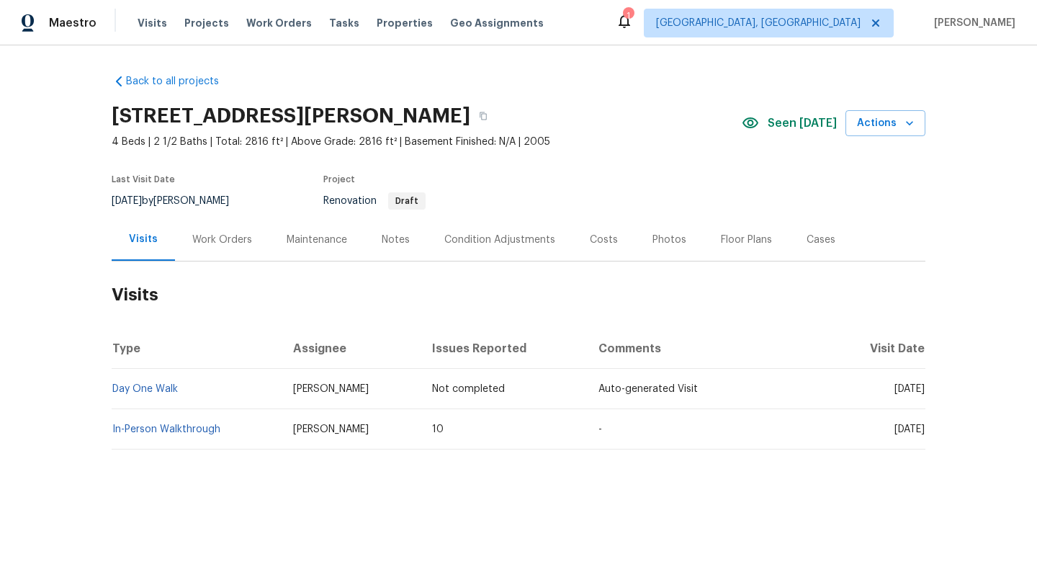
click at [223, 239] on div "Work Orders" at bounding box center [222, 240] width 60 height 14
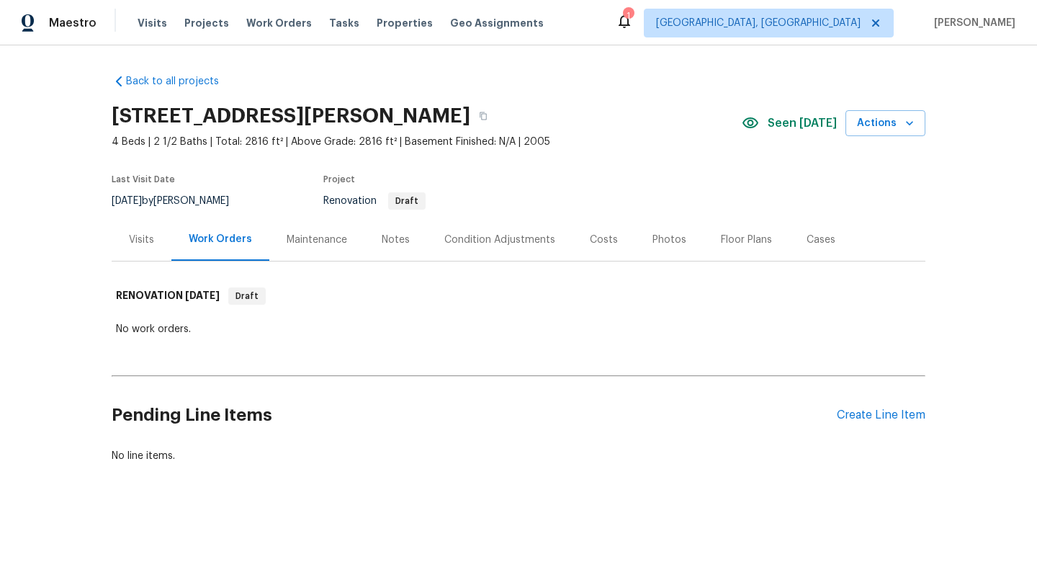
click at [453, 238] on div "Condition Adjustments" at bounding box center [499, 240] width 111 height 14
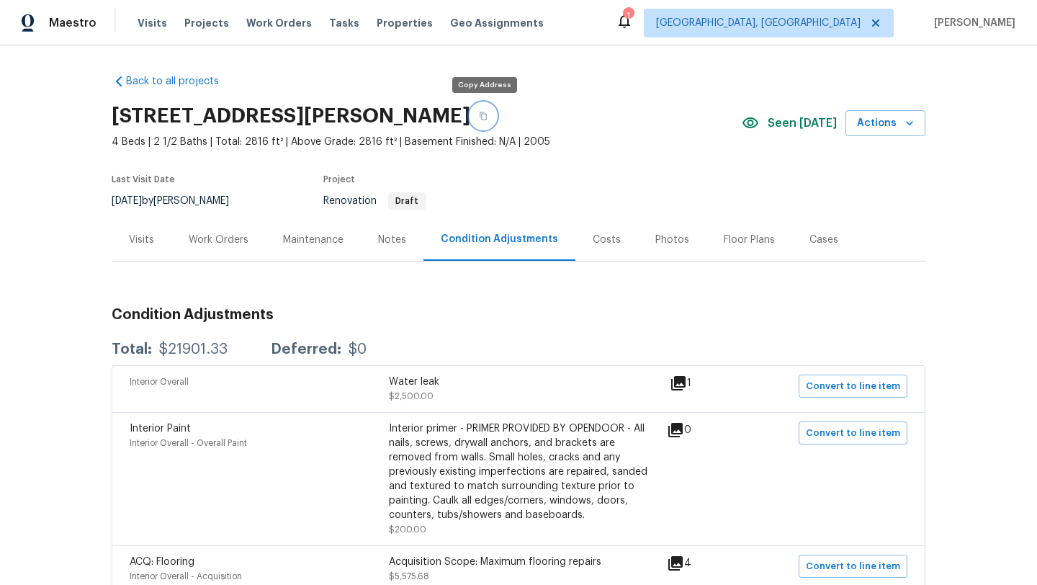
click at [483, 116] on icon "button" at bounding box center [483, 116] width 9 height 9
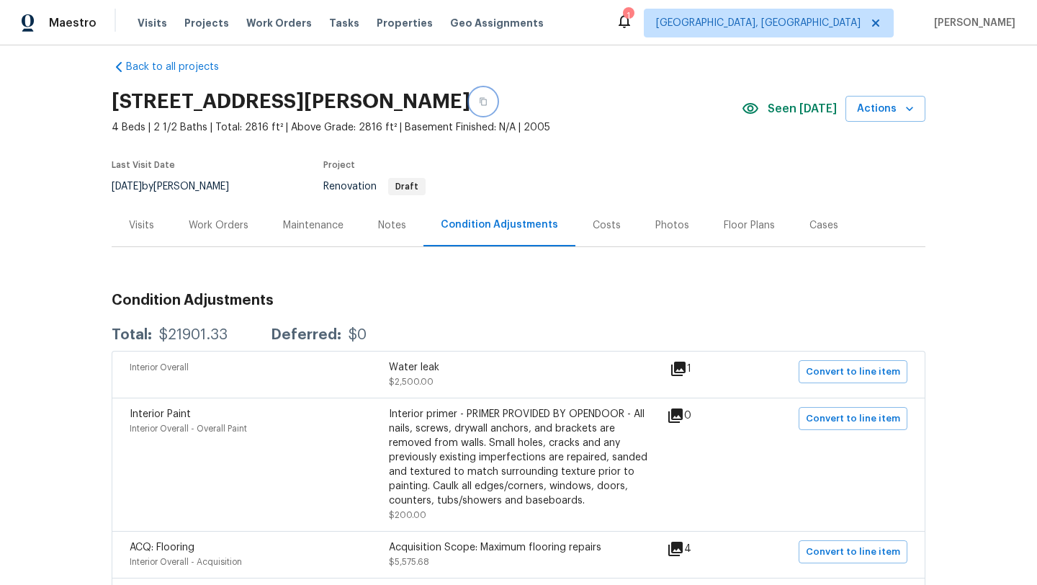
scroll to position [17, 0]
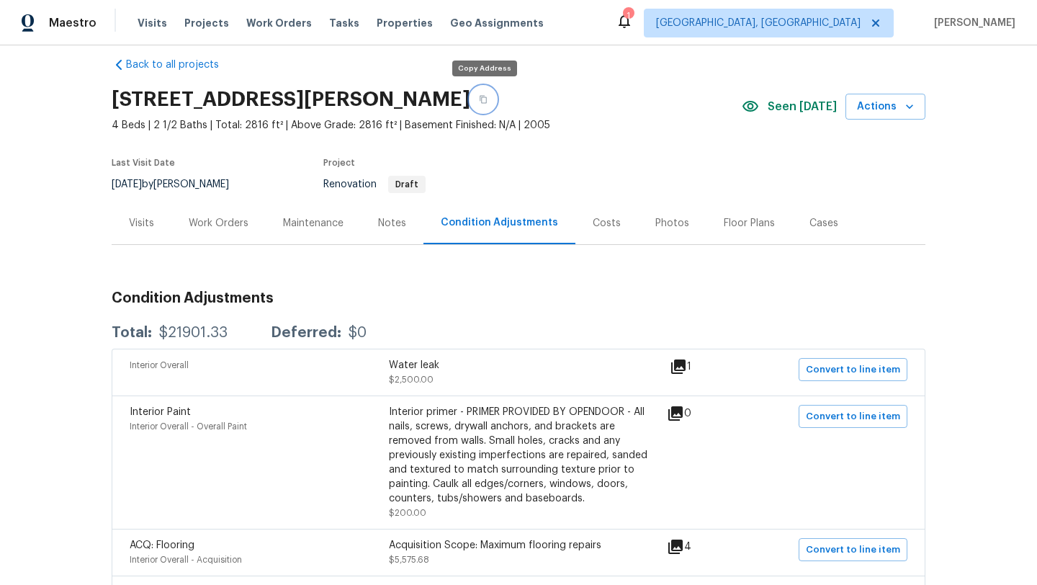
click at [482, 96] on icon "button" at bounding box center [483, 99] width 9 height 9
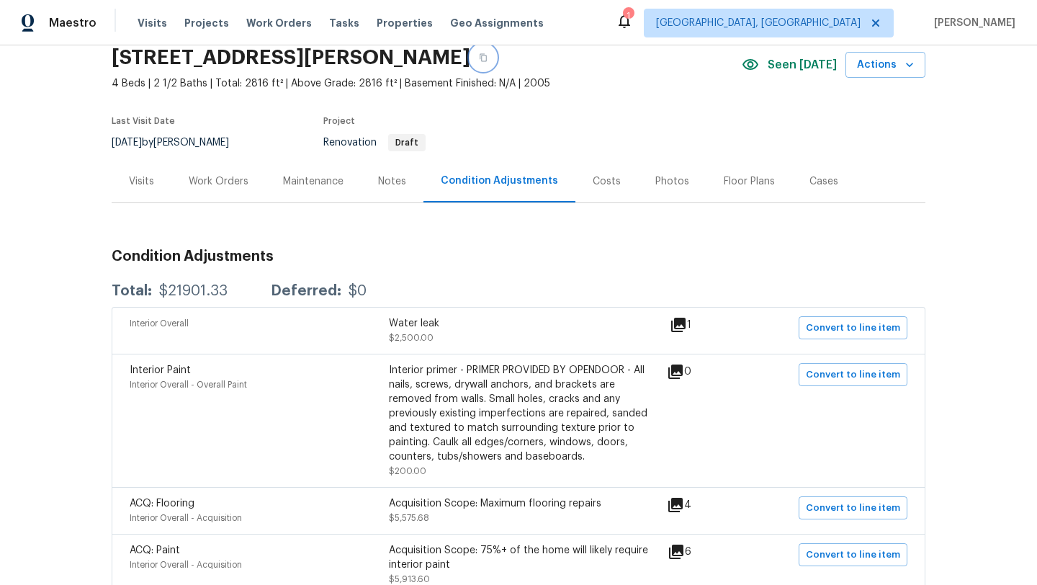
scroll to position [0, 0]
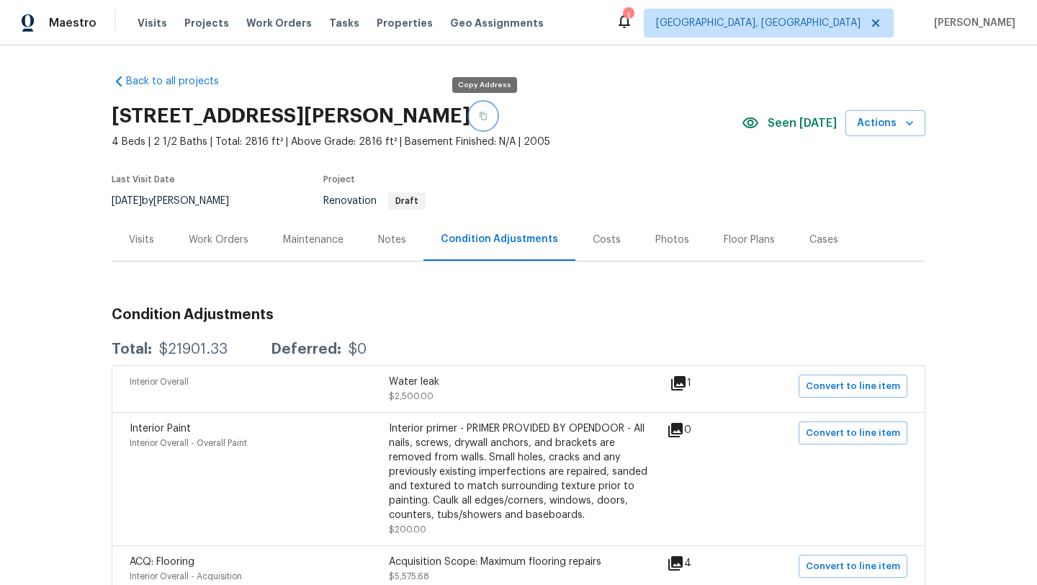
click at [484, 117] on icon "button" at bounding box center [483, 116] width 9 height 9
